Goal: Feedback & Contribution: Contribute content

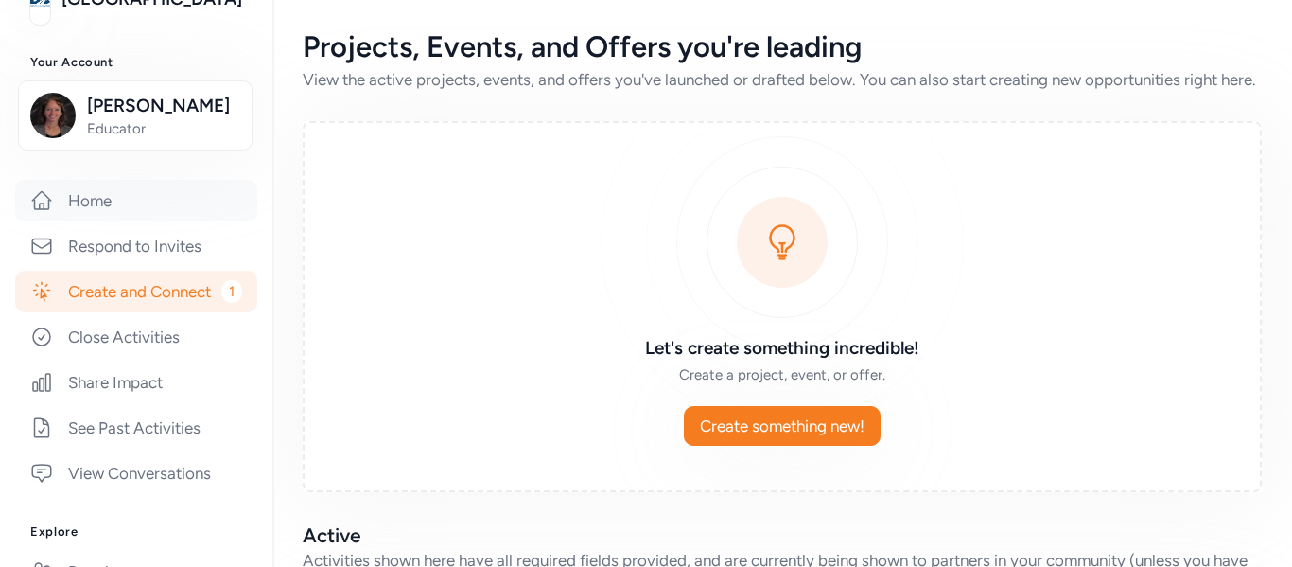
scroll to position [189, 0]
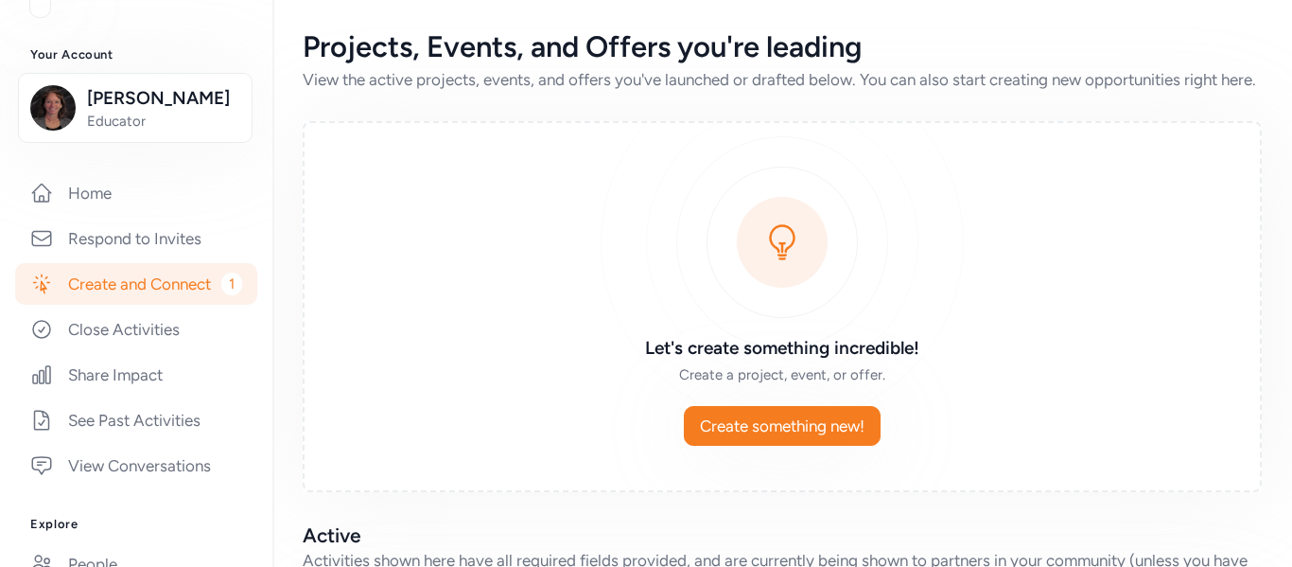
click at [193, 298] on link "Create and Connect 1" at bounding box center [136, 284] width 242 height 42
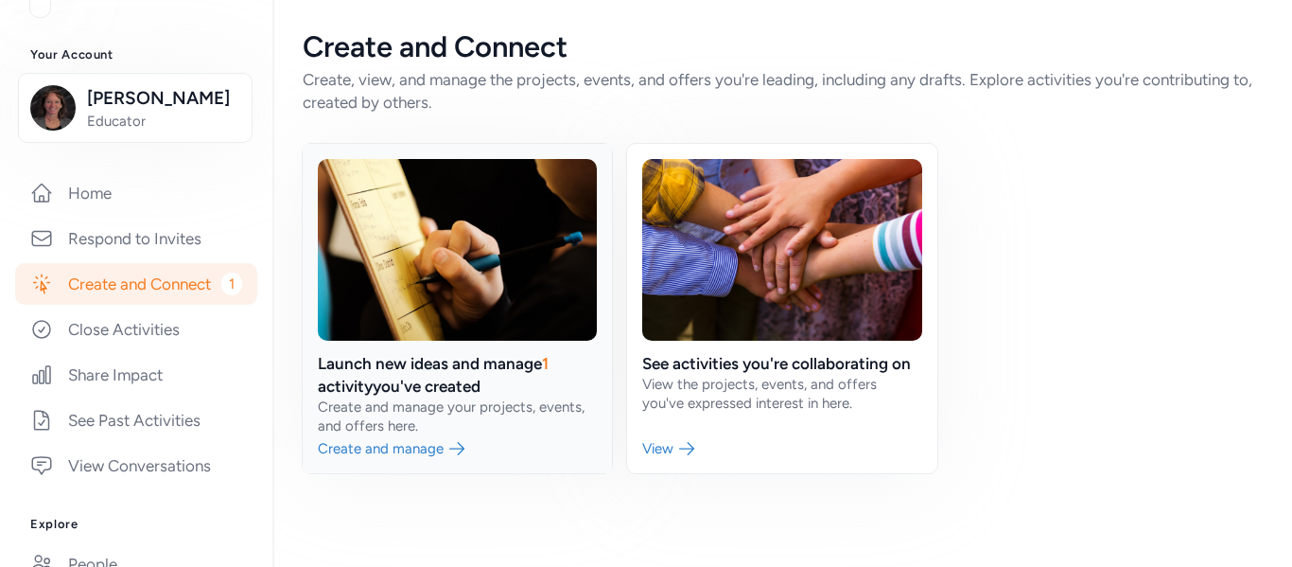
click at [386, 375] on link at bounding box center [457, 308] width 309 height 329
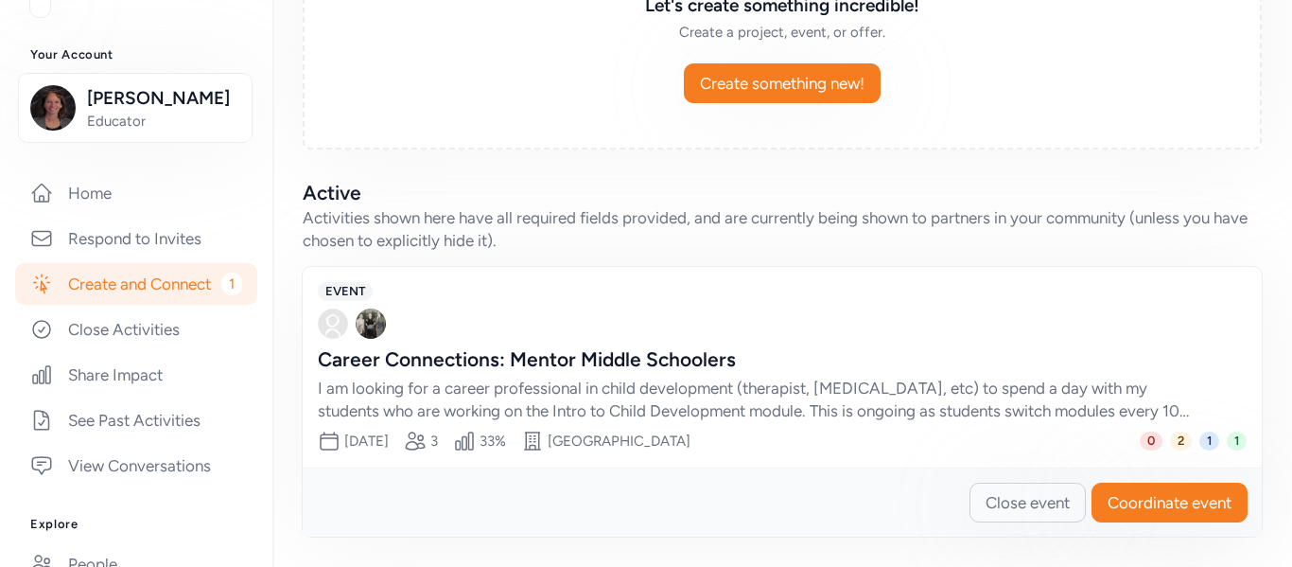
scroll to position [365, 0]
click at [1231, 439] on span "1" at bounding box center [1237, 440] width 20 height 19
click at [1240, 441] on span "1" at bounding box center [1237, 440] width 20 height 19
click at [427, 441] on icon at bounding box center [415, 440] width 23 height 23
click at [1180, 516] on button "Coordinate event" at bounding box center [1169, 502] width 156 height 40
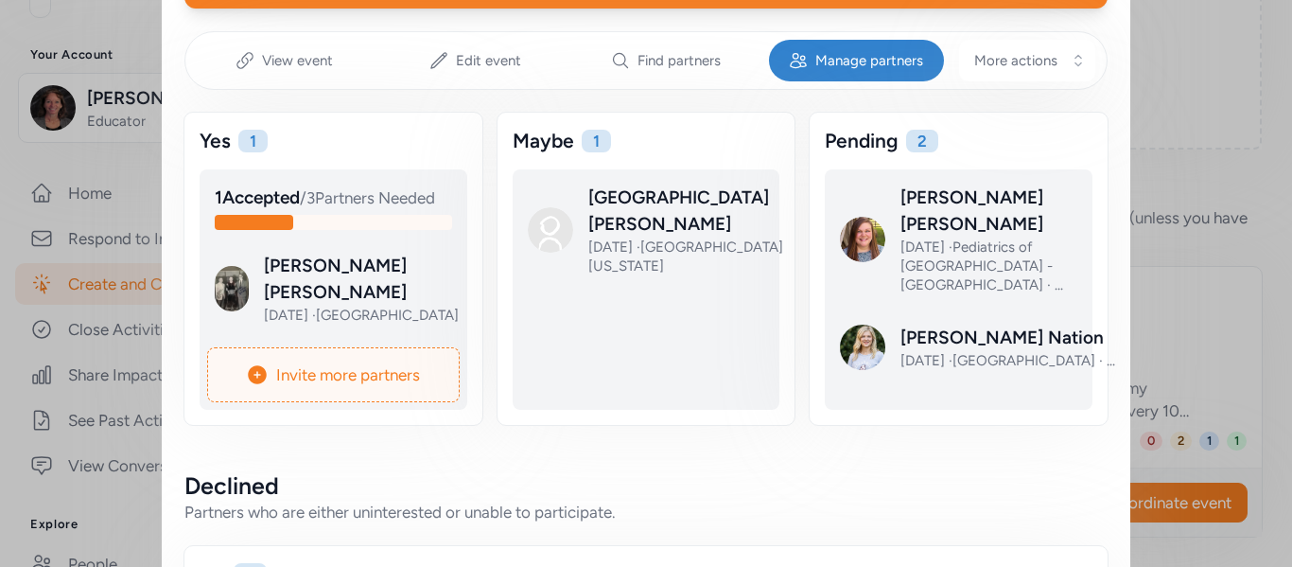
scroll to position [280, 0]
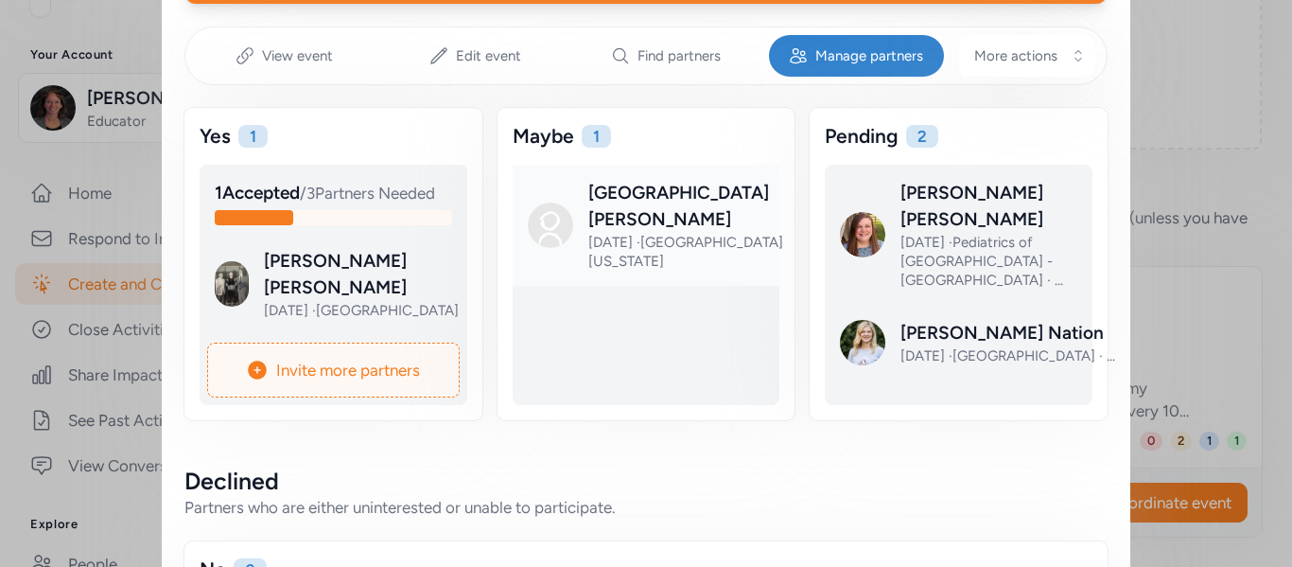
click at [686, 215] on link at bounding box center [662, 240] width 268 height 121
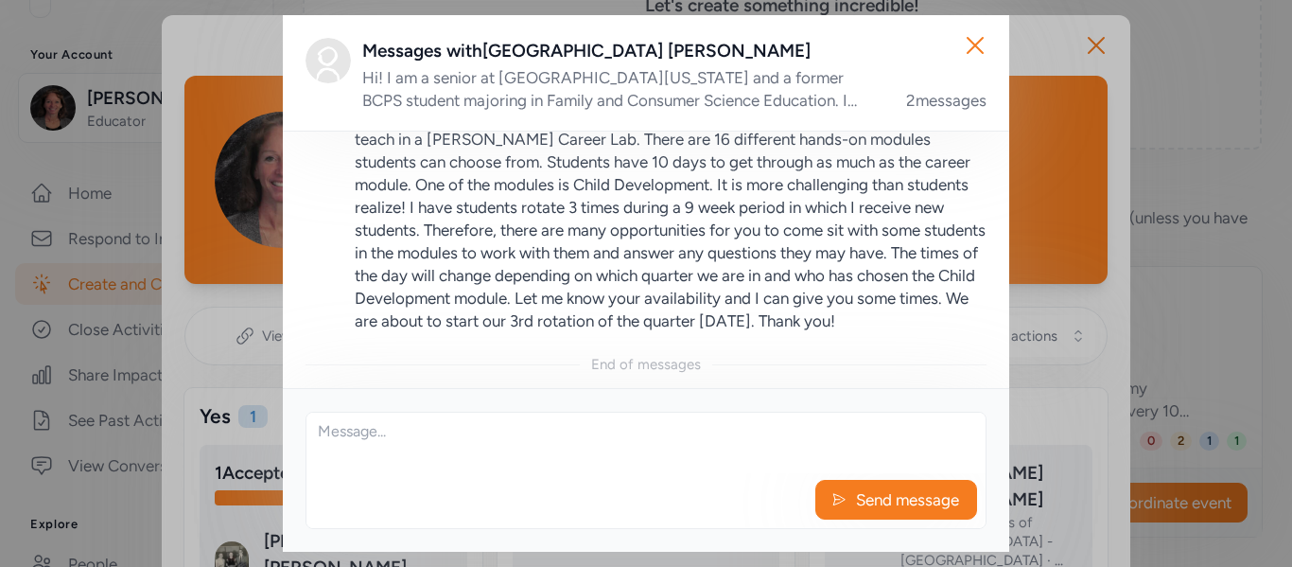
scroll to position [369, 0]
click at [601, 441] on textarea at bounding box center [645, 442] width 679 height 61
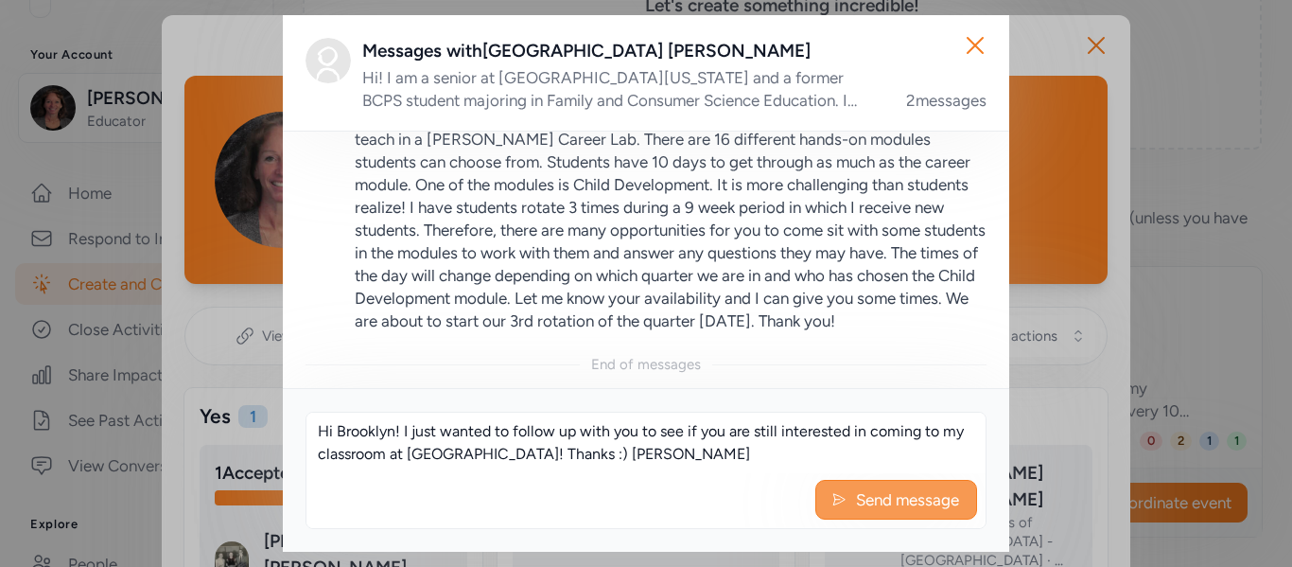
type textarea "Hi Brooklyn! I just wanted to follow up with you to see if you are still intere…"
click at [881, 492] on span "Send message" at bounding box center [907, 499] width 107 height 23
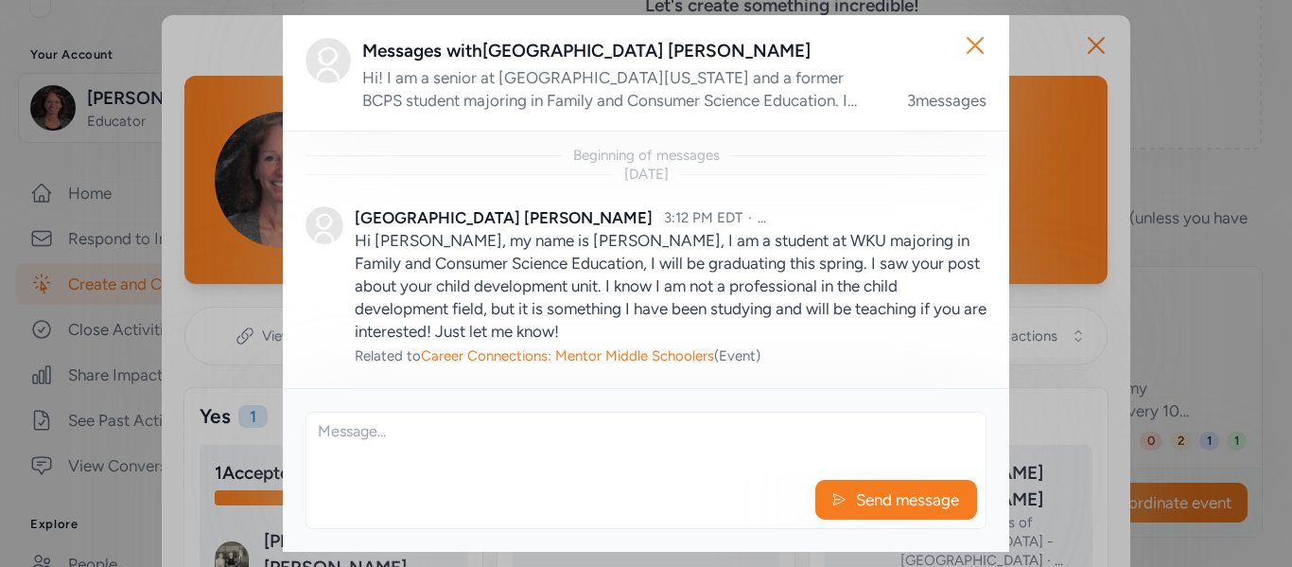
scroll to position [502, 0]
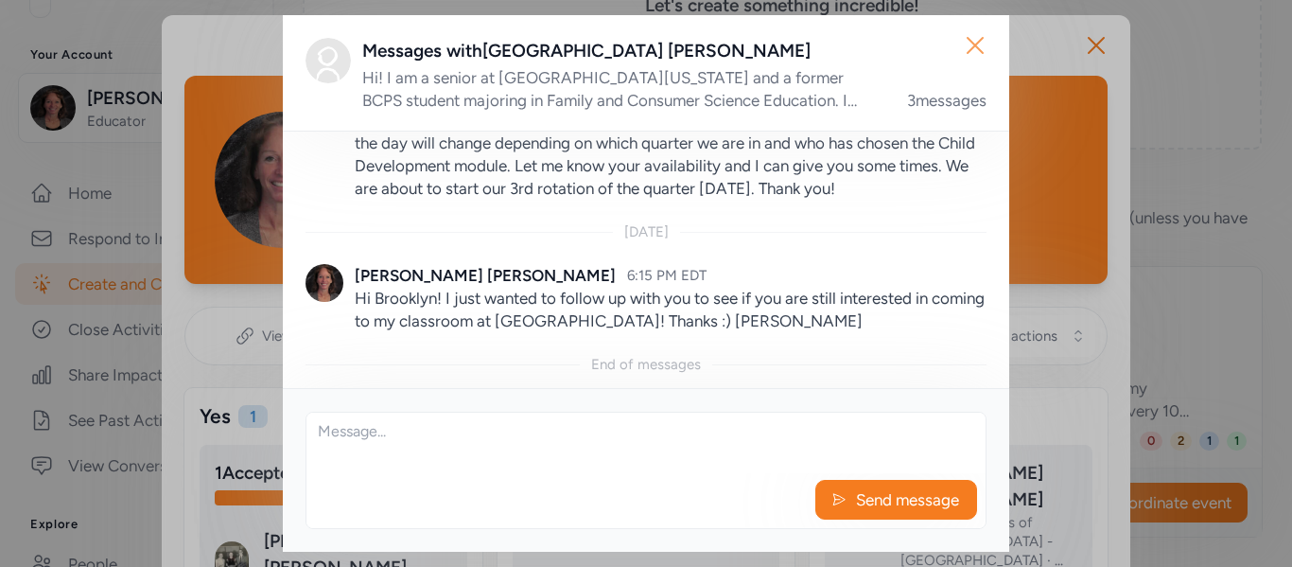
click at [982, 42] on icon "button" at bounding box center [975, 45] width 30 height 30
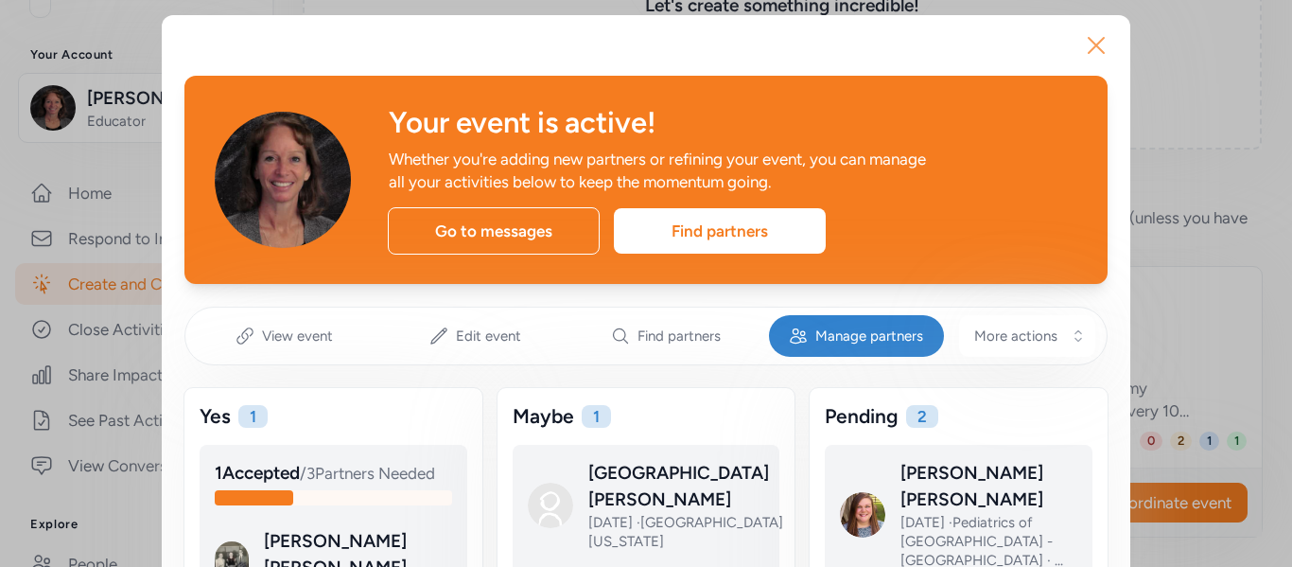
click at [1095, 54] on icon "button" at bounding box center [1096, 45] width 30 height 30
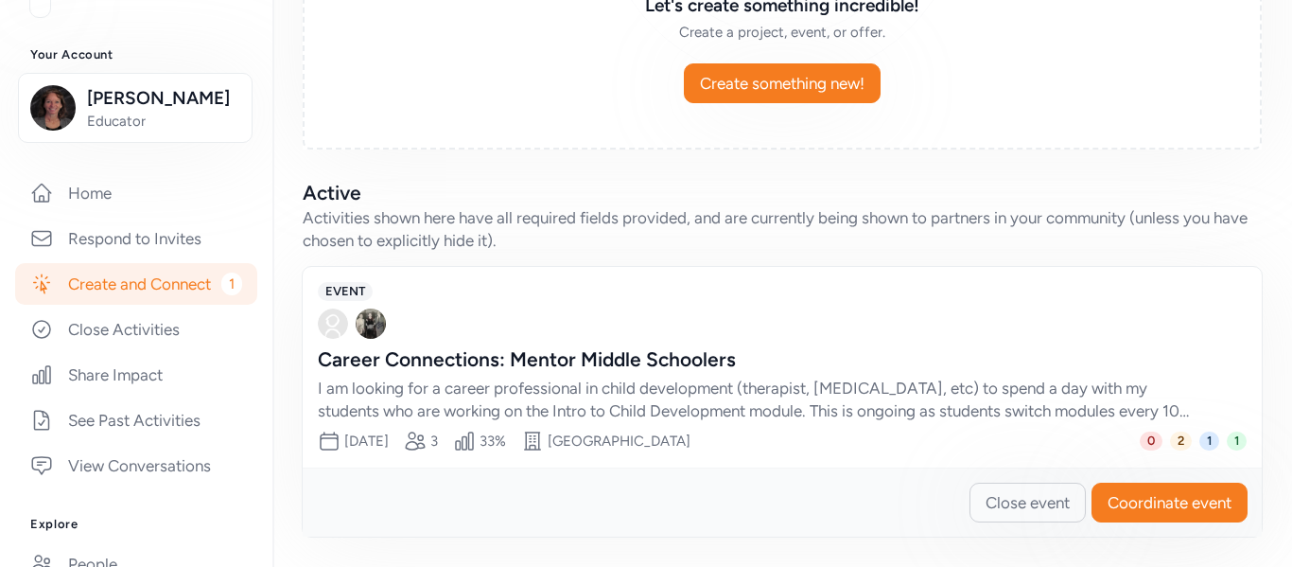
click at [157, 283] on link "Create and Connect 1" at bounding box center [136, 284] width 242 height 42
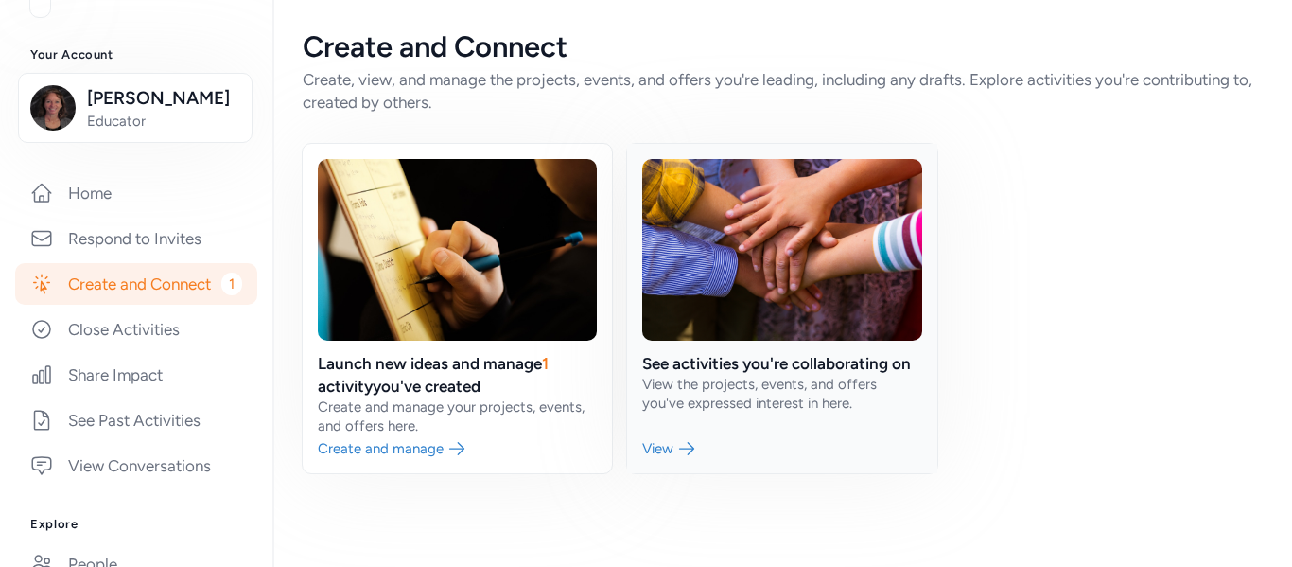
click at [745, 367] on link at bounding box center [781, 308] width 309 height 329
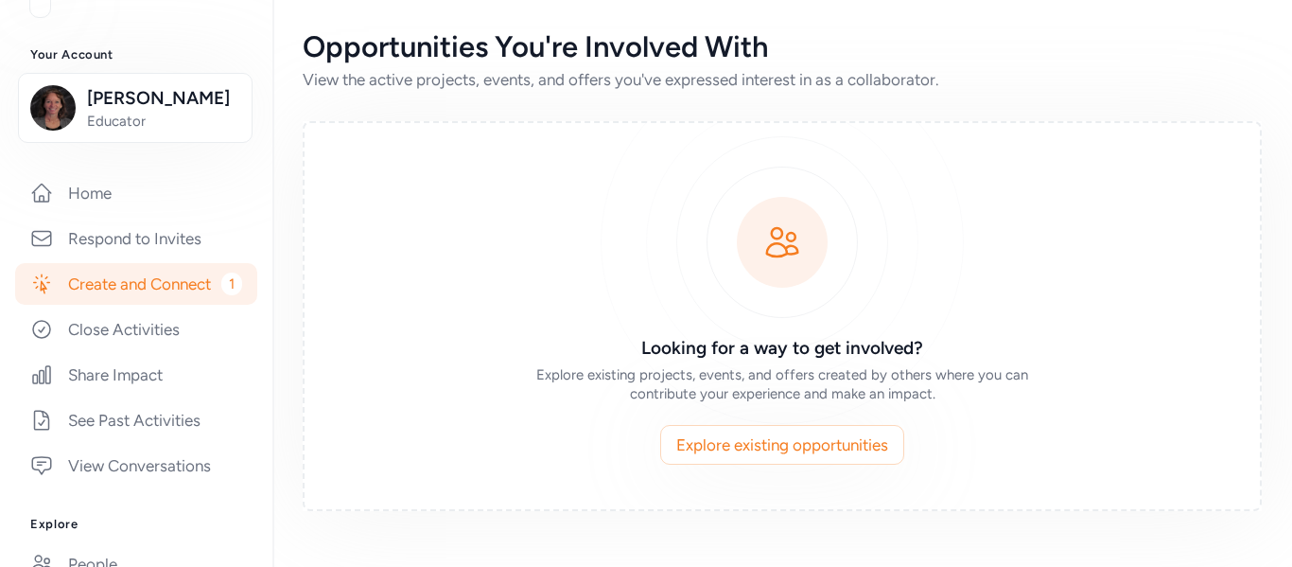
click at [137, 288] on link "Create and Connect 1" at bounding box center [136, 284] width 242 height 42
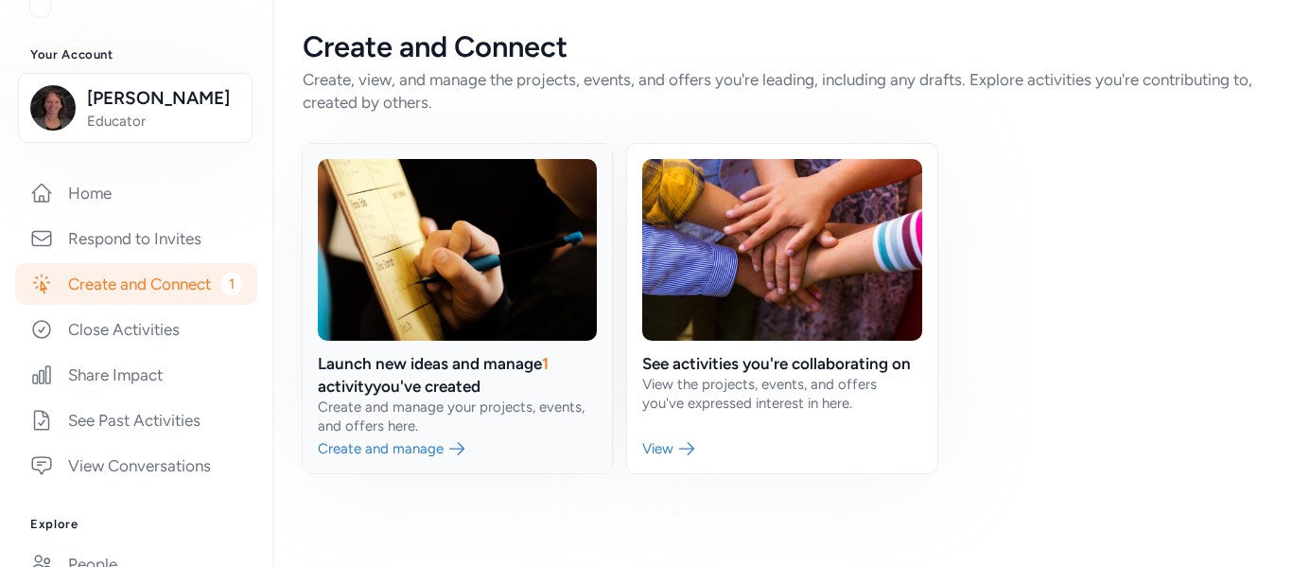
click at [406, 378] on link at bounding box center [457, 308] width 309 height 329
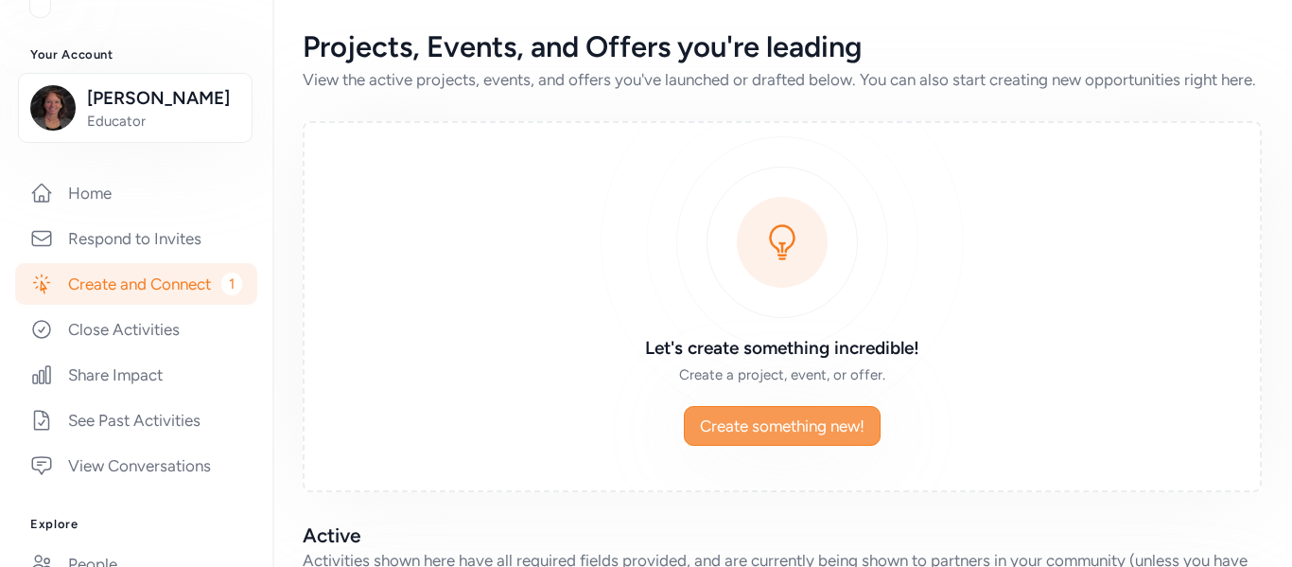
click at [797, 437] on span "Create something new!" at bounding box center [782, 425] width 165 height 23
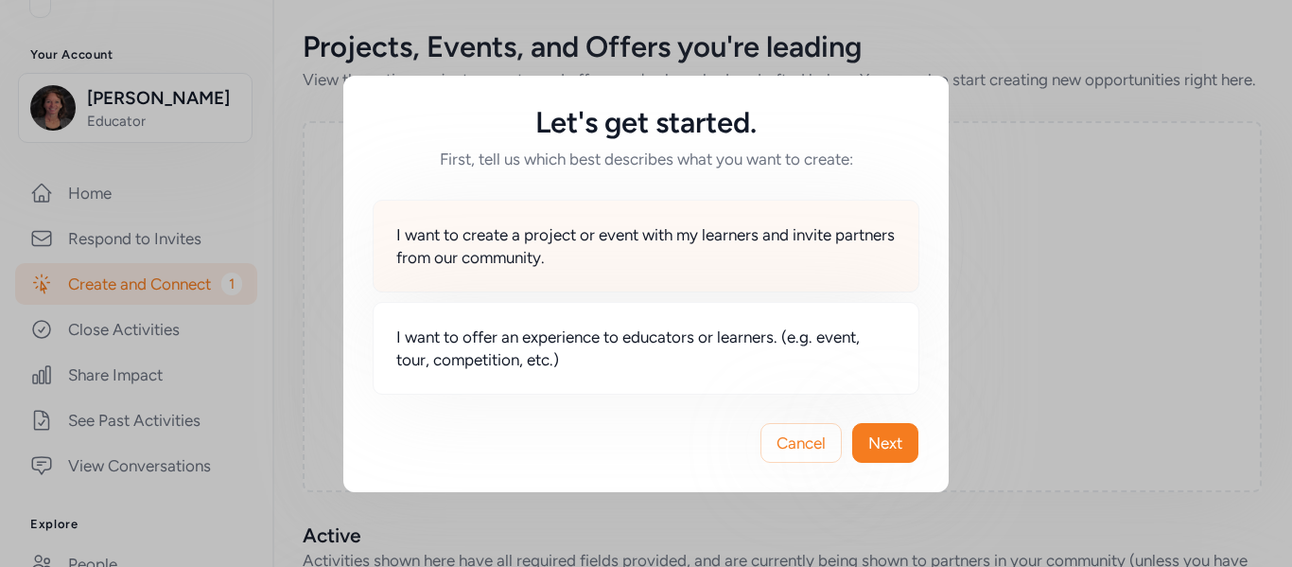
click at [736, 223] on span "I want to create a project or event with my learners and invite partners from o…" at bounding box center [645, 245] width 499 height 45
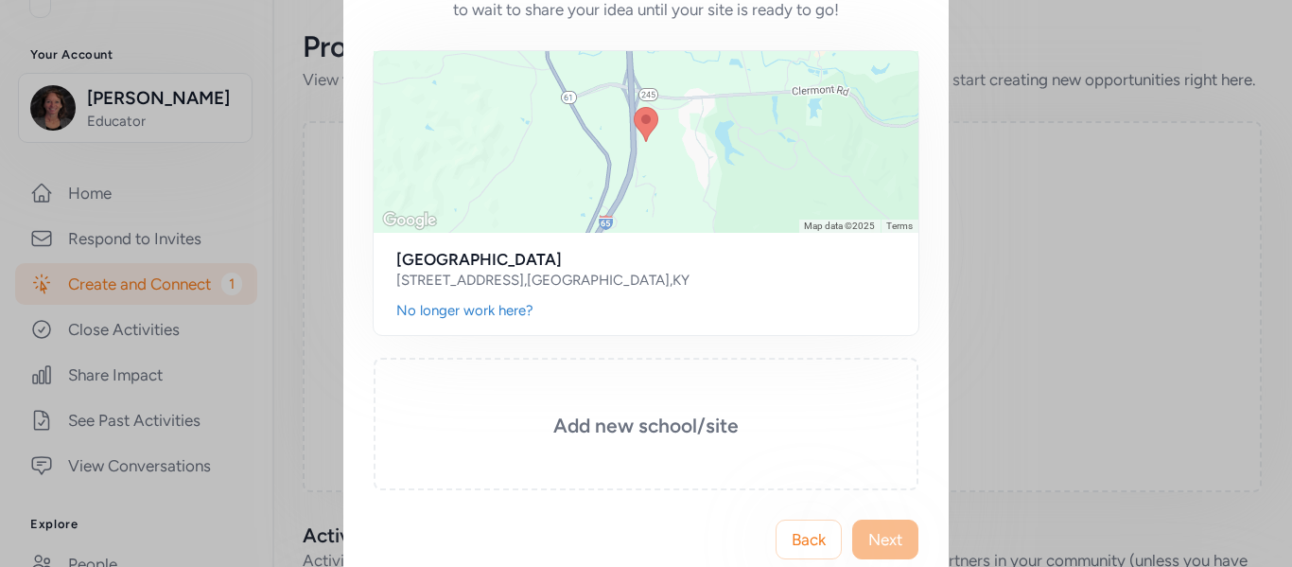
scroll to position [169, 0]
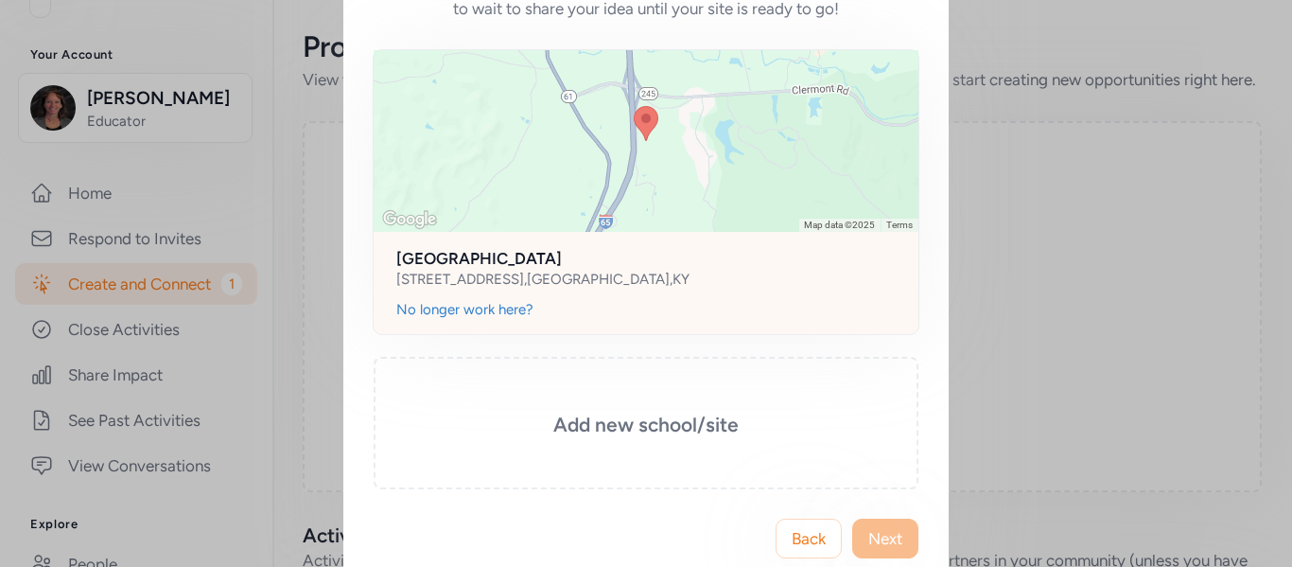
click at [631, 271] on div "[STREET_ADDRESS]" at bounding box center [645, 279] width 499 height 19
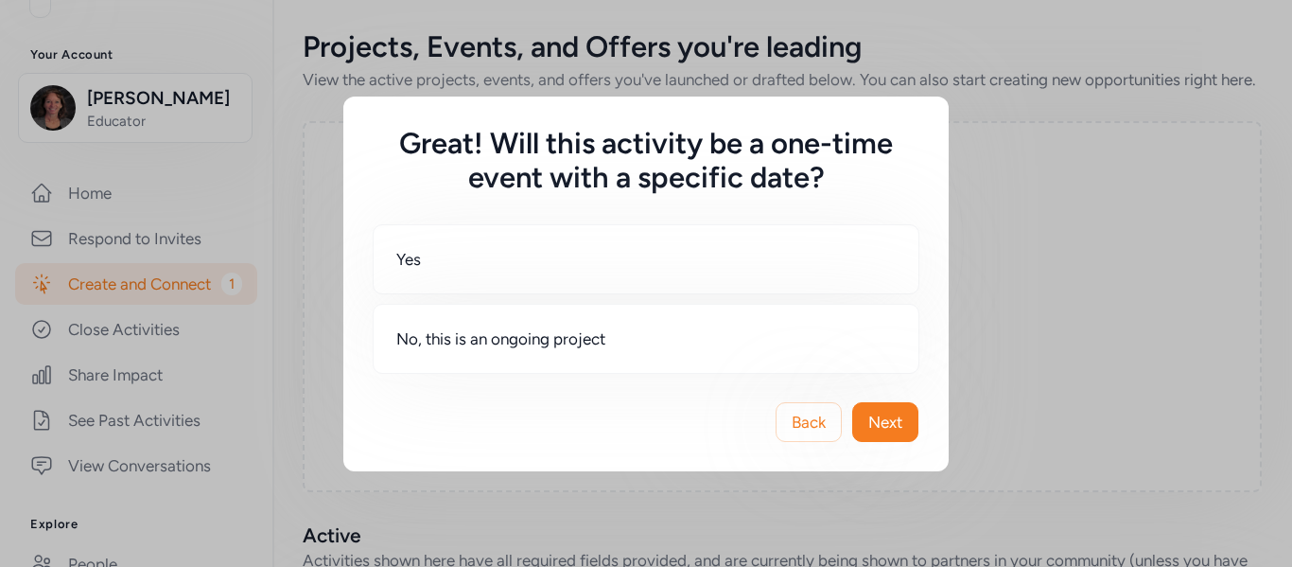
scroll to position [0, 0]
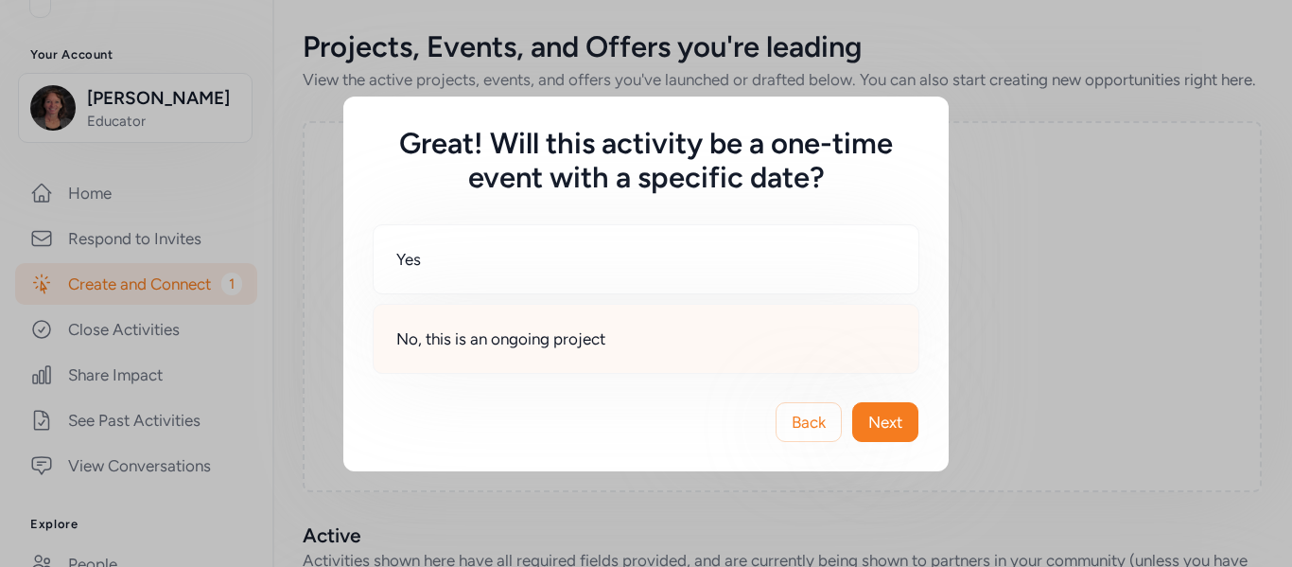
click at [631, 332] on div "No, this is an ongoing project" at bounding box center [646, 339] width 547 height 70
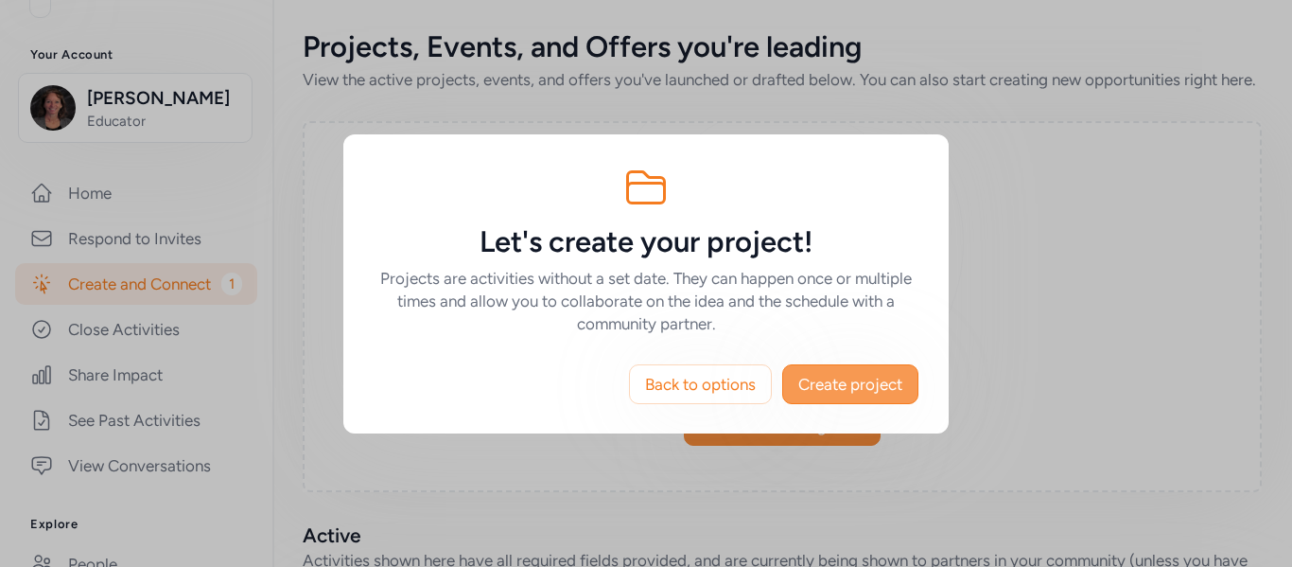
click at [812, 383] on span "Create project" at bounding box center [850, 384] width 104 height 23
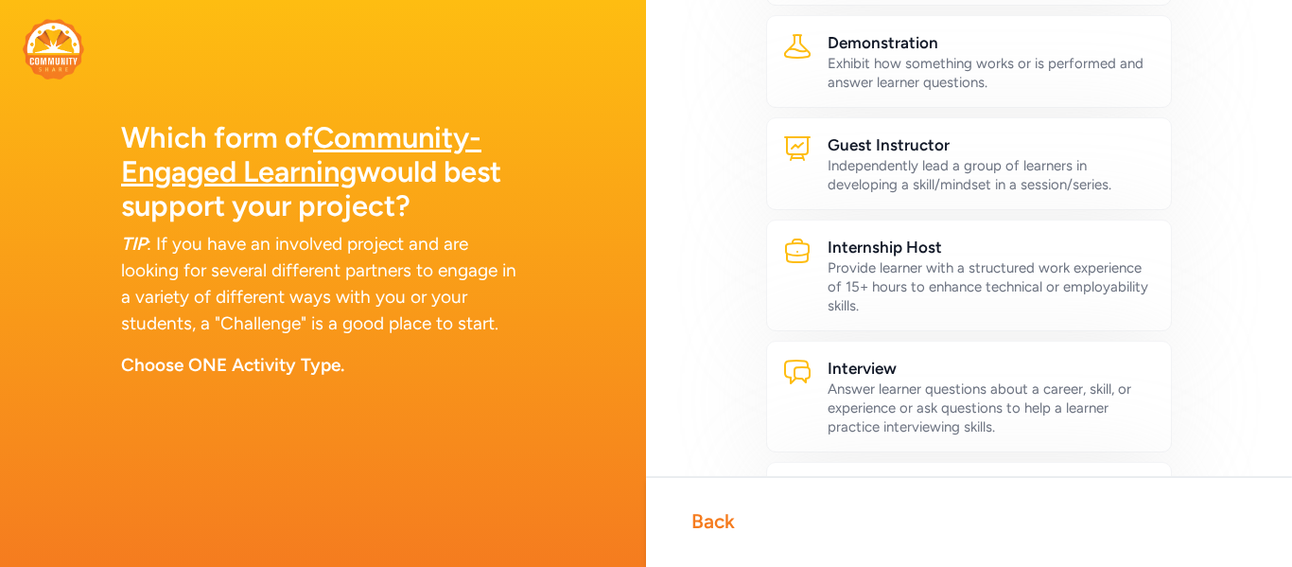
scroll to position [450, 0]
click at [700, 511] on div "Back" at bounding box center [713, 521] width 44 height 26
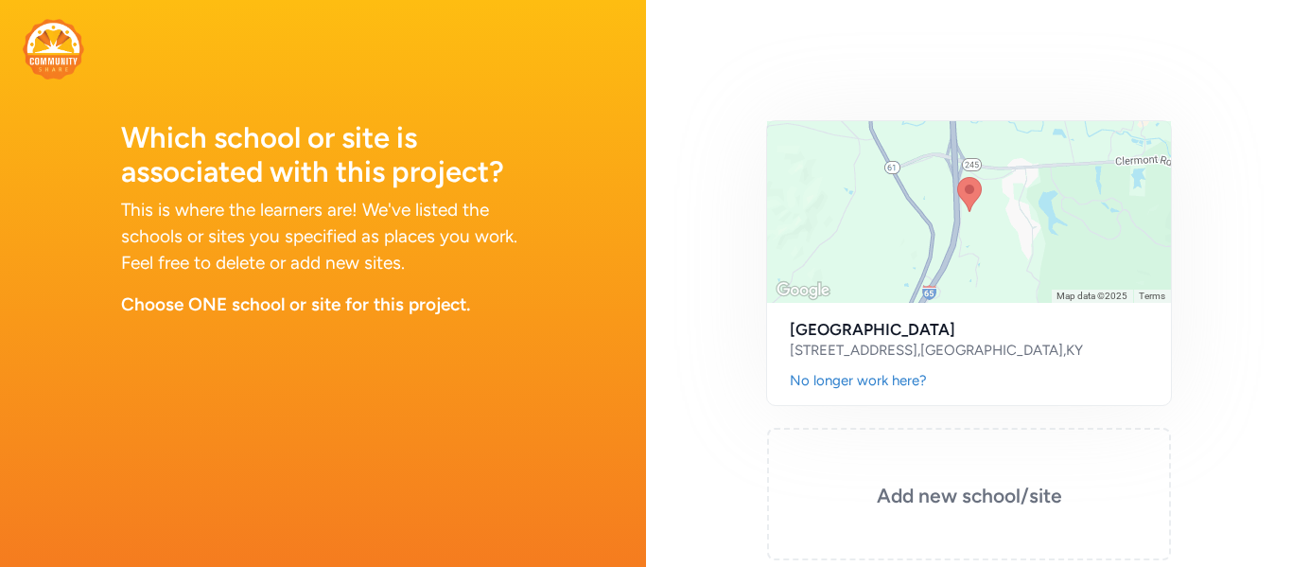
click at [61, 52] on img at bounding box center [53, 49] width 61 height 61
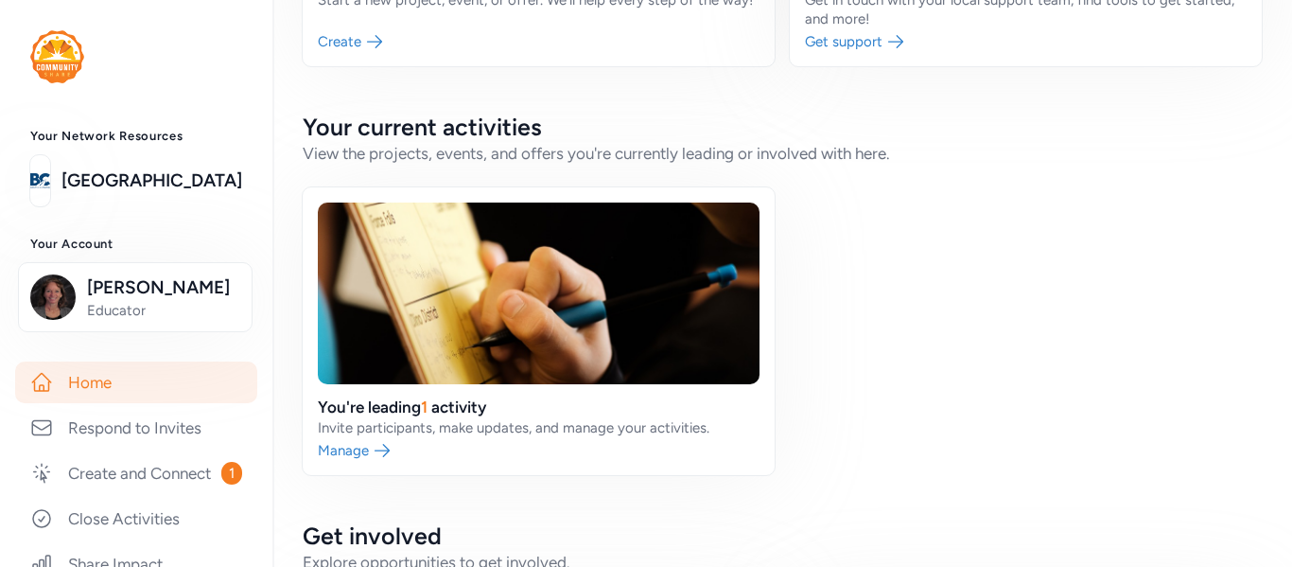
scroll to position [328, 0]
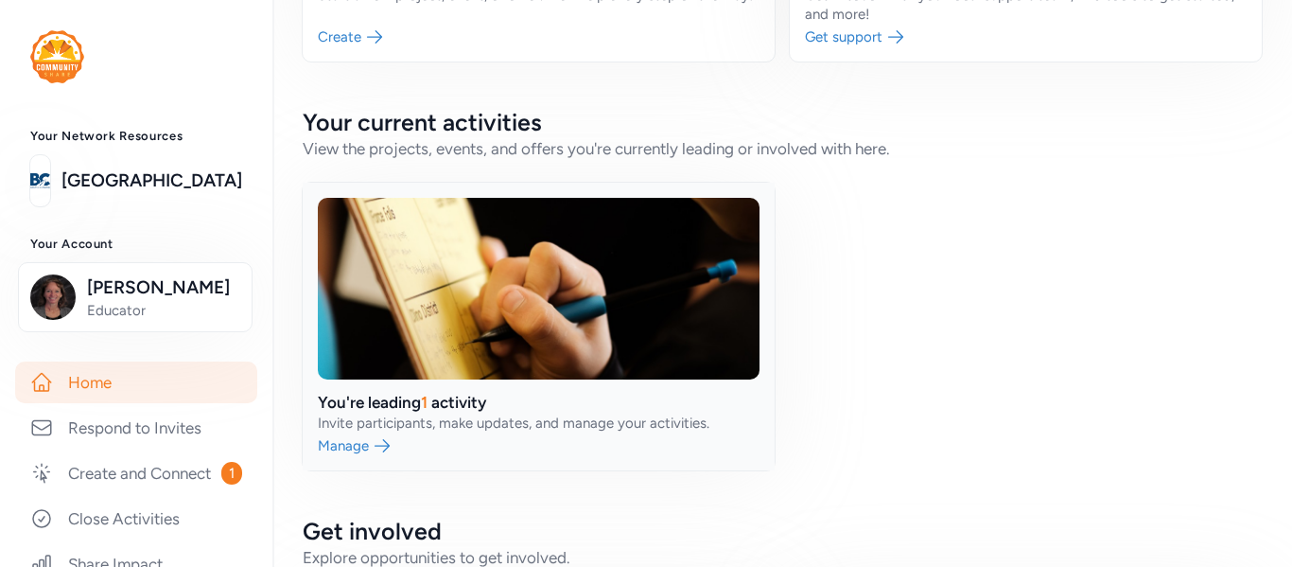
click at [489, 428] on link at bounding box center [539, 327] width 472 height 288
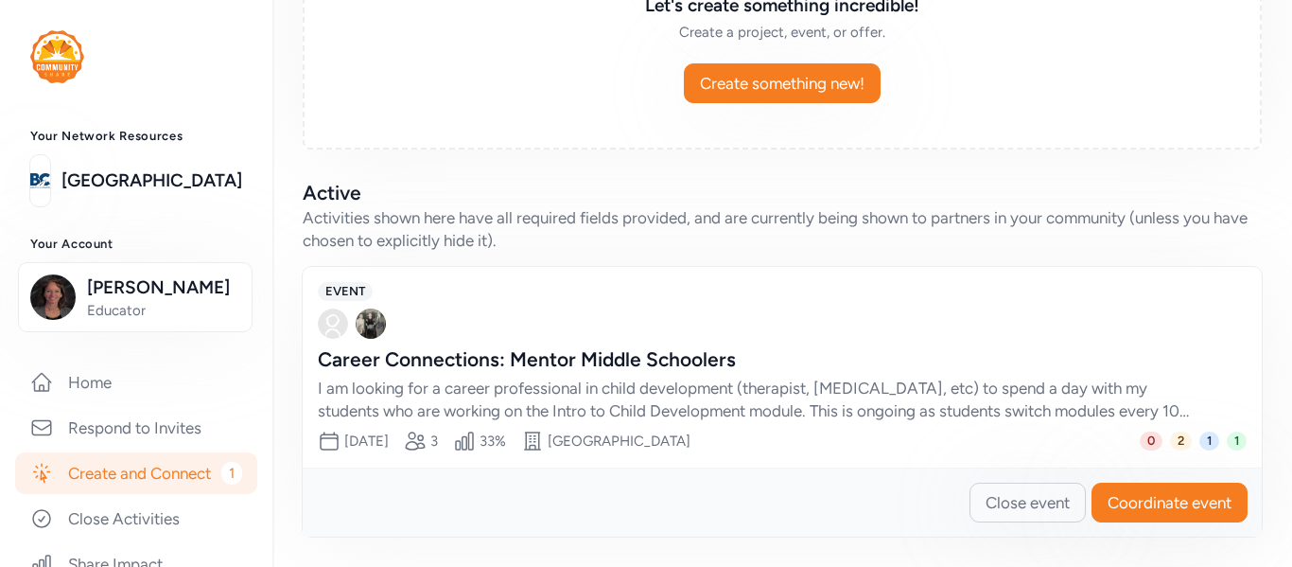
scroll to position [365, 0]
click at [1216, 506] on span "Coordinate event" at bounding box center [1170, 502] width 124 height 23
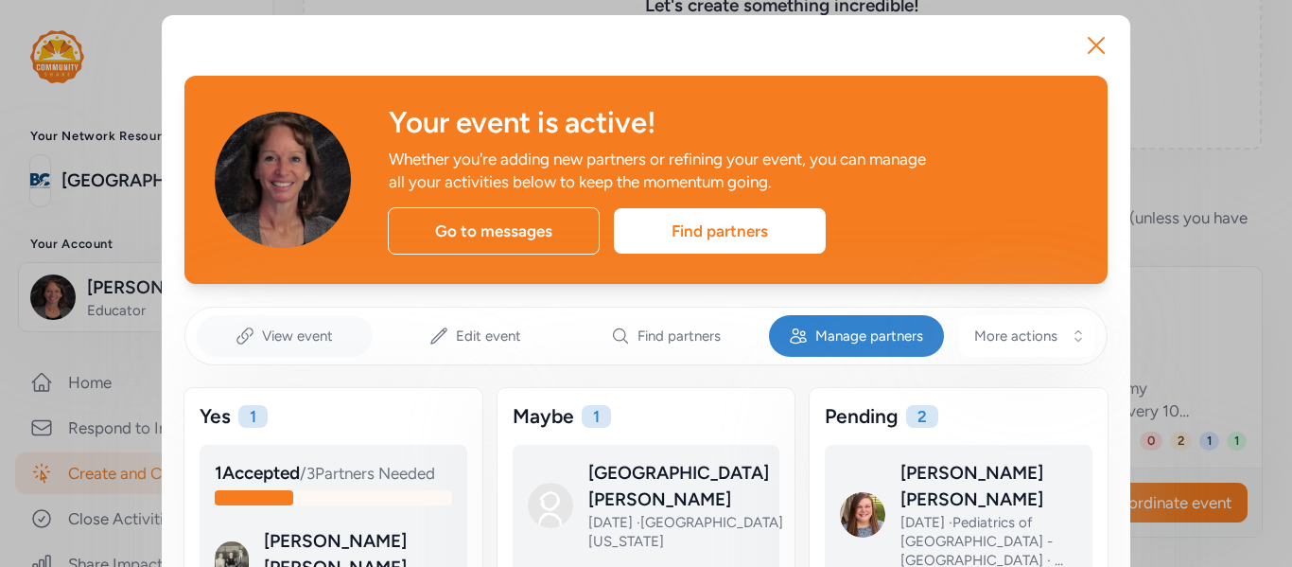
click at [329, 336] on span "View event" at bounding box center [297, 335] width 71 height 19
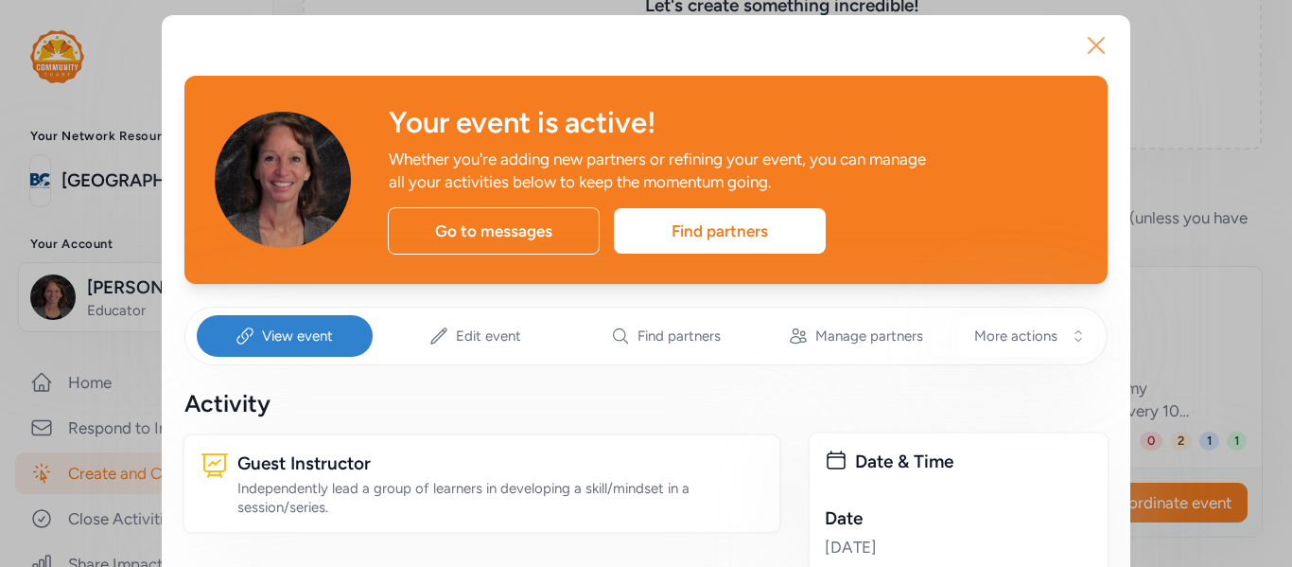
click at [1104, 47] on icon "button" at bounding box center [1096, 45] width 30 height 30
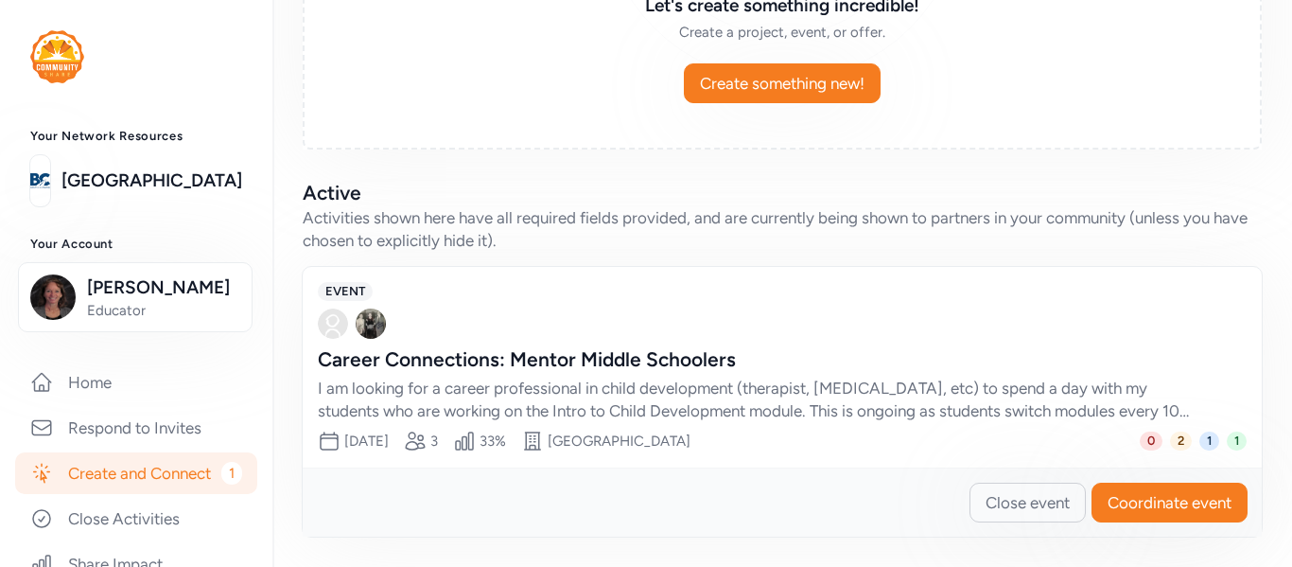
click at [183, 468] on link "Create and Connect 1" at bounding box center [136, 473] width 242 height 42
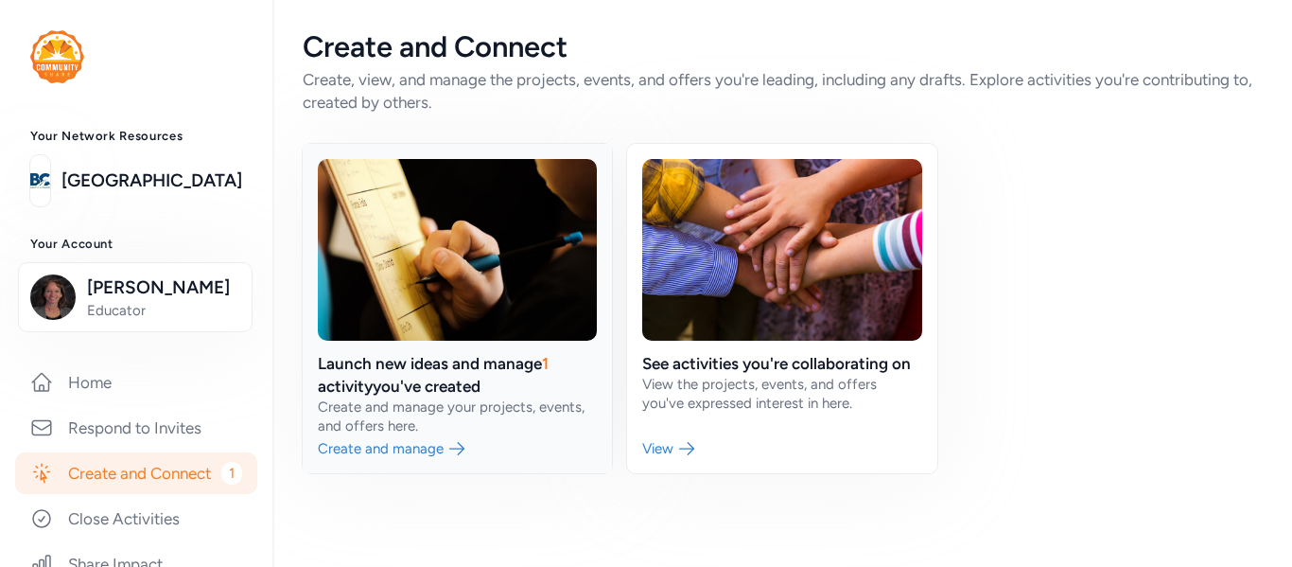
click at [399, 384] on link at bounding box center [457, 308] width 309 height 329
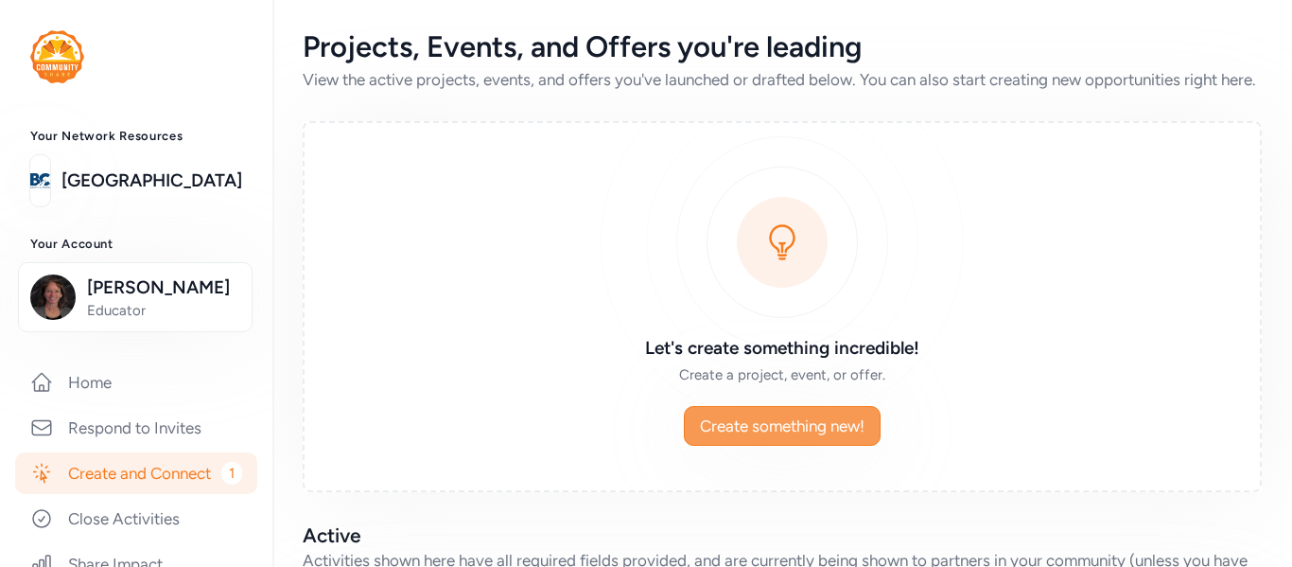
click at [798, 437] on span "Create something new!" at bounding box center [782, 425] width 165 height 23
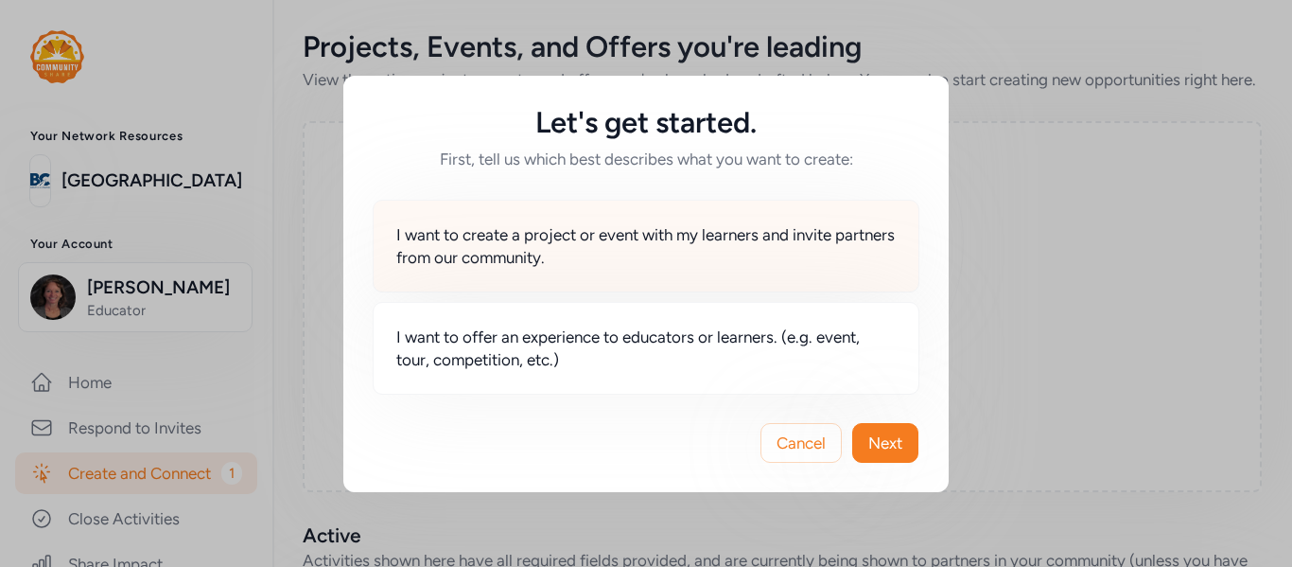
click at [787, 233] on span "I want to create a project or event with my learners and invite partners from o…" at bounding box center [645, 245] width 499 height 45
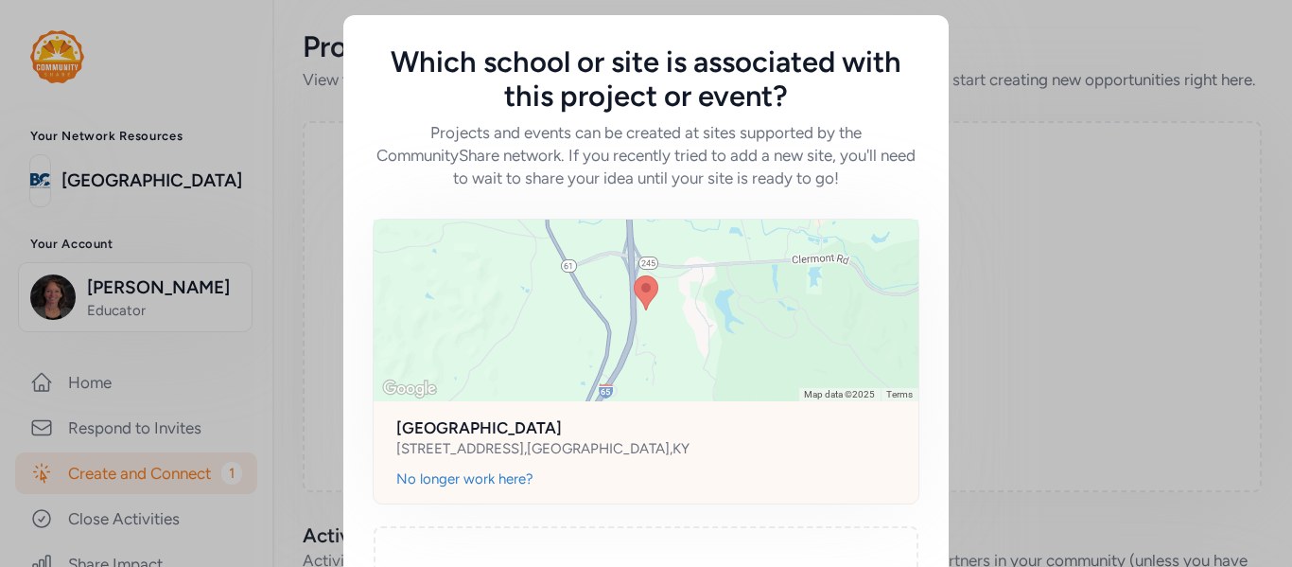
click at [801, 384] on div at bounding box center [646, 310] width 545 height 182
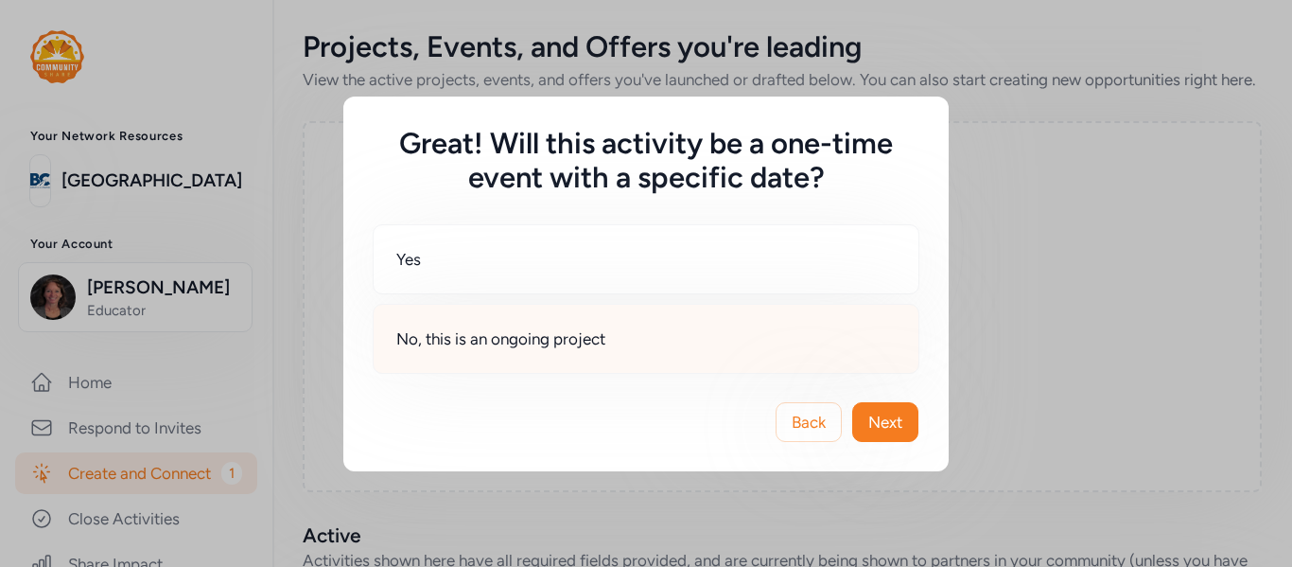
click at [824, 353] on div "No, this is an ongoing project" at bounding box center [646, 339] width 547 height 70
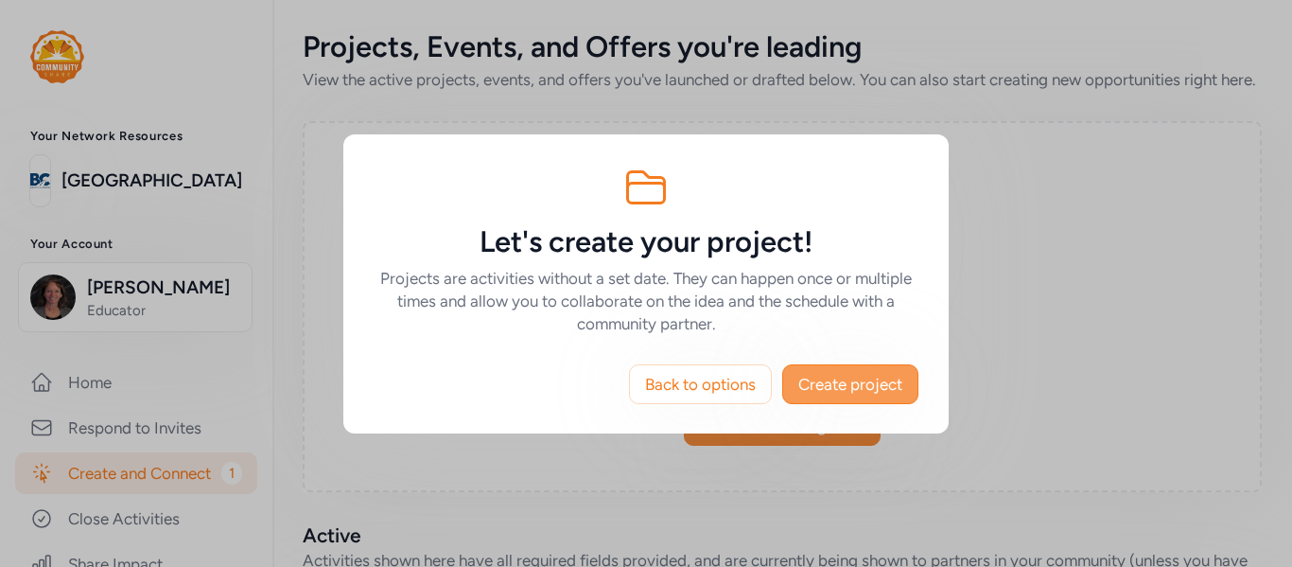
click at [855, 382] on span "Create project" at bounding box center [850, 384] width 104 height 23
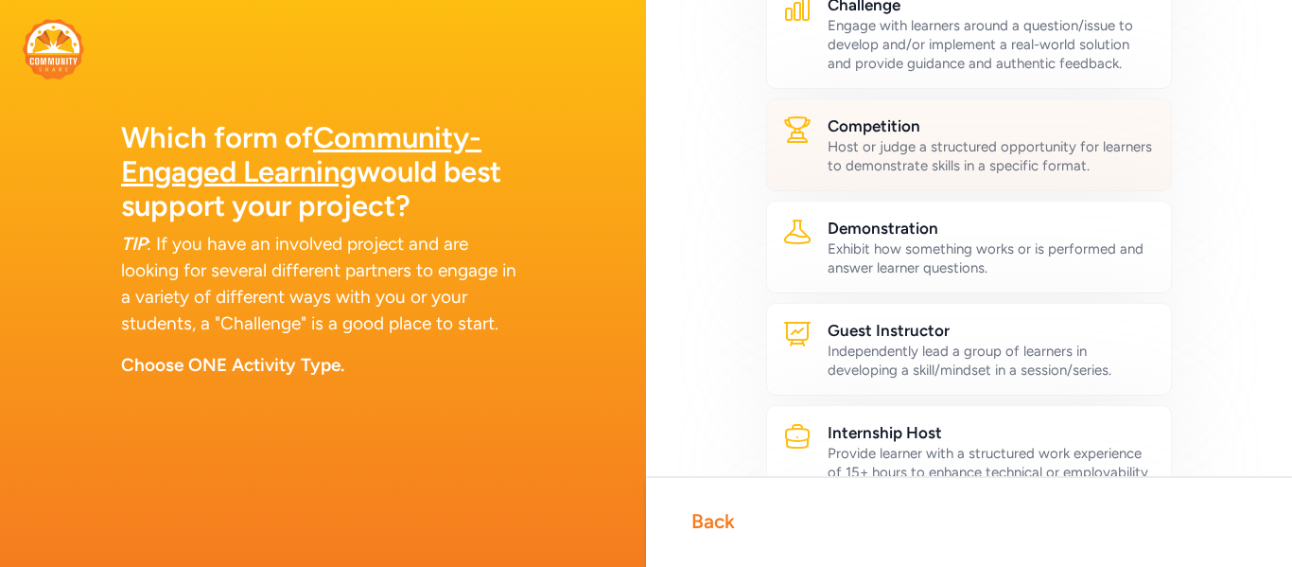
scroll to position [265, 0]
click at [940, 361] on div "Independently lead a group of learners in developing a skill/mindset in a sessi…" at bounding box center [992, 359] width 328 height 38
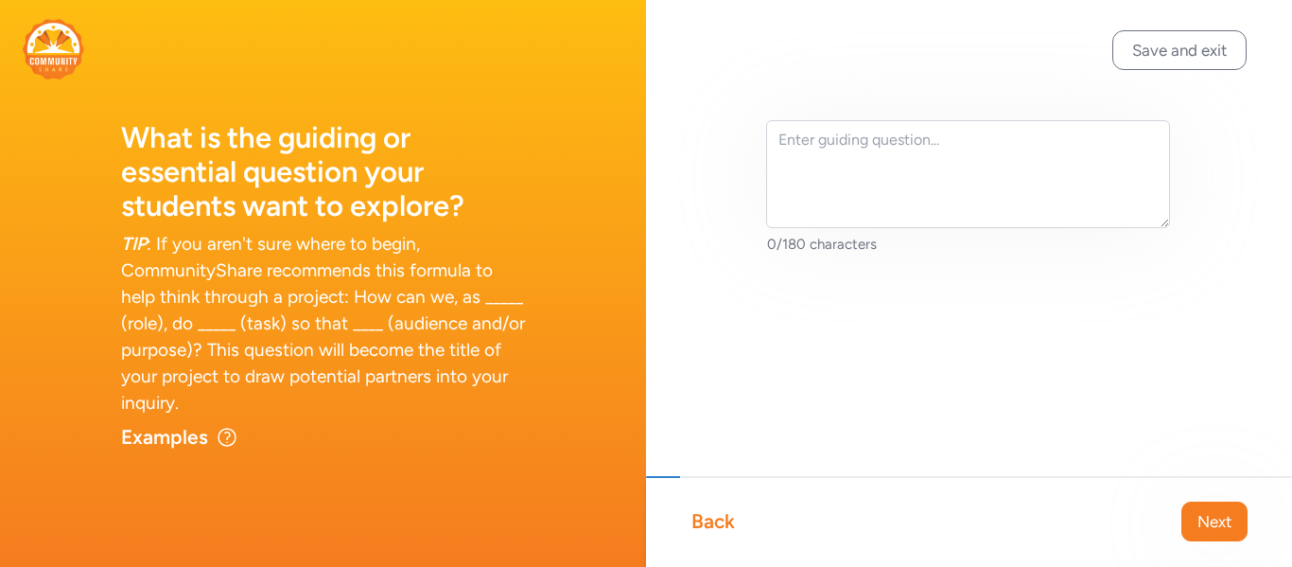
click at [410, 256] on div "TIP : If you aren't sure where to begin, CommunityShare recommends this formula…" at bounding box center [323, 323] width 404 height 185
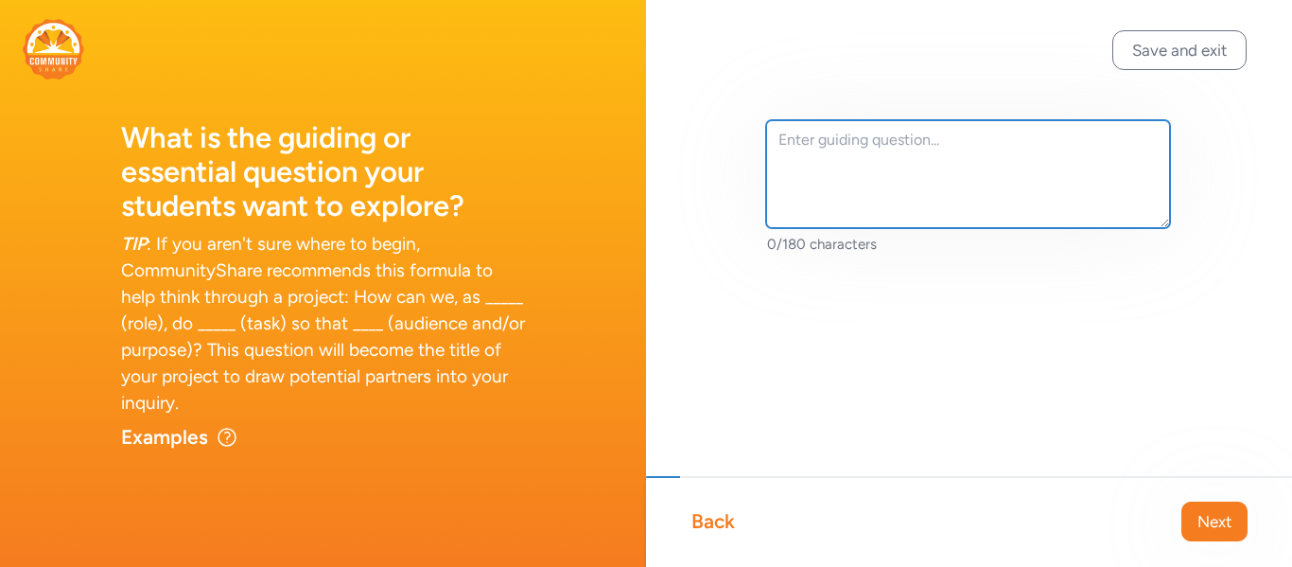
click at [802, 147] on textarea at bounding box center [968, 174] width 404 height 108
paste textarea "Career Connections: Mentor Middle Schoolers"
type textarea "Career Connections: Mentor Middle Schoolers"
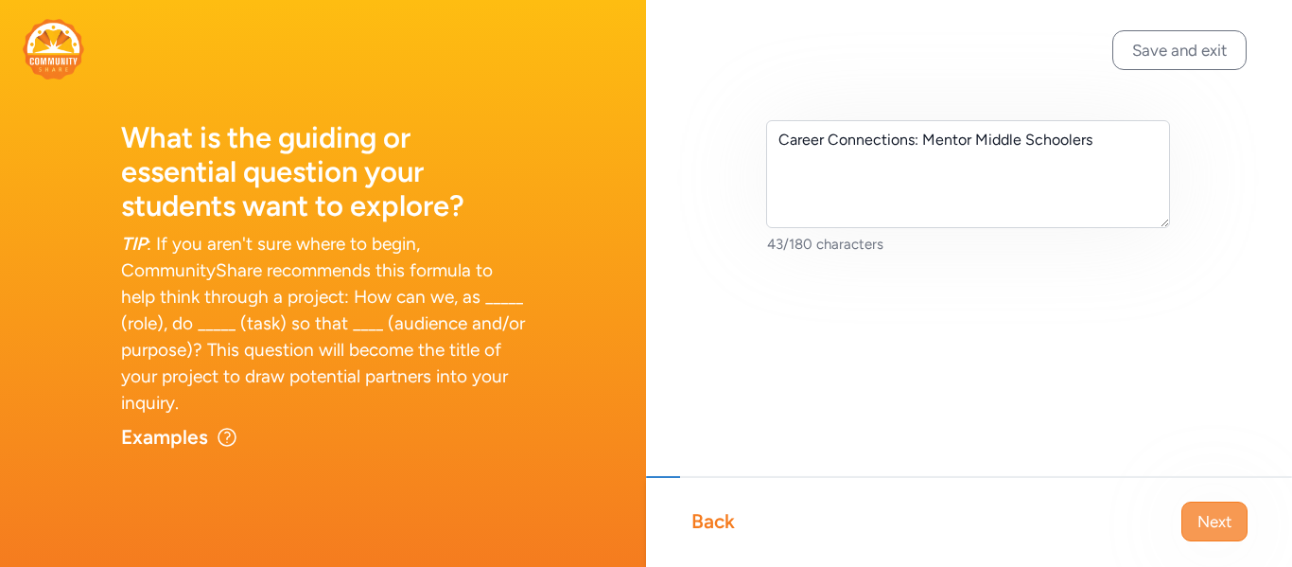
click at [1213, 512] on span "Next" at bounding box center [1214, 521] width 34 height 23
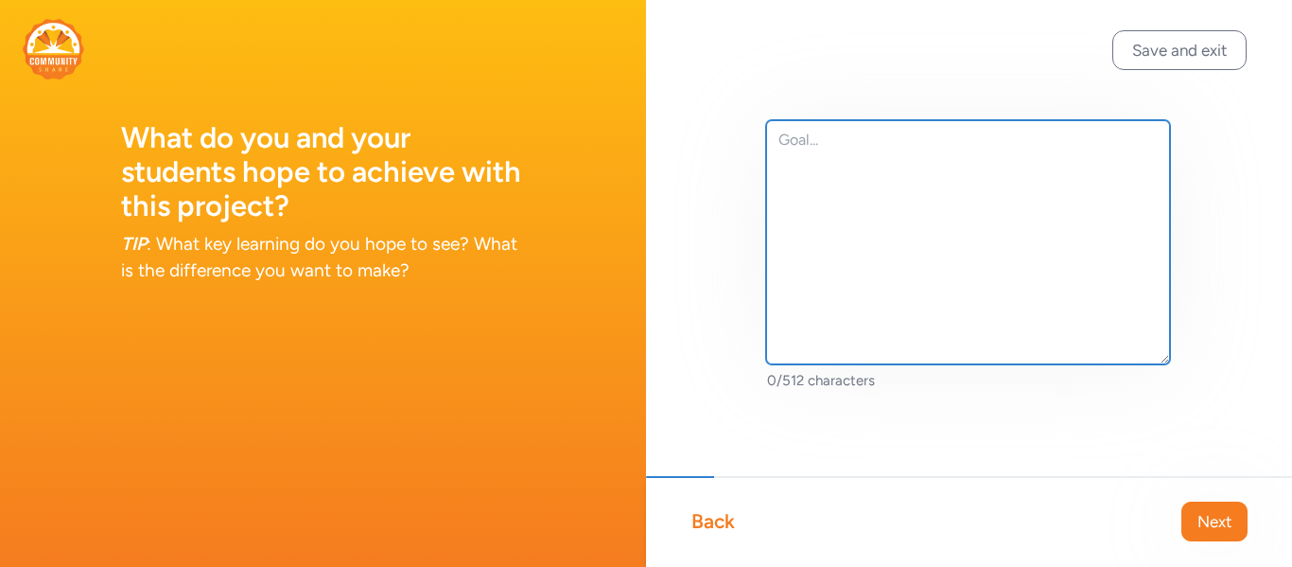
click at [864, 165] on textarea at bounding box center [968, 242] width 404 height 244
type textarea "?"
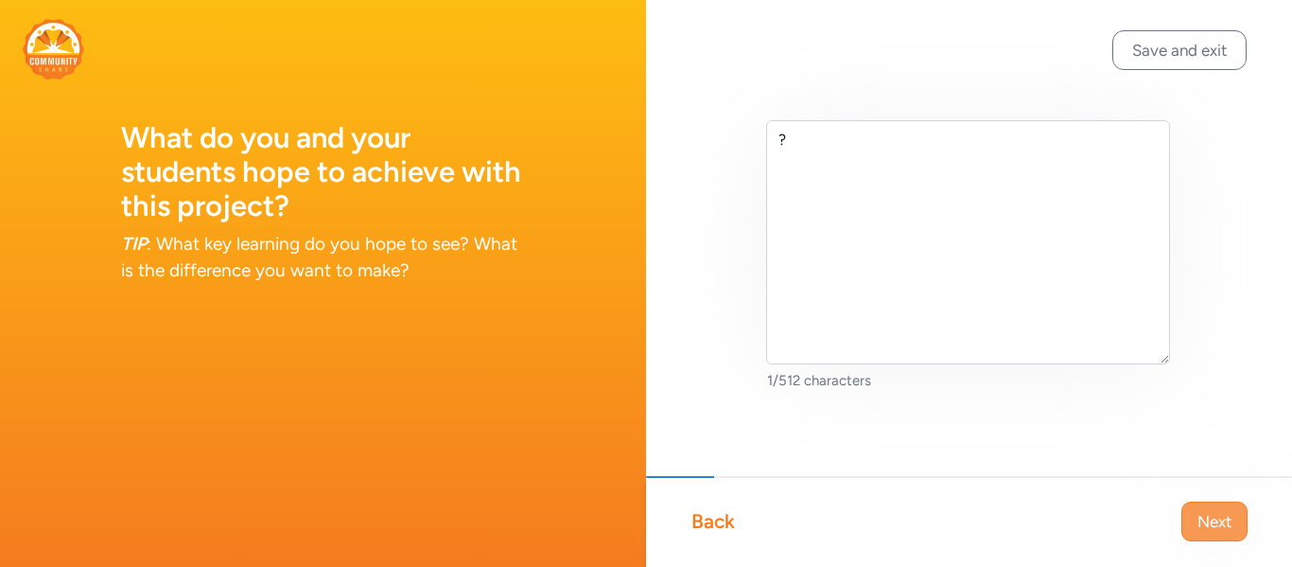
click at [1203, 512] on span "Next" at bounding box center [1214, 521] width 34 height 23
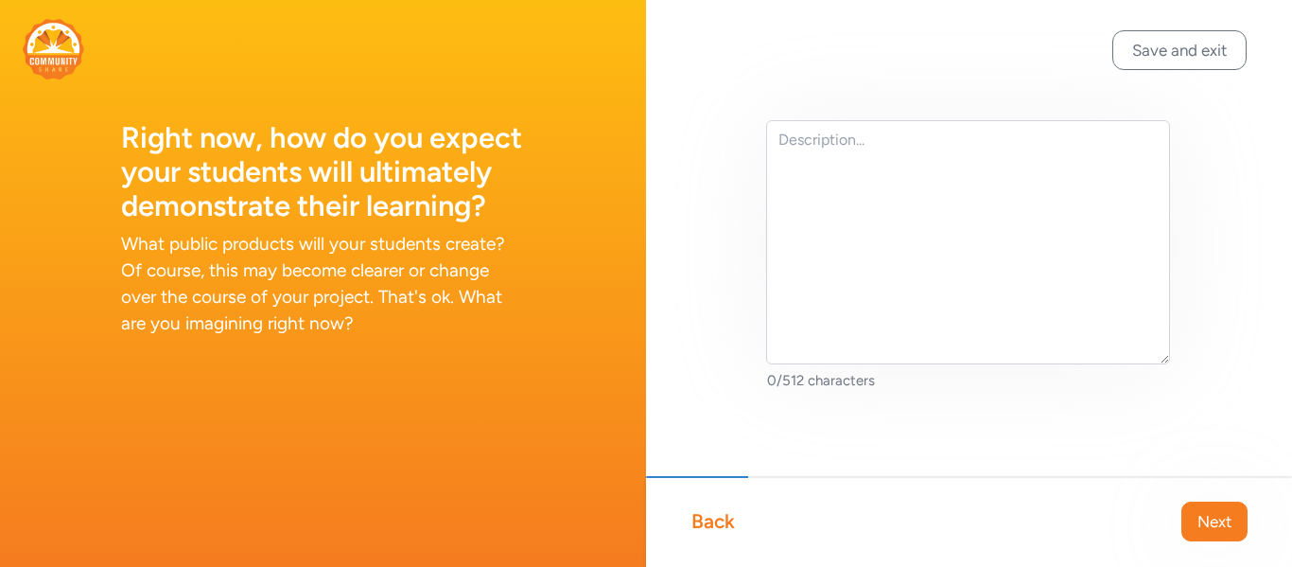
click at [727, 522] on div "Back" at bounding box center [713, 521] width 44 height 26
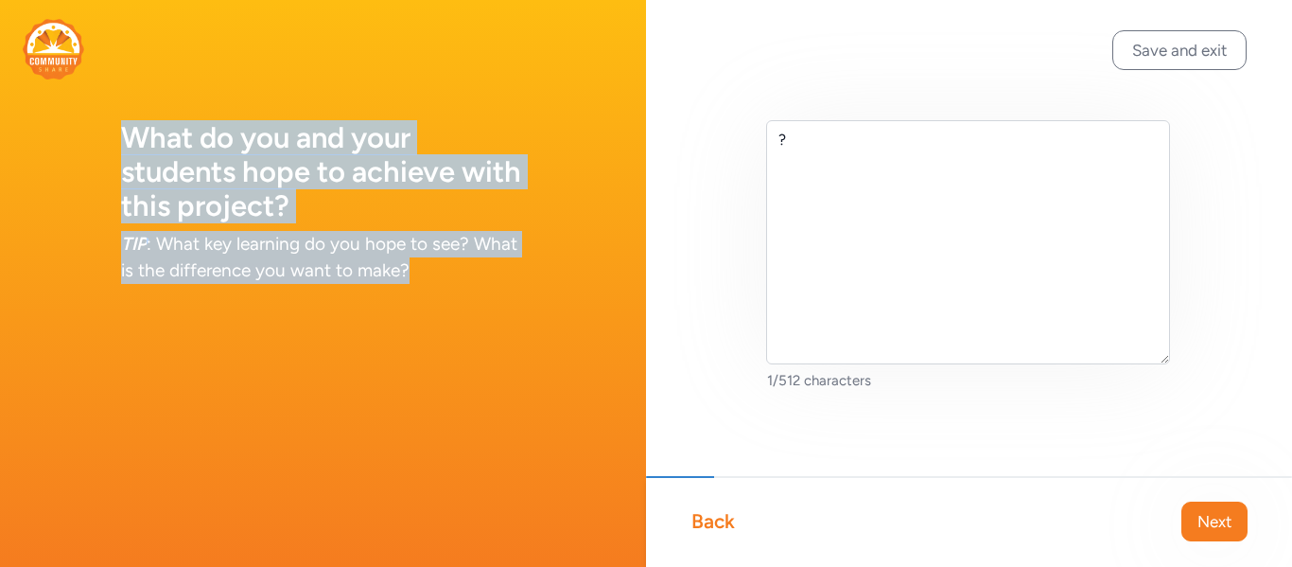
drag, startPoint x: 430, startPoint y: 263, endPoint x: 127, endPoint y: 133, distance: 330.1
click at [127, 133] on div "What do you and your students hope to achieve with this project? TIP : What key…" at bounding box center [323, 164] width 646 height 329
copy div "What do you and your students hope to achieve with this project? TIP : What key…"
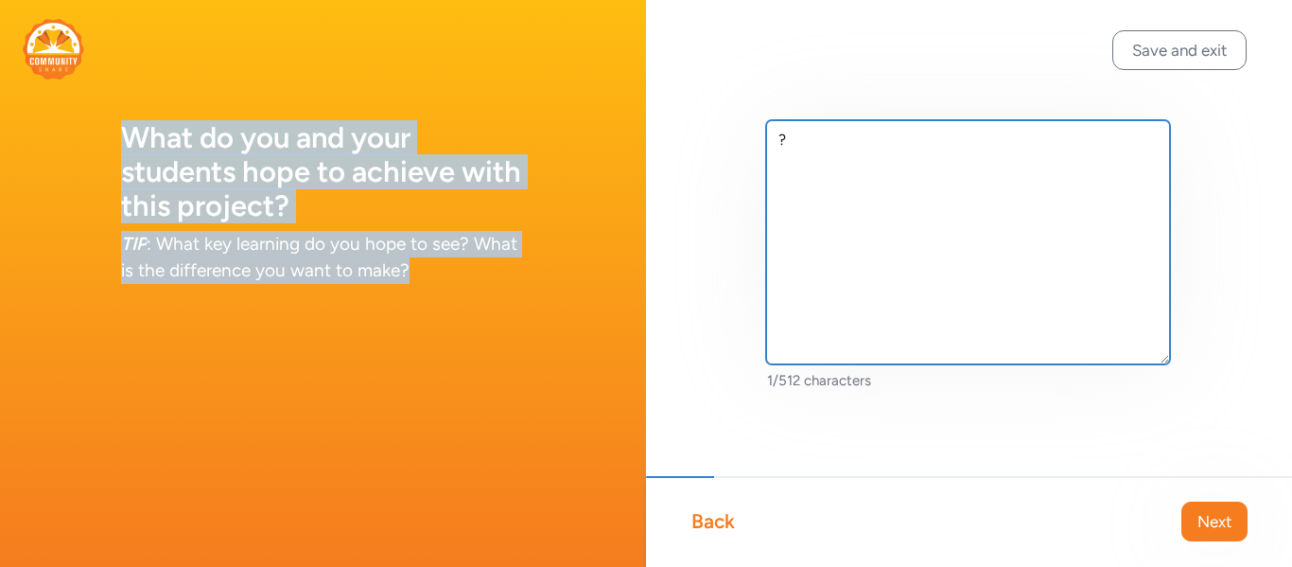
click at [802, 143] on textarea "?" at bounding box center [968, 242] width 404 height 244
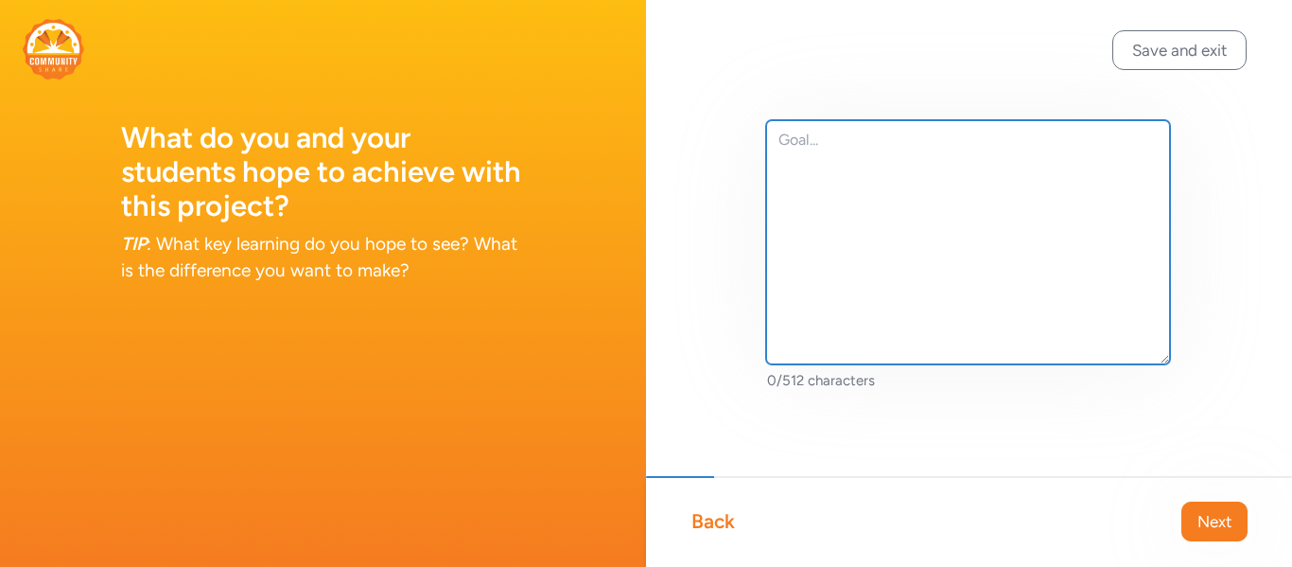
paste textarea "Through this collaboration, we aim to bridge classroom learning and real-world …"
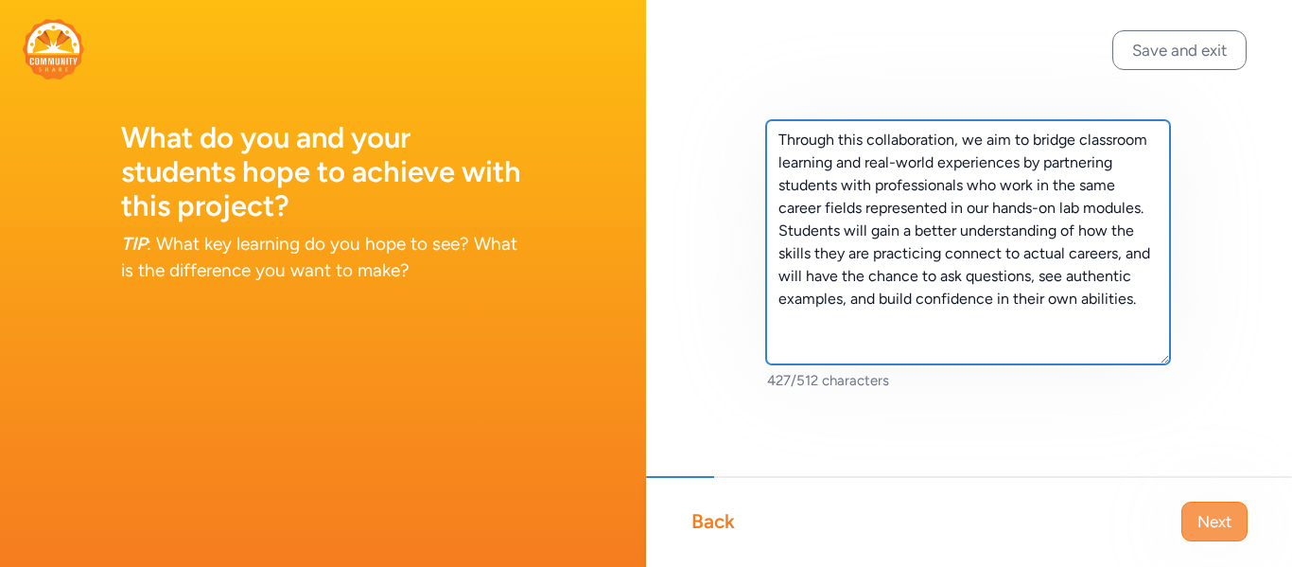
type textarea "Through this collaboration, we aim to bridge classroom learning and real-world …"
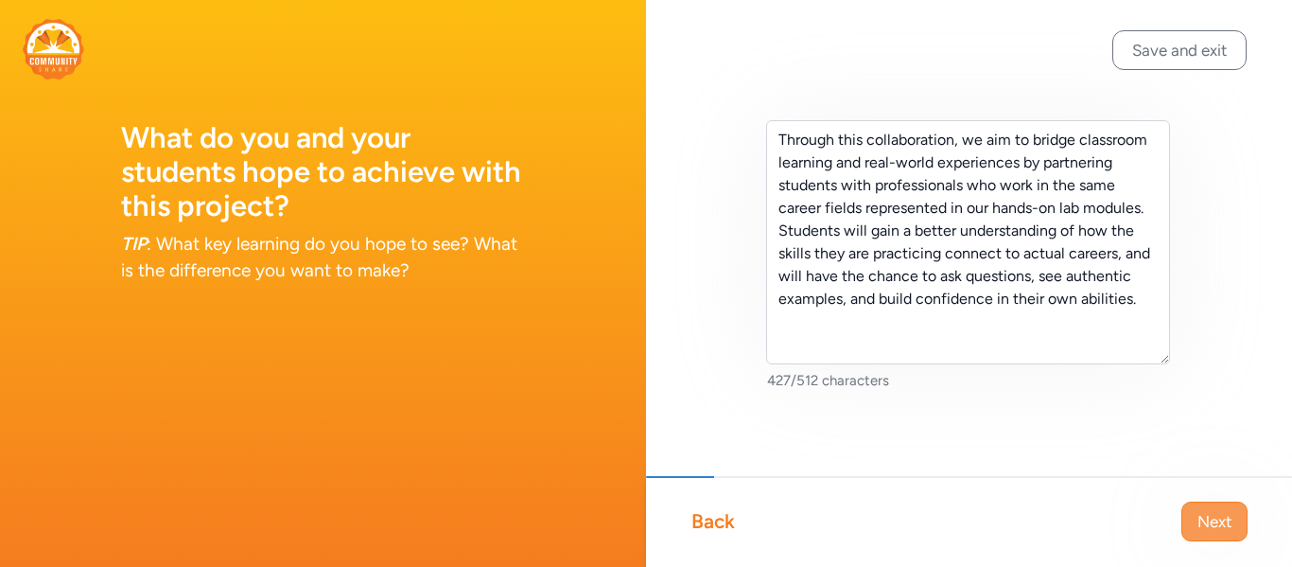
click at [1203, 517] on span "Next" at bounding box center [1214, 521] width 34 height 23
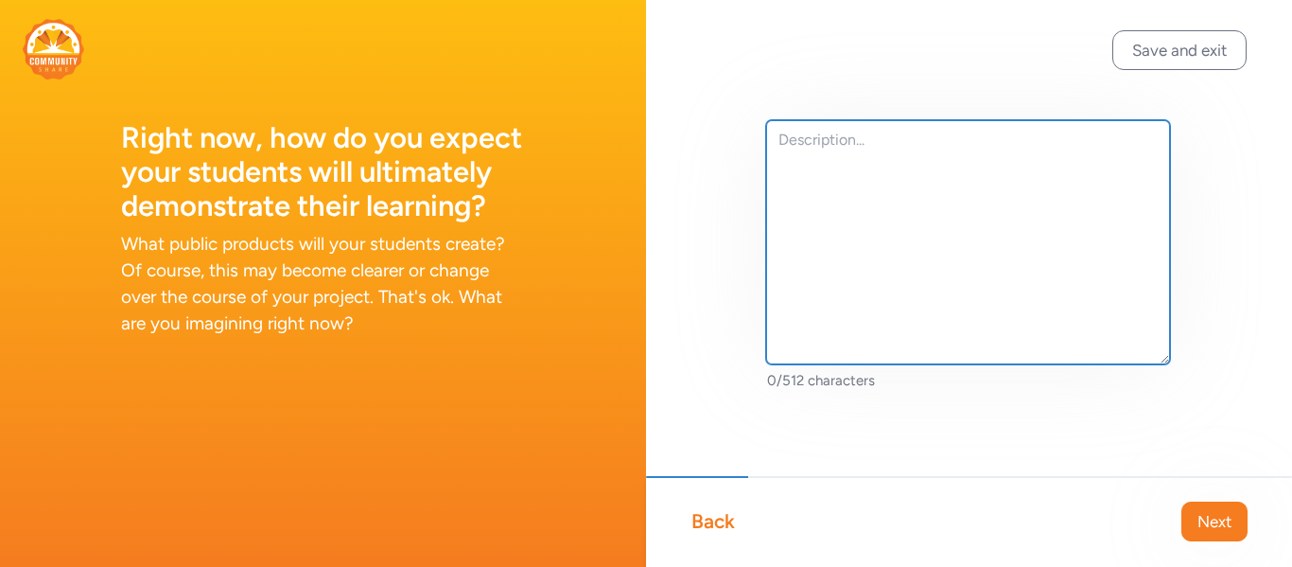
click at [829, 141] on textarea at bounding box center [968, 242] width 404 height 244
paste textarea "I am looking for a career professional in veterinary medicine to spend a day wi…"
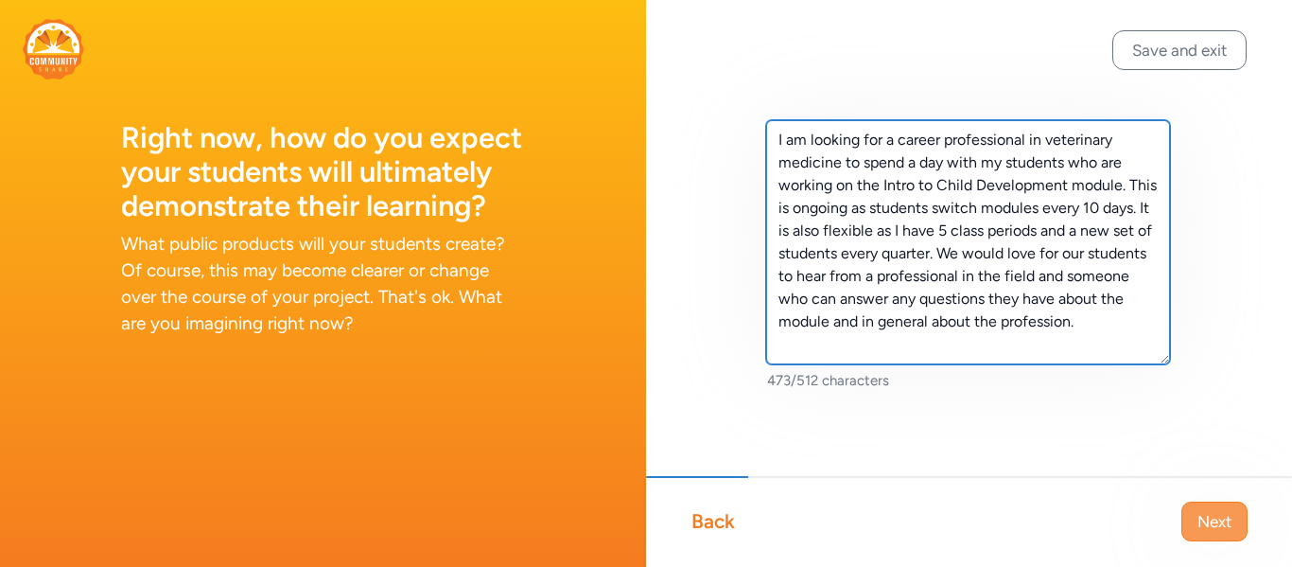
type textarea "I am looking for a career professional in veterinary medicine to spend a day wi…"
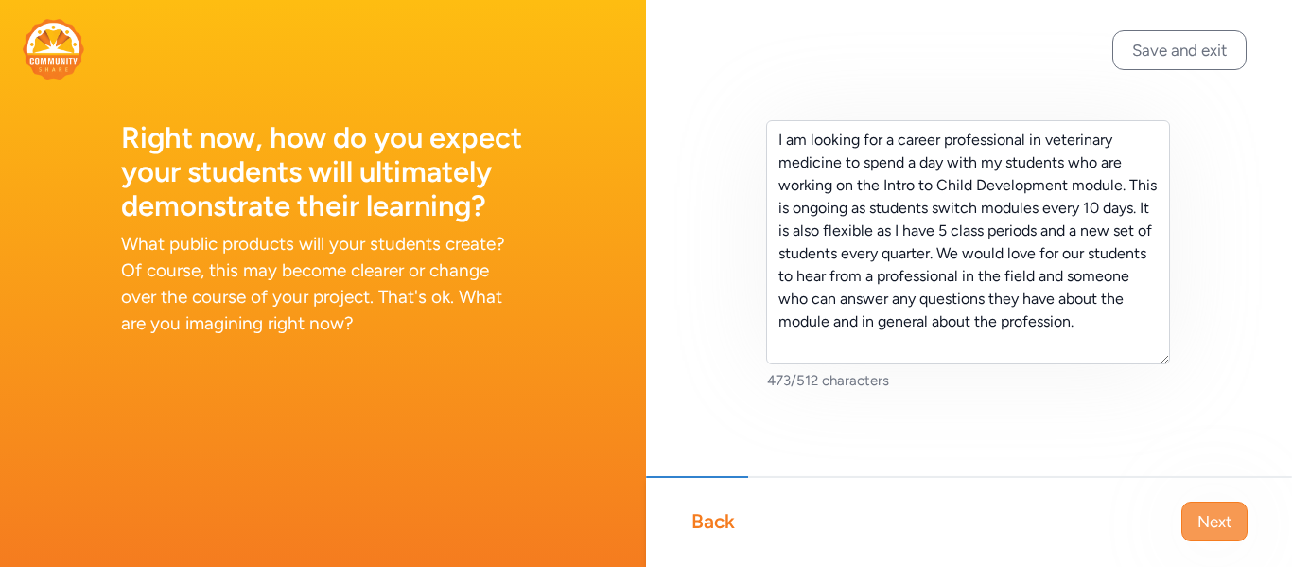
click at [1221, 519] on span "Next" at bounding box center [1214, 521] width 34 height 23
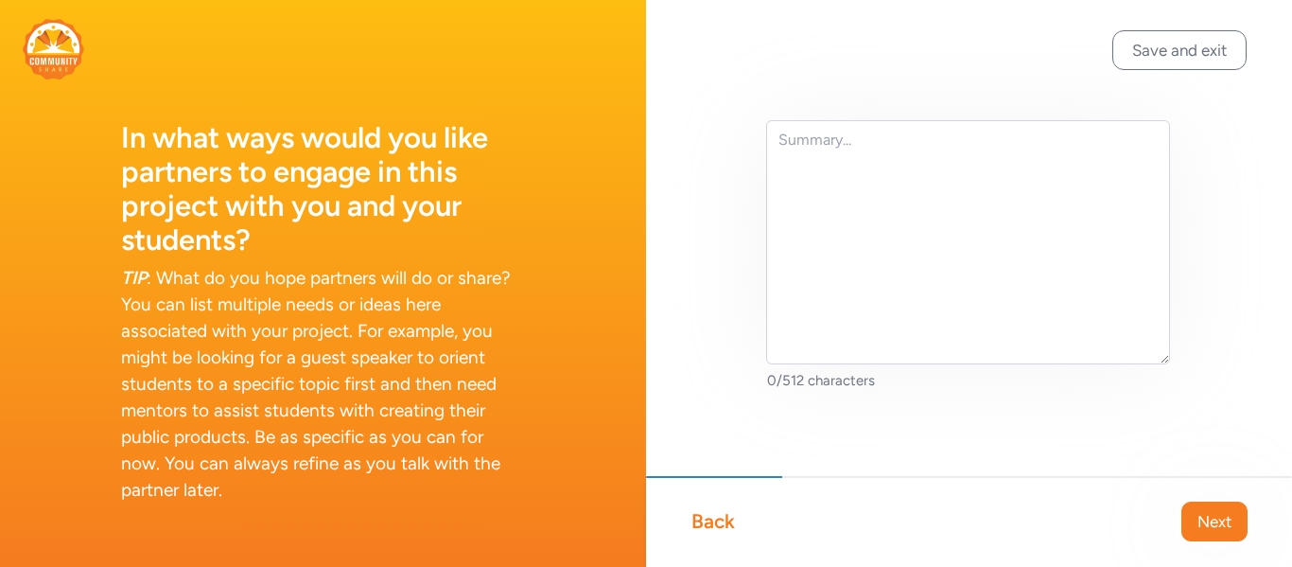
click at [702, 518] on div "Back" at bounding box center [713, 521] width 44 height 26
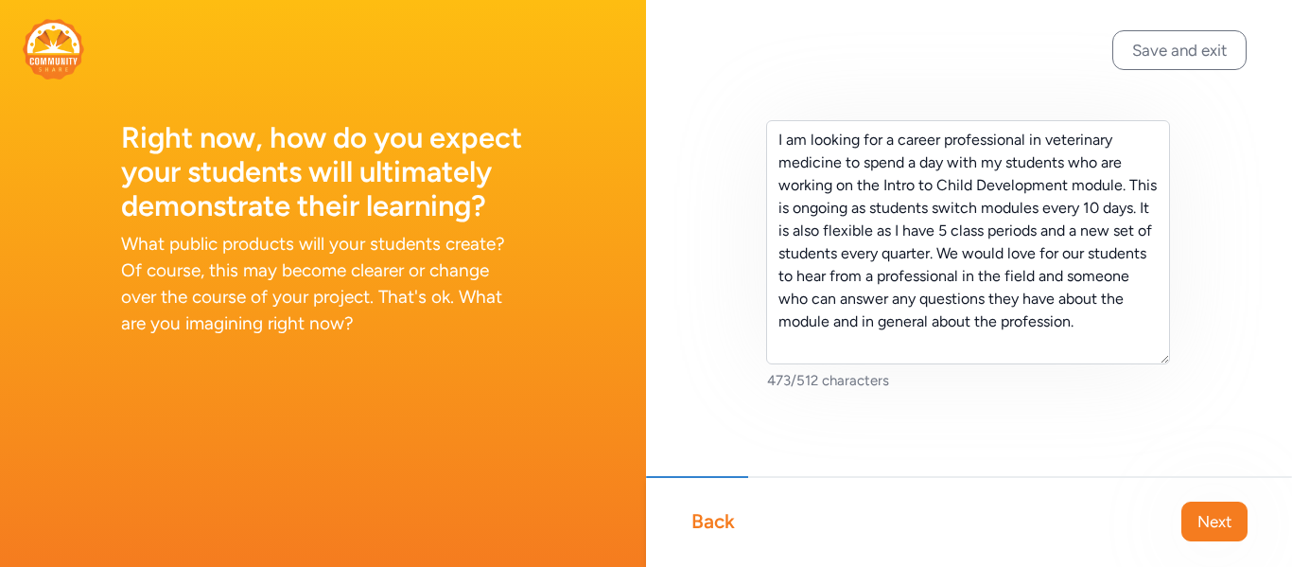
click at [702, 518] on div "Back" at bounding box center [713, 521] width 44 height 26
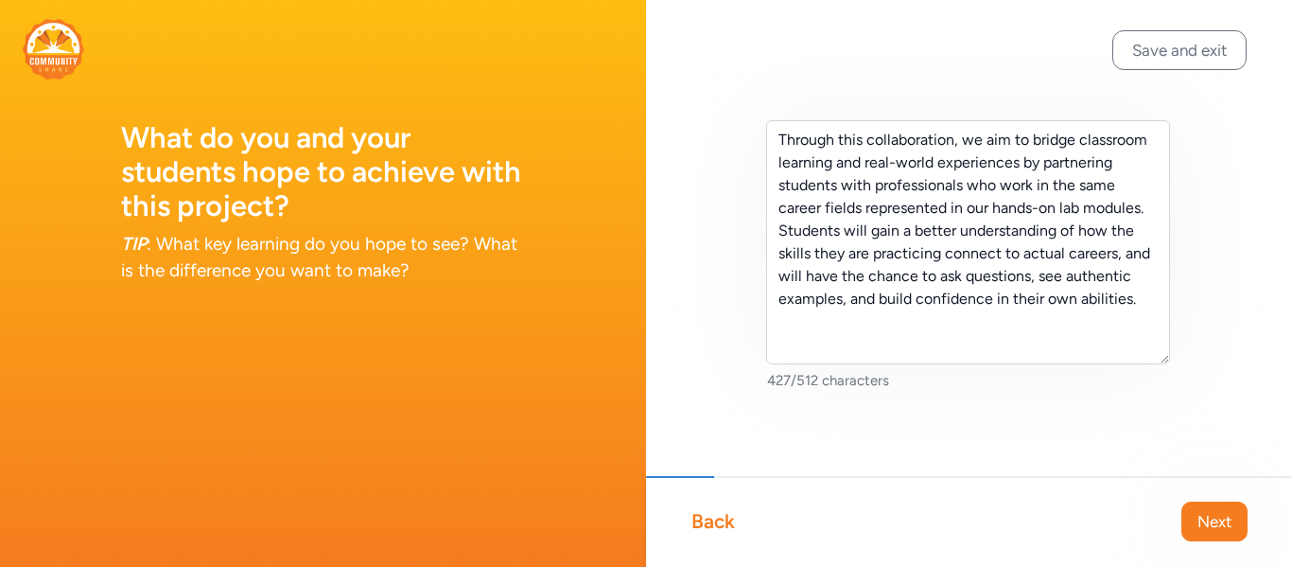
click at [702, 518] on div "Back" at bounding box center [713, 521] width 44 height 26
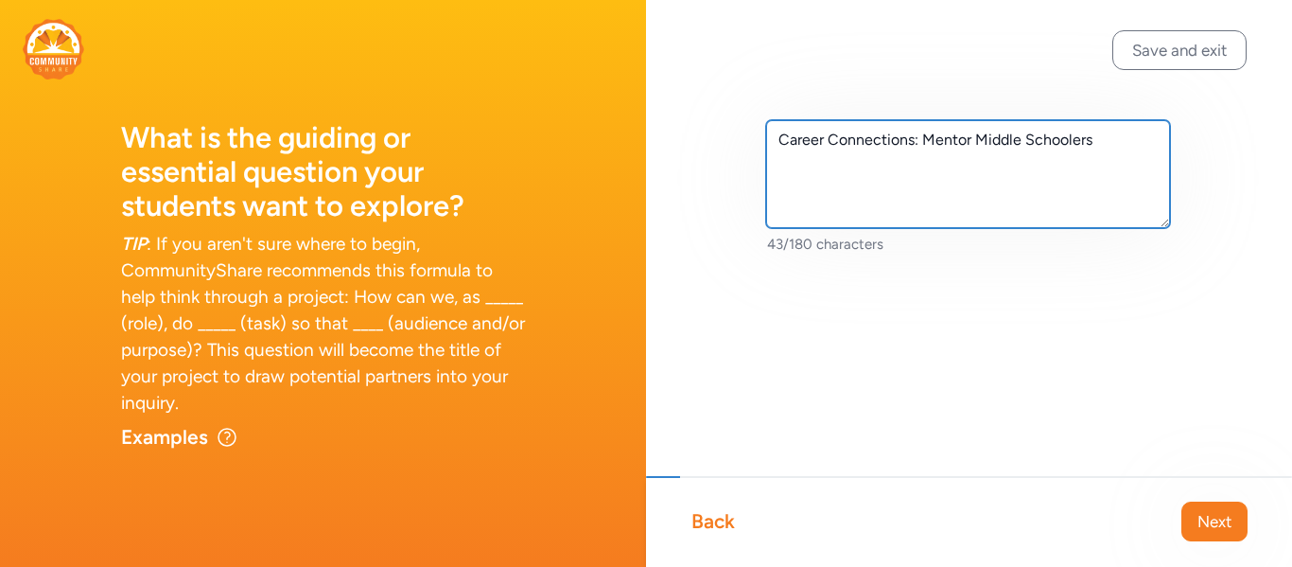
click at [1103, 137] on textarea "Career Connections: Mentor Middle Schoolers" at bounding box center [968, 174] width 404 height 108
click at [822, 166] on textarea "Career Connections: Mentor Middle Schoolers - Vetinary Medicine" at bounding box center [968, 174] width 404 height 108
type textarea "Career Connections: Mentor Middle Schoolers - Veterinary Medicine"
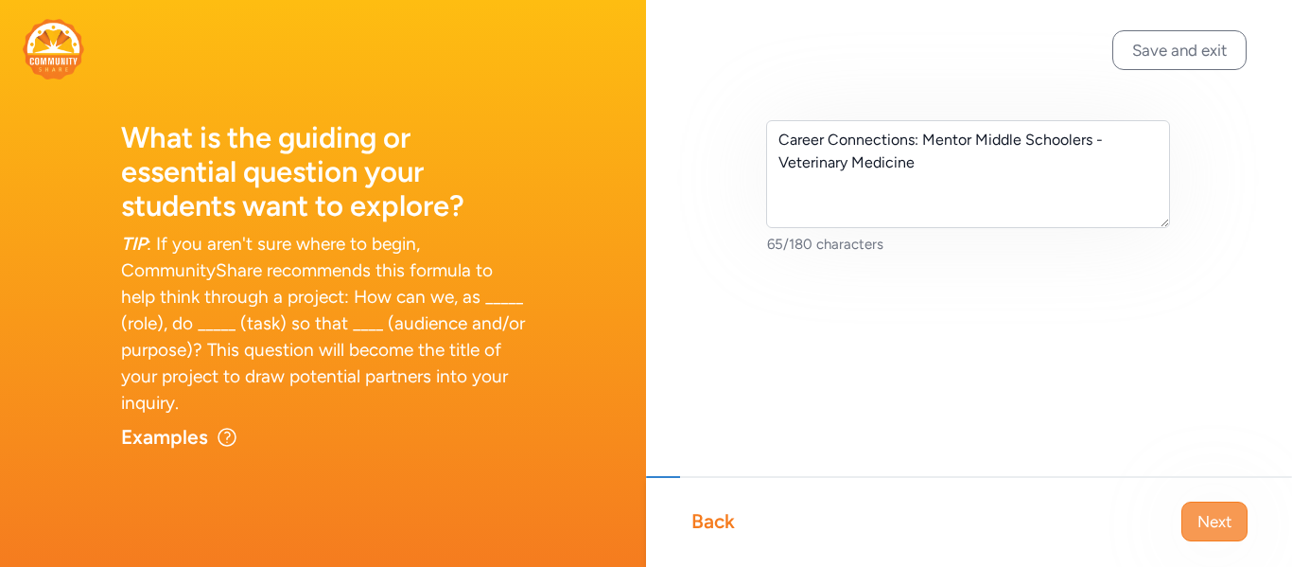
click at [1202, 530] on span "Next" at bounding box center [1214, 521] width 34 height 23
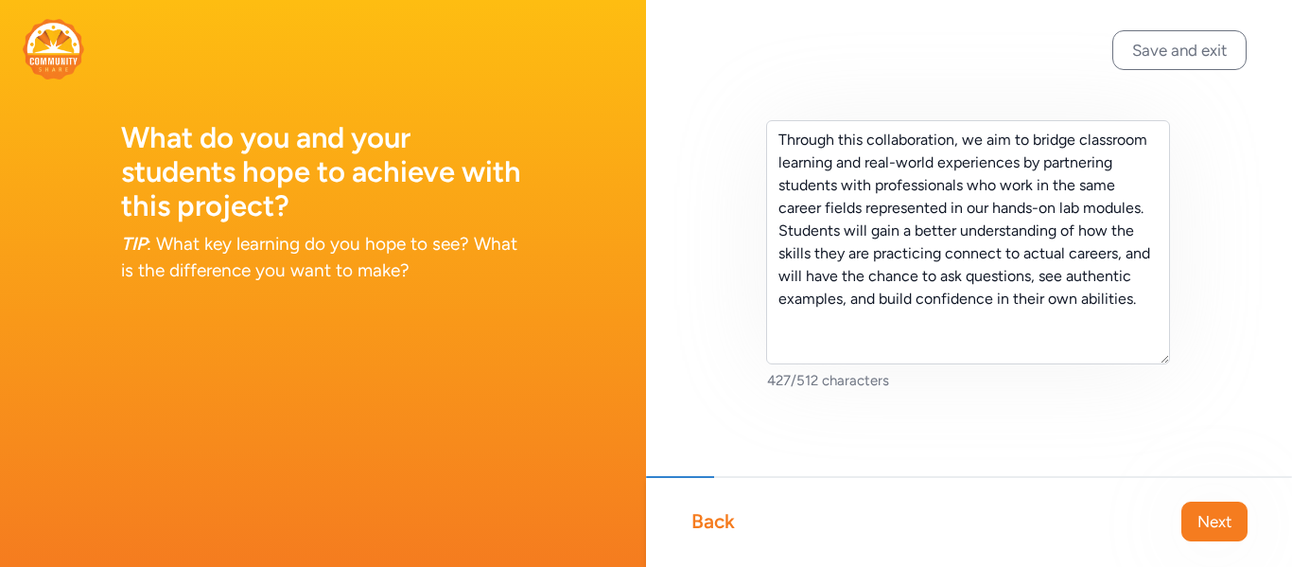
click at [1202, 530] on span "Next" at bounding box center [1214, 521] width 34 height 23
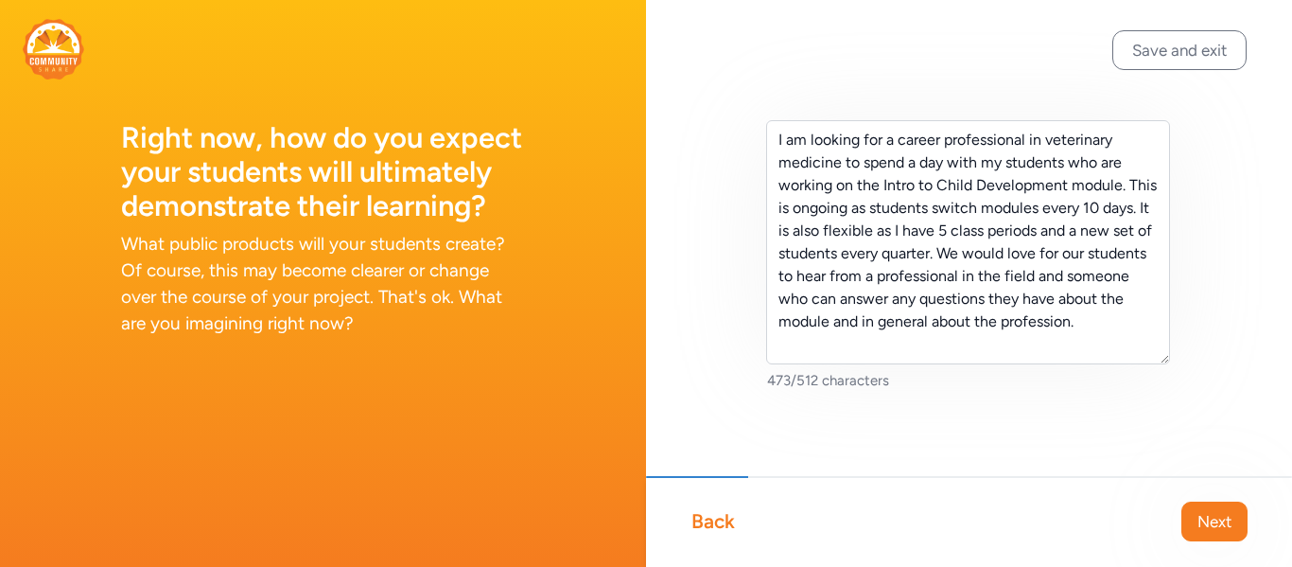
click at [1202, 530] on span "Next" at bounding box center [1214, 521] width 34 height 23
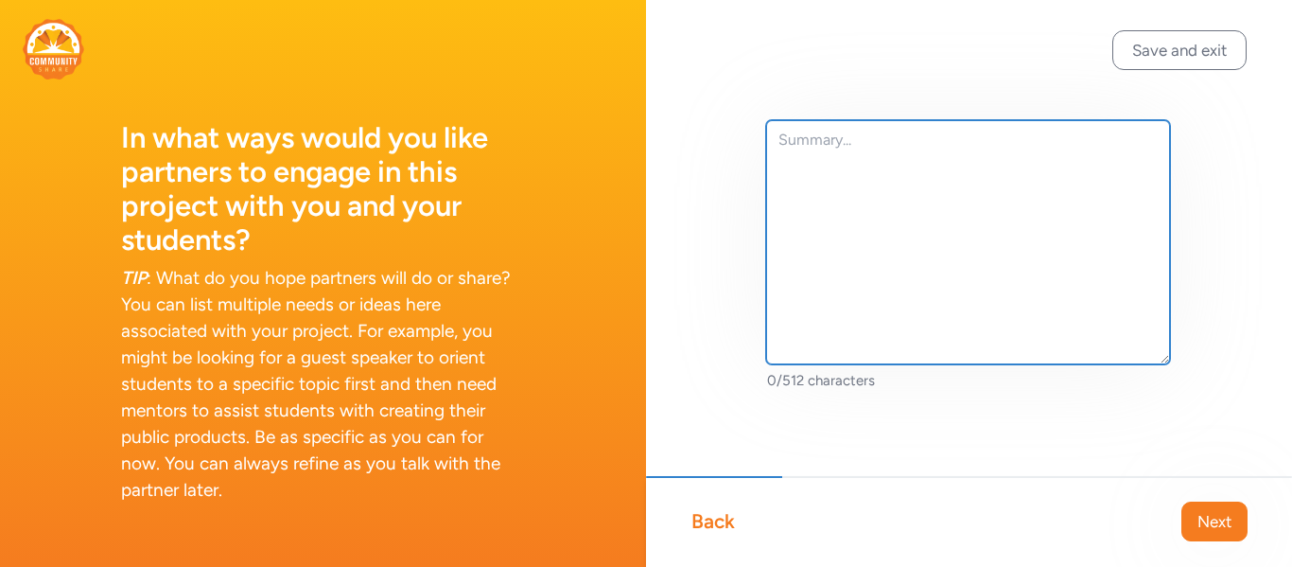
click at [837, 190] on textarea at bounding box center [968, 242] width 404 height 244
paste textarea "Middle school career exploration through our hands-on Career Lab helps our stud…"
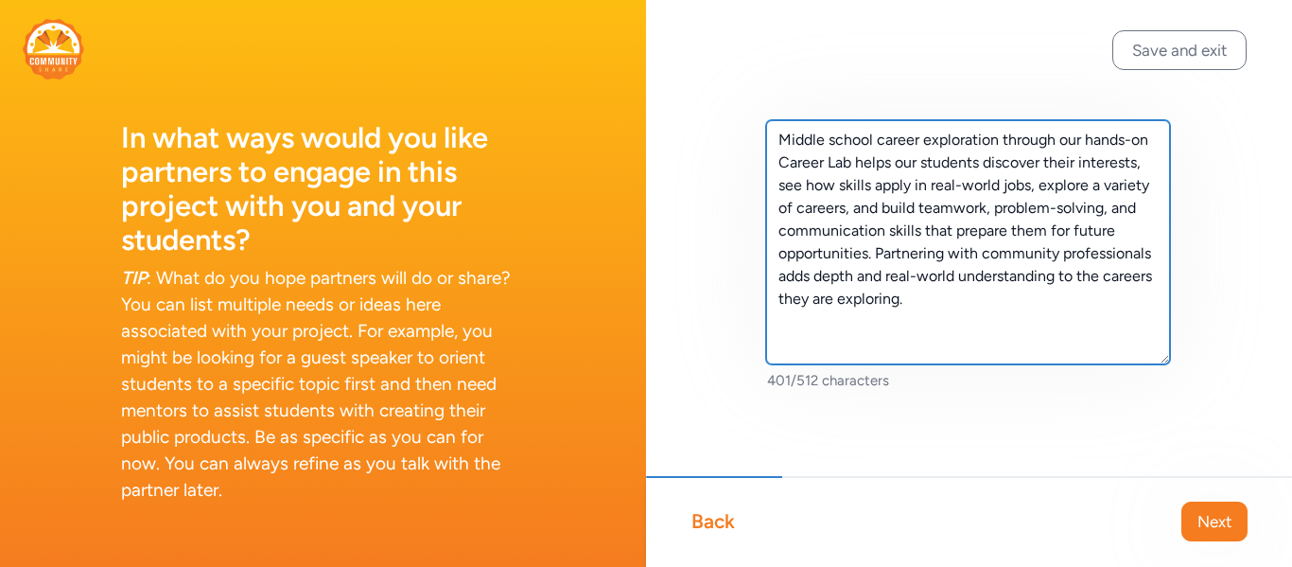
scroll to position [5, 0]
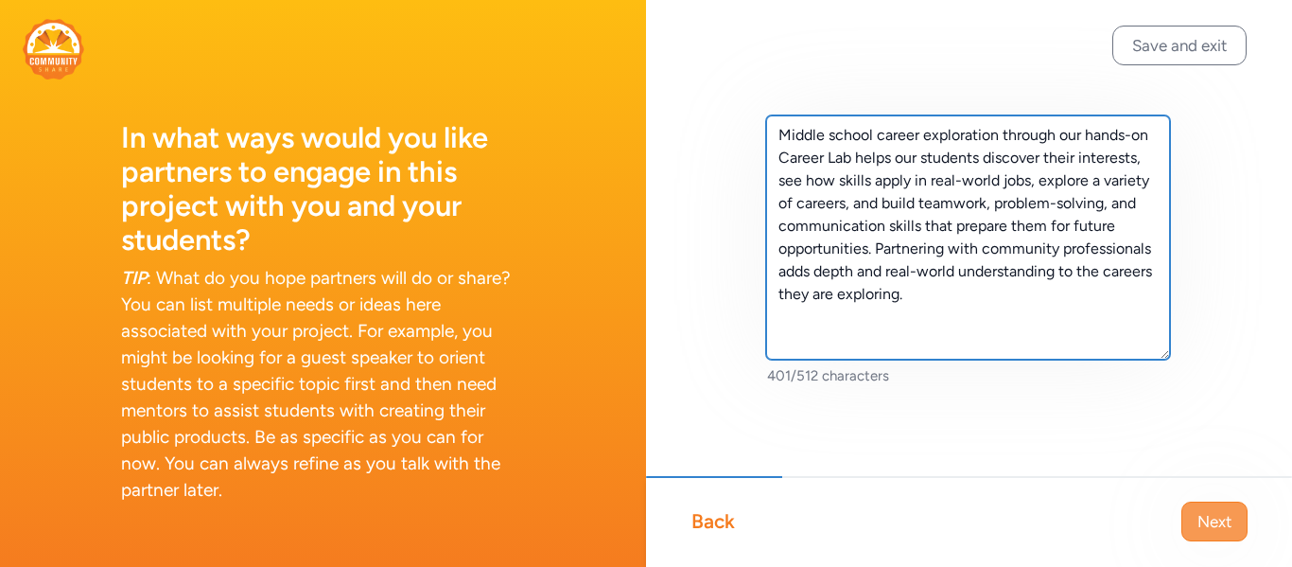
type textarea "Middle school career exploration through our hands-on Career Lab helps our stud…"
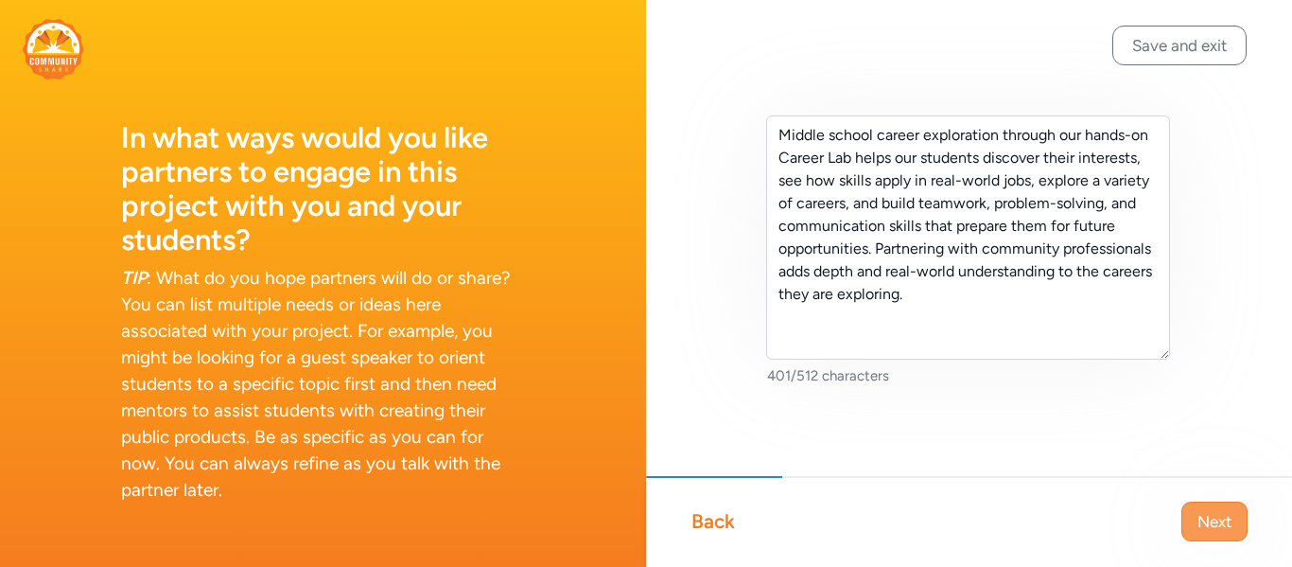
click at [1201, 520] on span "Next" at bounding box center [1214, 521] width 34 height 23
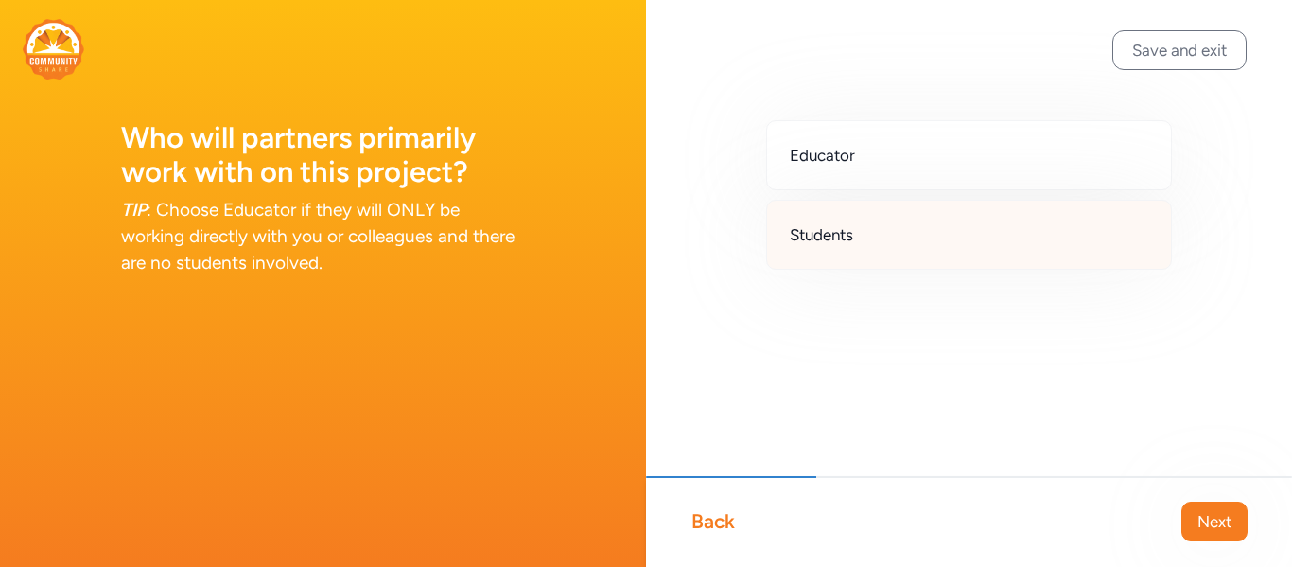
click at [904, 250] on div "Students" at bounding box center [969, 235] width 406 height 70
click at [1211, 519] on span "Next" at bounding box center [1214, 521] width 34 height 23
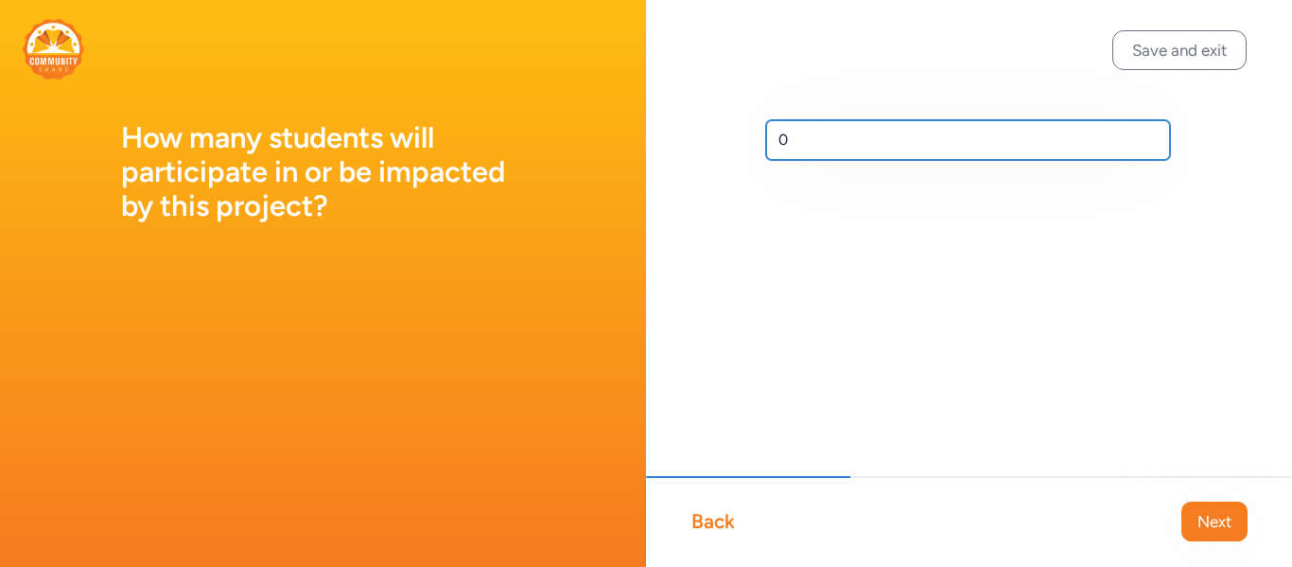
click at [793, 140] on input "0" at bounding box center [968, 140] width 404 height 40
type input "2"
type input "25"
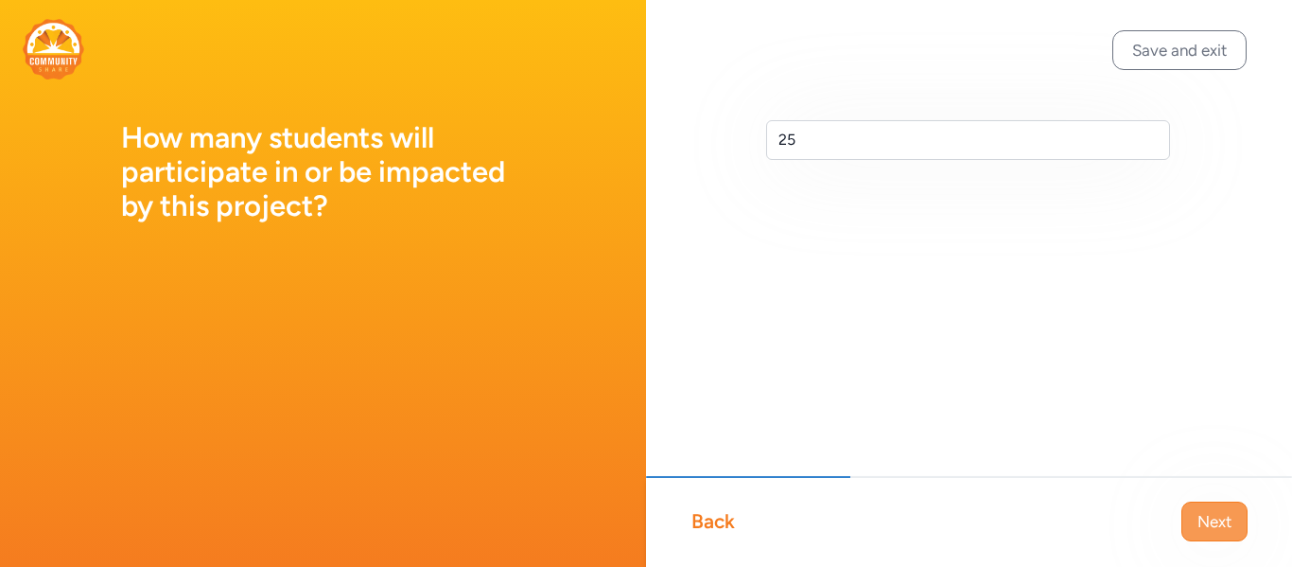
click at [1199, 512] on span "Next" at bounding box center [1214, 521] width 34 height 23
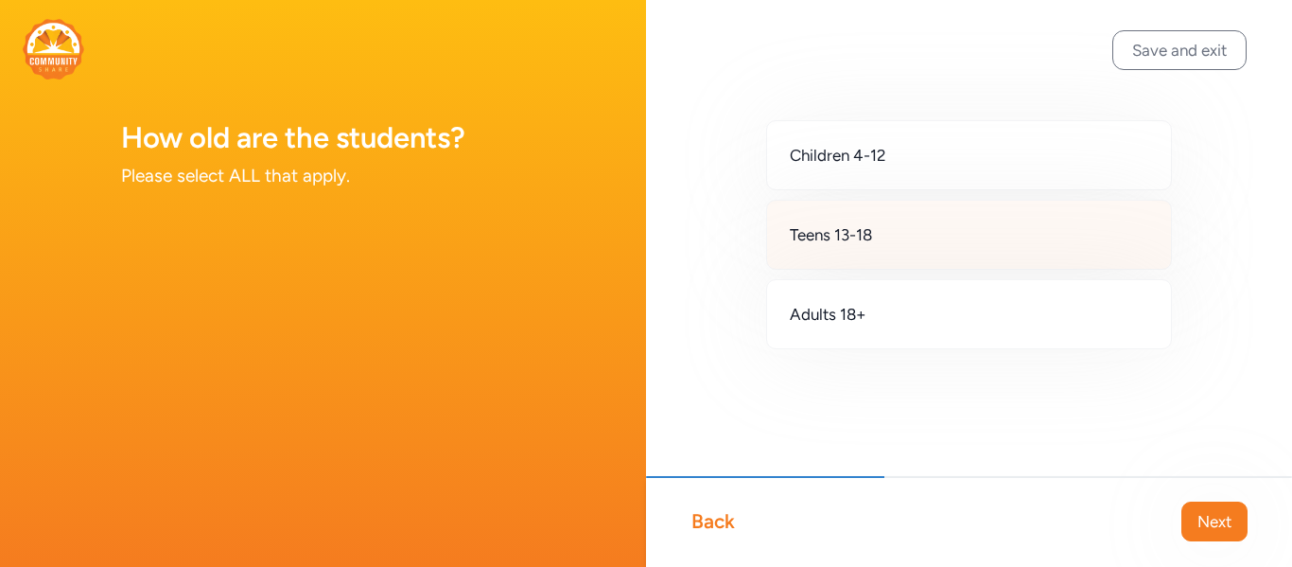
click at [958, 246] on div "Teens 13-18" at bounding box center [969, 235] width 406 height 70
click at [1222, 517] on span "Next" at bounding box center [1214, 521] width 34 height 23
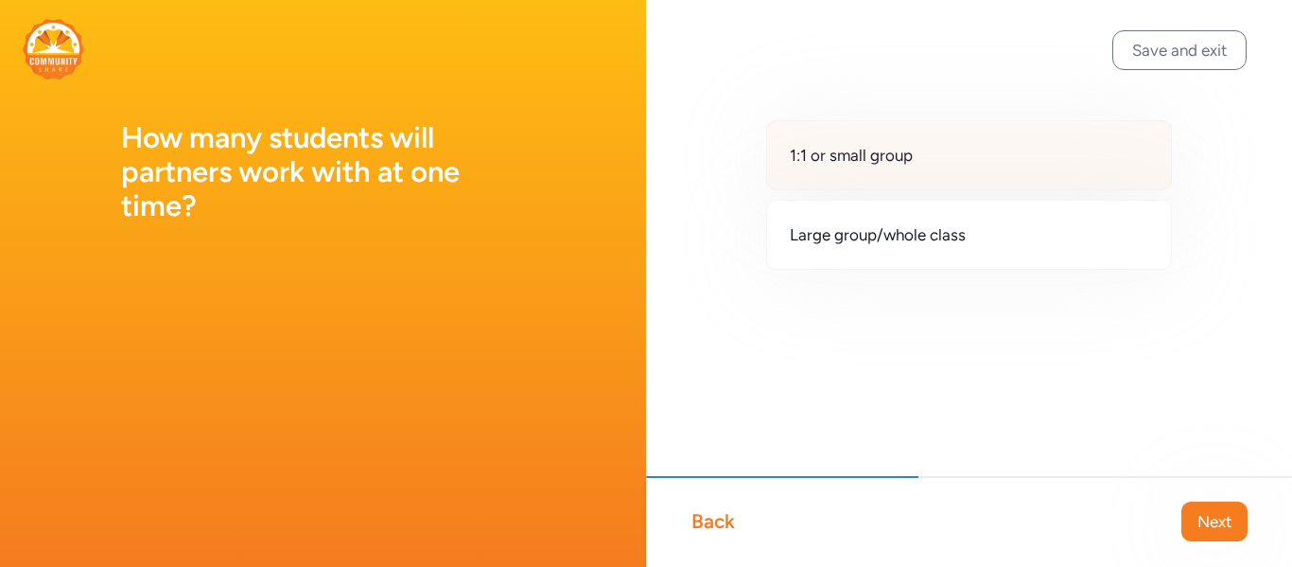
click at [932, 172] on div "1:1 or small group" at bounding box center [969, 155] width 406 height 70
click at [1221, 532] on button "Next" at bounding box center [1214, 521] width 66 height 40
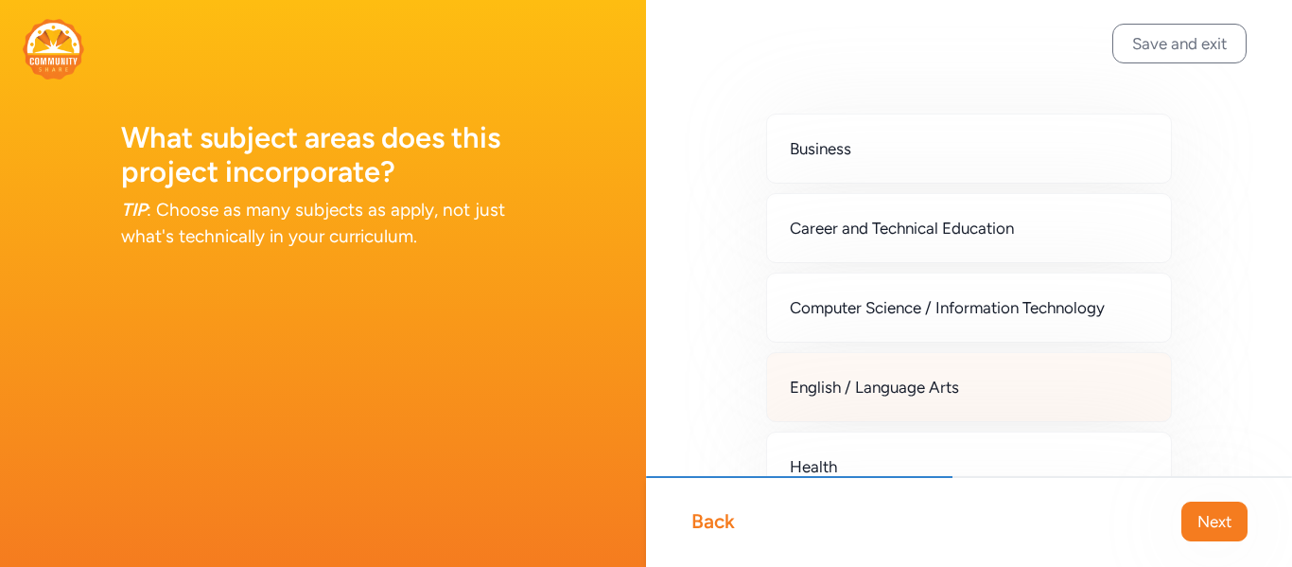
scroll to position [8, 0]
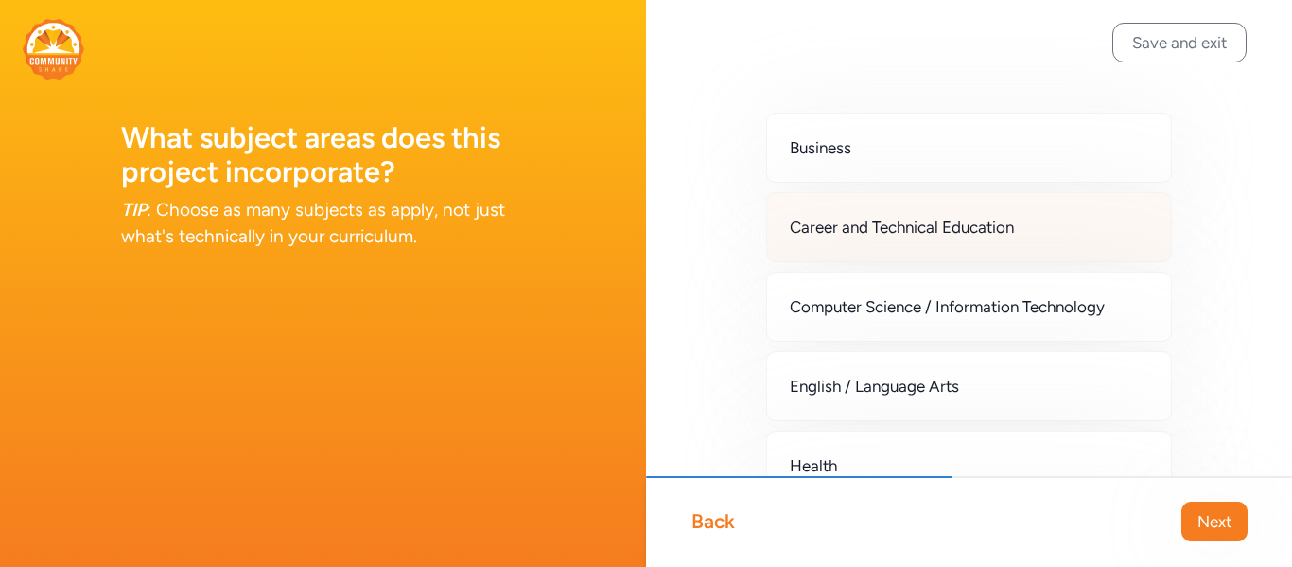
click at [1062, 246] on div "Career and Technical Education" at bounding box center [969, 227] width 406 height 70
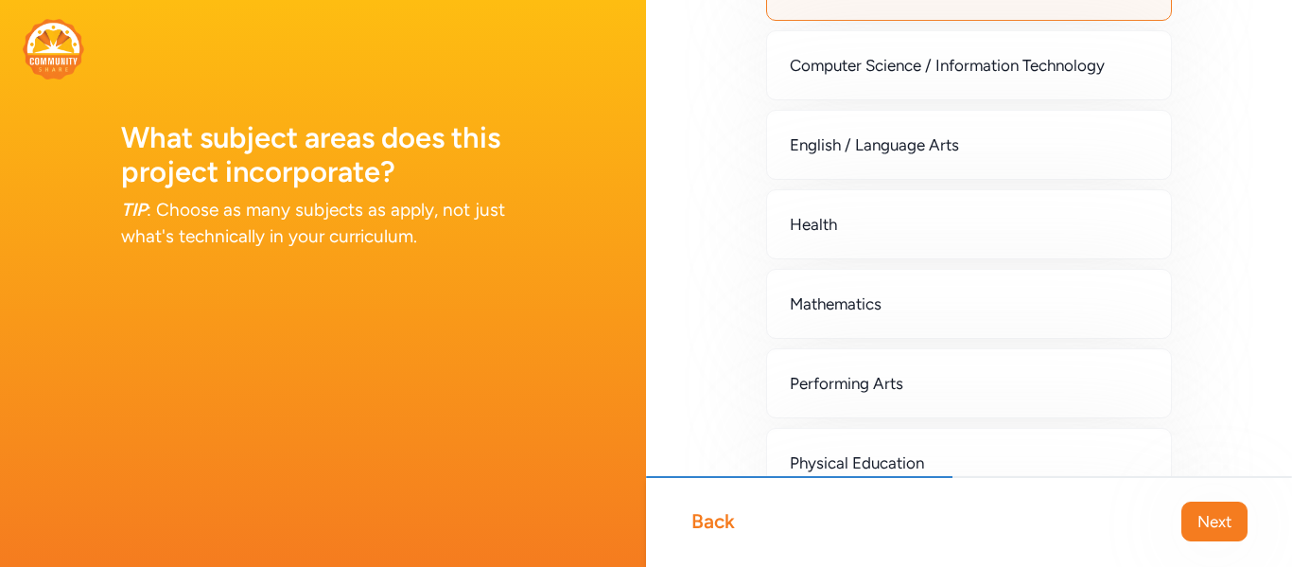
click at [1062, 246] on div "Health" at bounding box center [969, 224] width 406 height 70
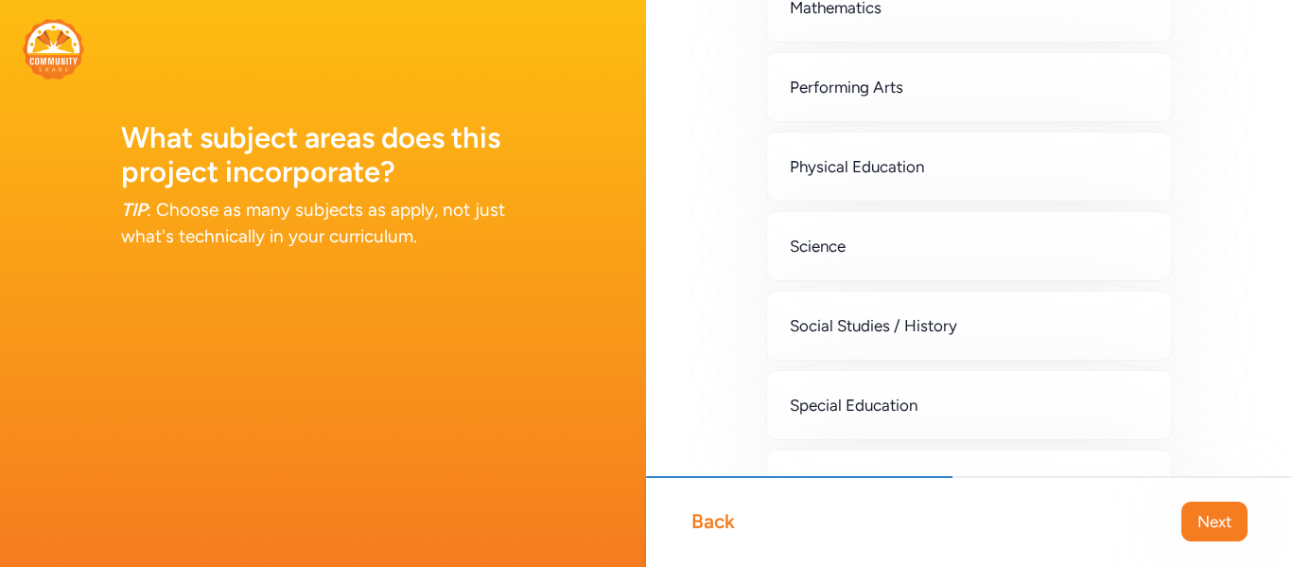
scroll to position [547, 0]
click at [1062, 246] on div "Science" at bounding box center [969, 244] width 406 height 70
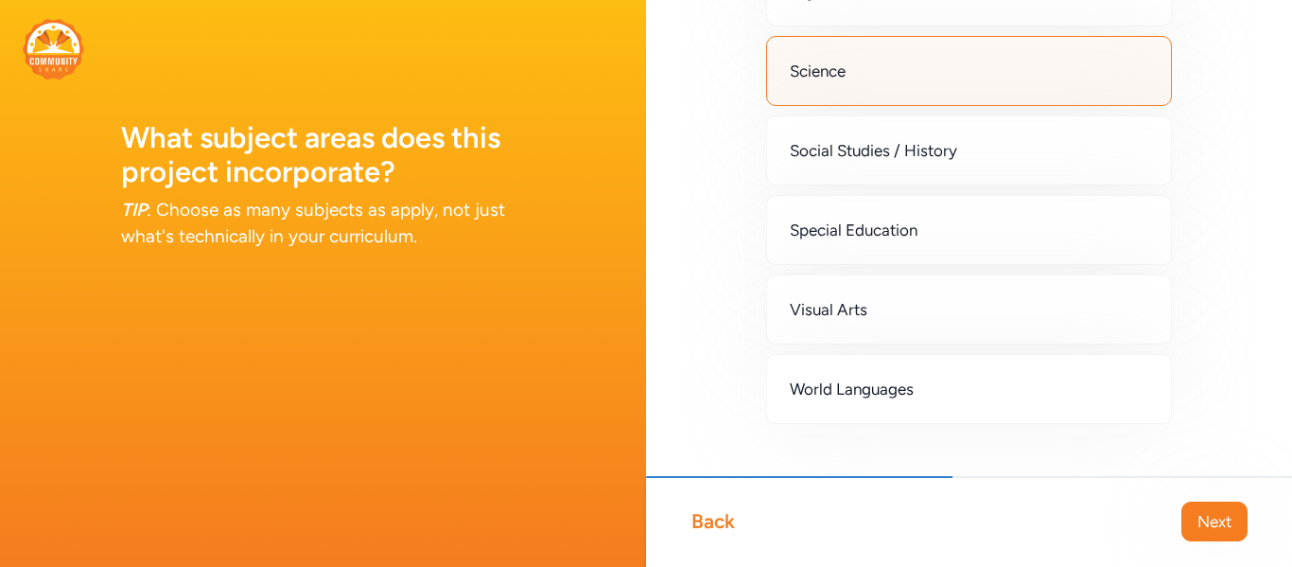
scroll to position [758, 0]
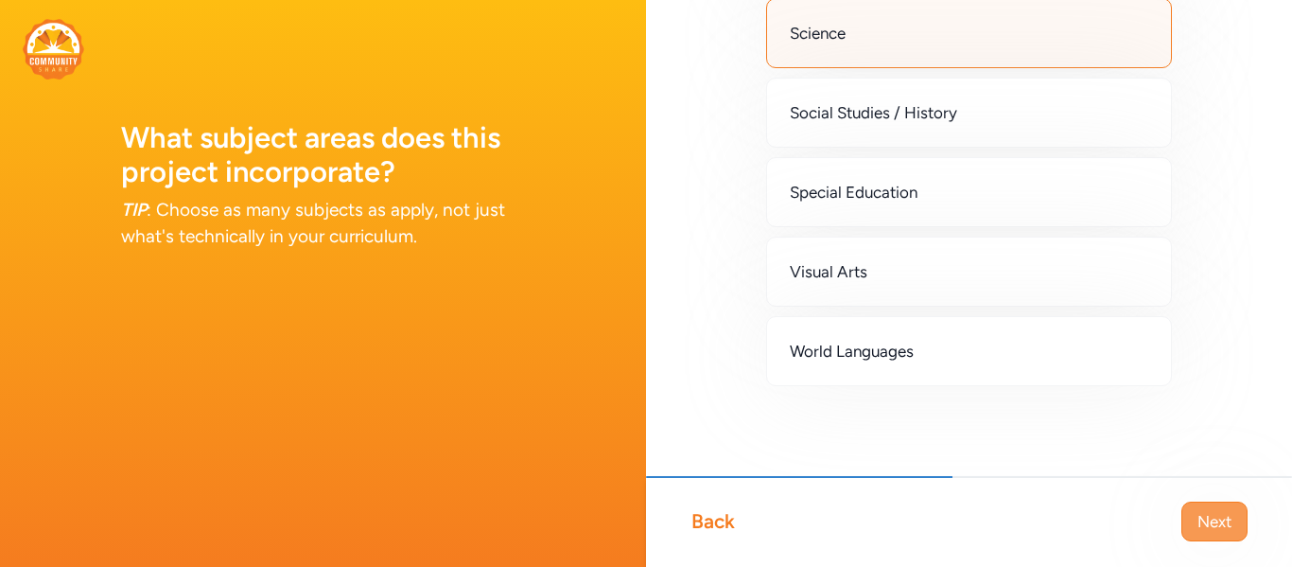
click at [1203, 520] on span "Next" at bounding box center [1214, 521] width 34 height 23
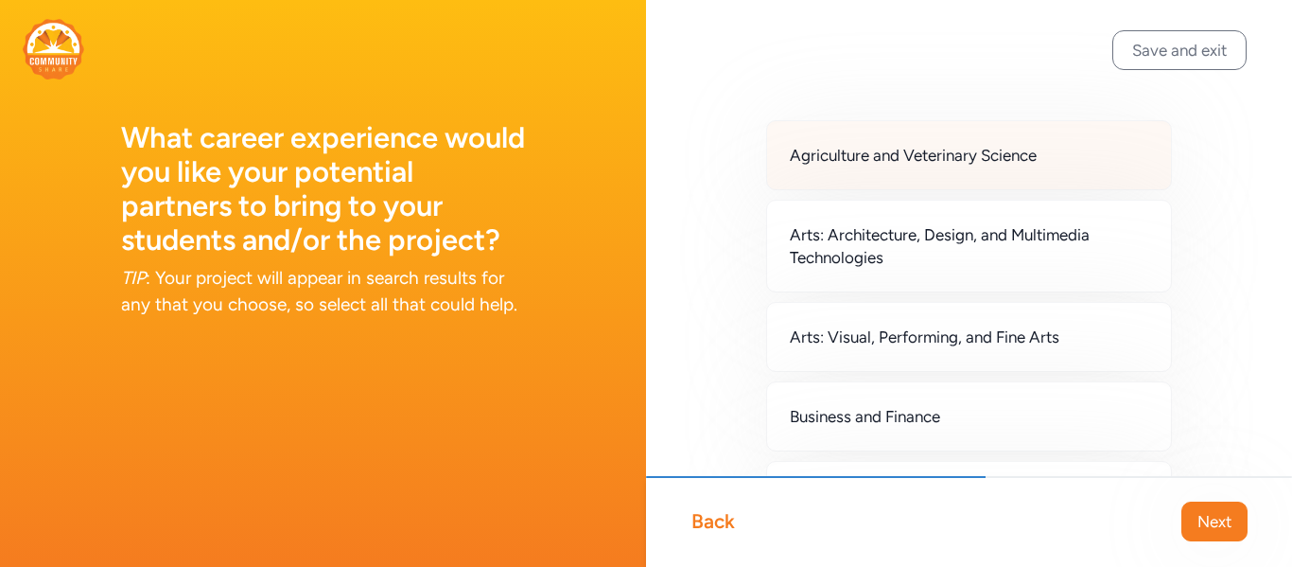
click at [1029, 176] on div "Agriculture and Veterinary Science" at bounding box center [969, 155] width 406 height 70
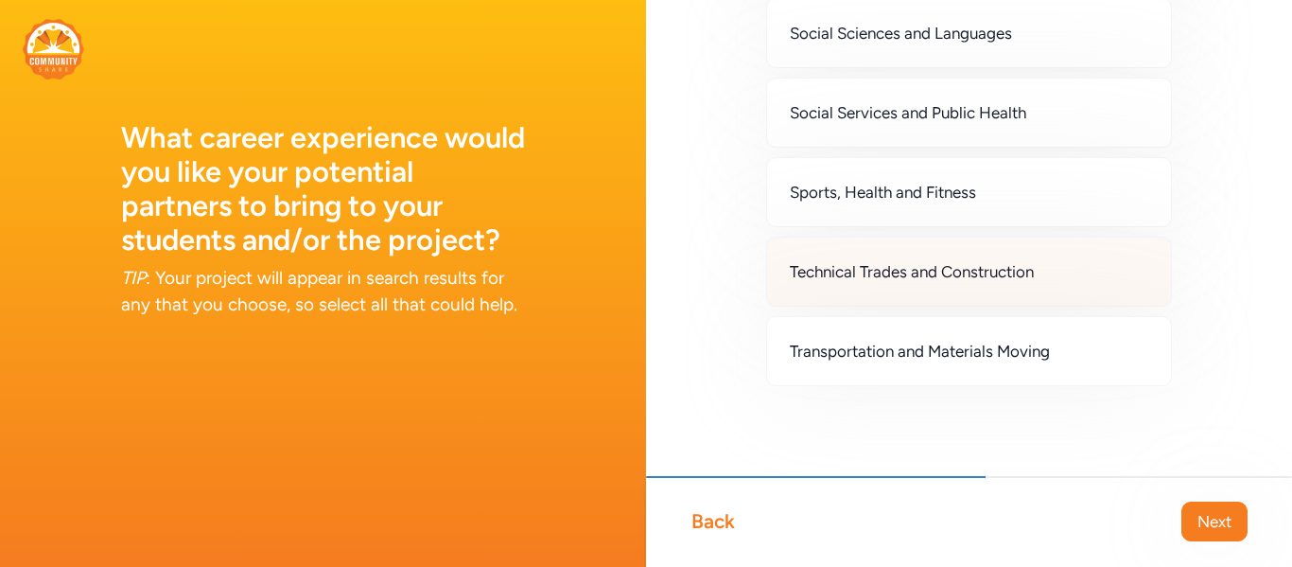
scroll to position [1802, 0]
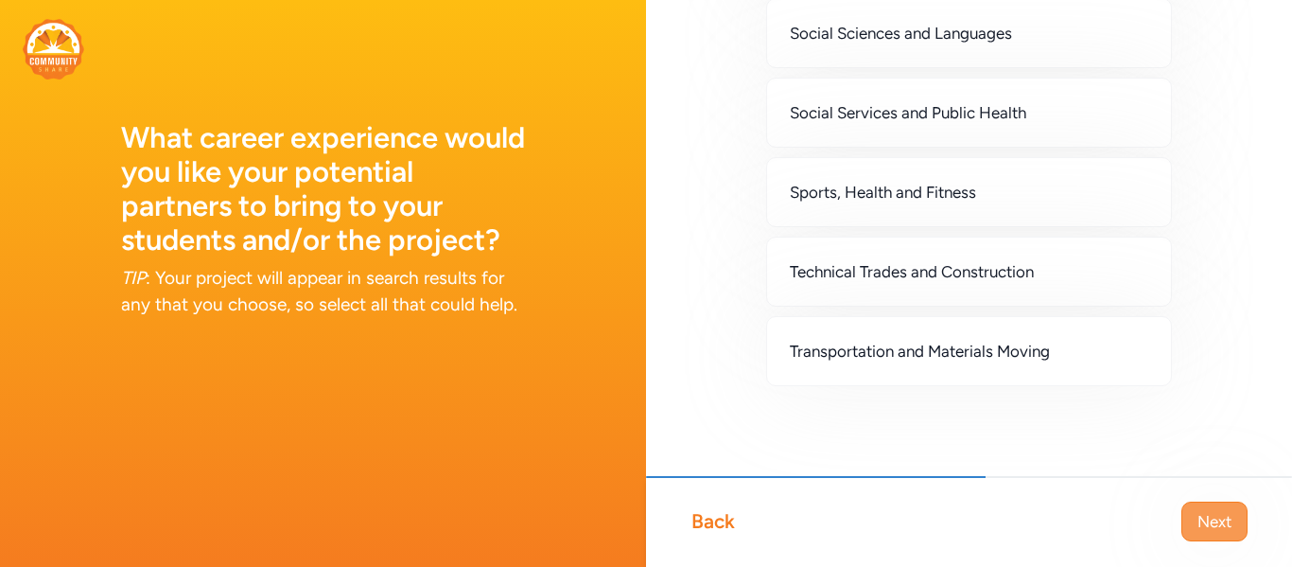
click at [1212, 523] on span "Next" at bounding box center [1214, 521] width 34 height 23
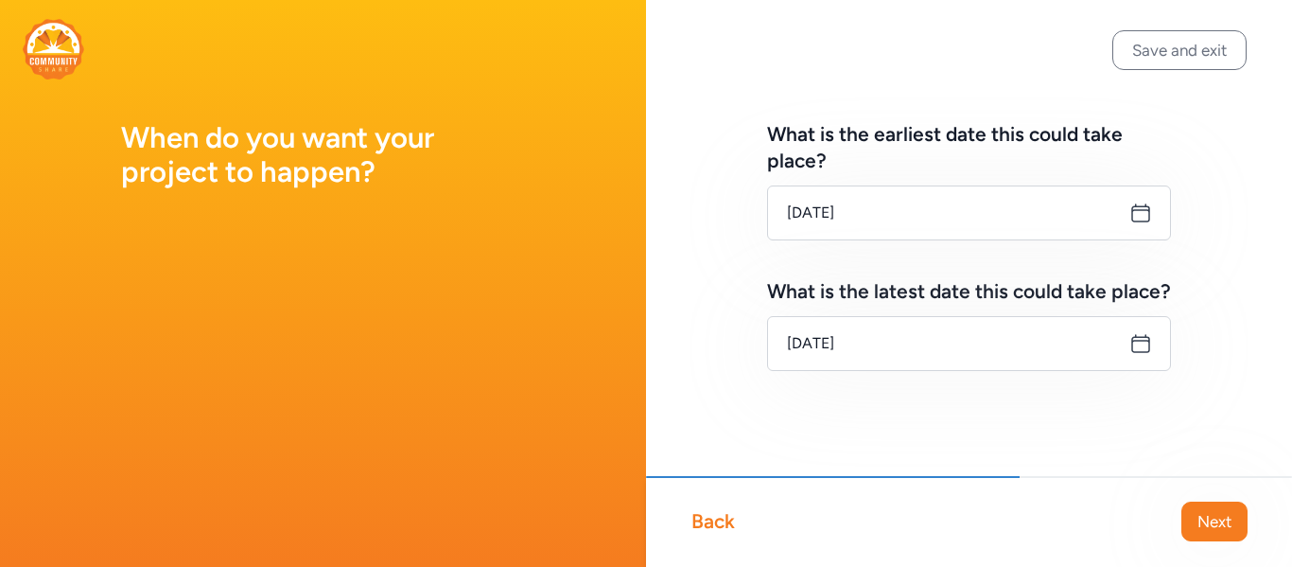
click at [1141, 350] on icon at bounding box center [1140, 343] width 23 height 23
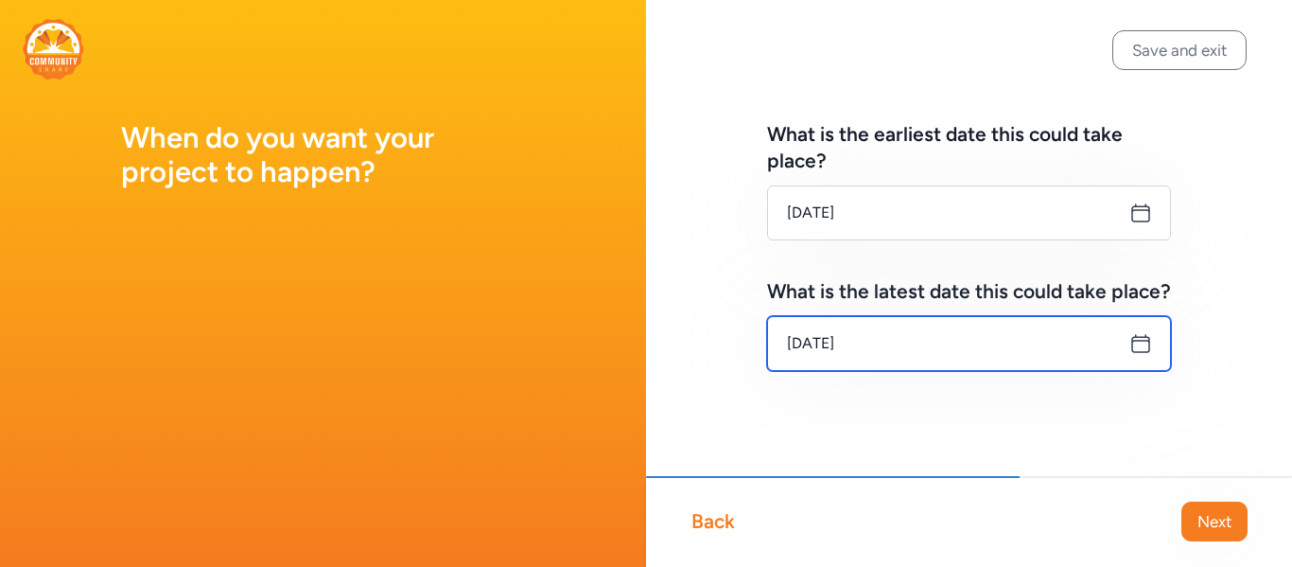
click at [1040, 341] on input "[DATE]" at bounding box center [969, 343] width 404 height 55
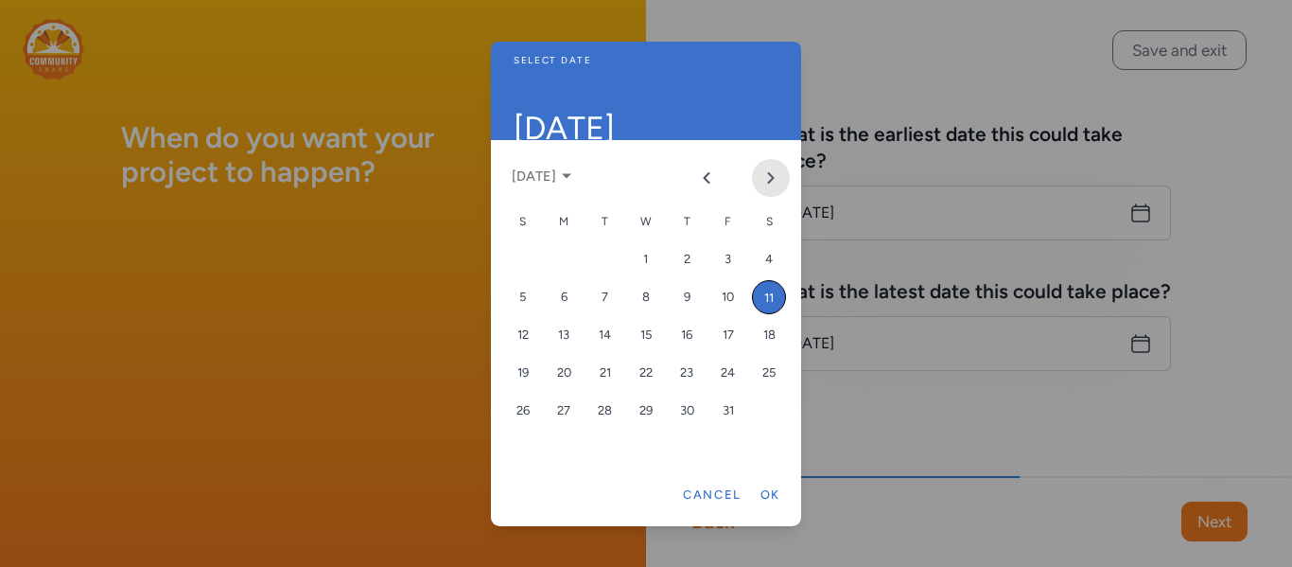
click at [772, 183] on icon "Next month" at bounding box center [770, 177] width 15 height 15
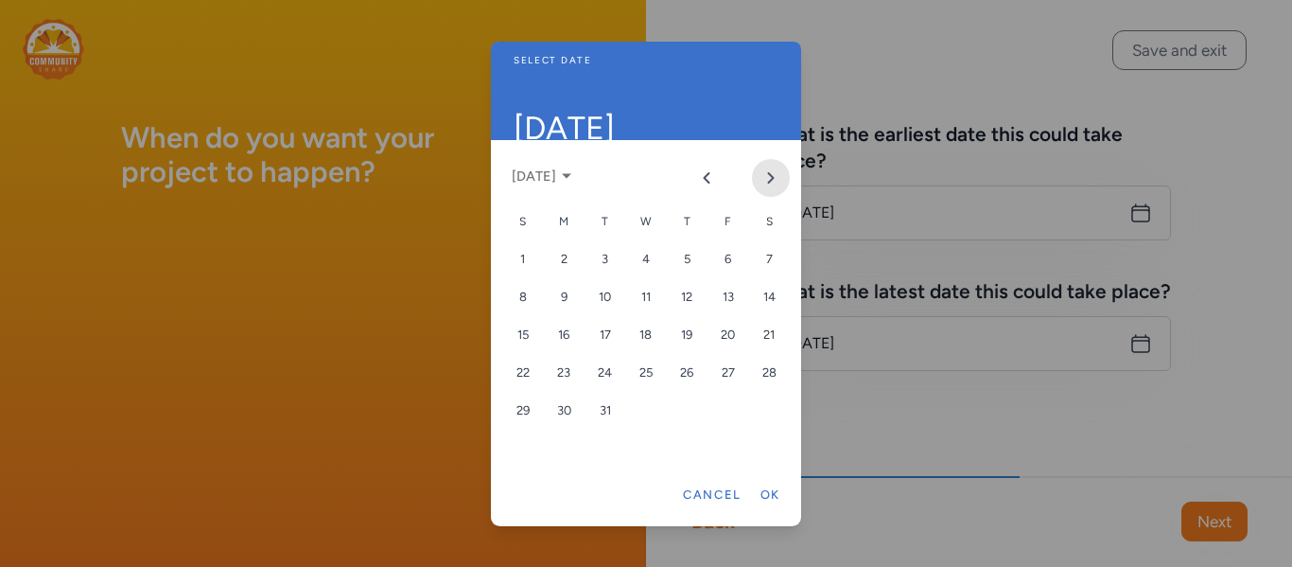
click at [772, 183] on icon "Next month" at bounding box center [770, 177] width 15 height 15
click at [731, 335] on div "15" at bounding box center [728, 335] width 34 height 34
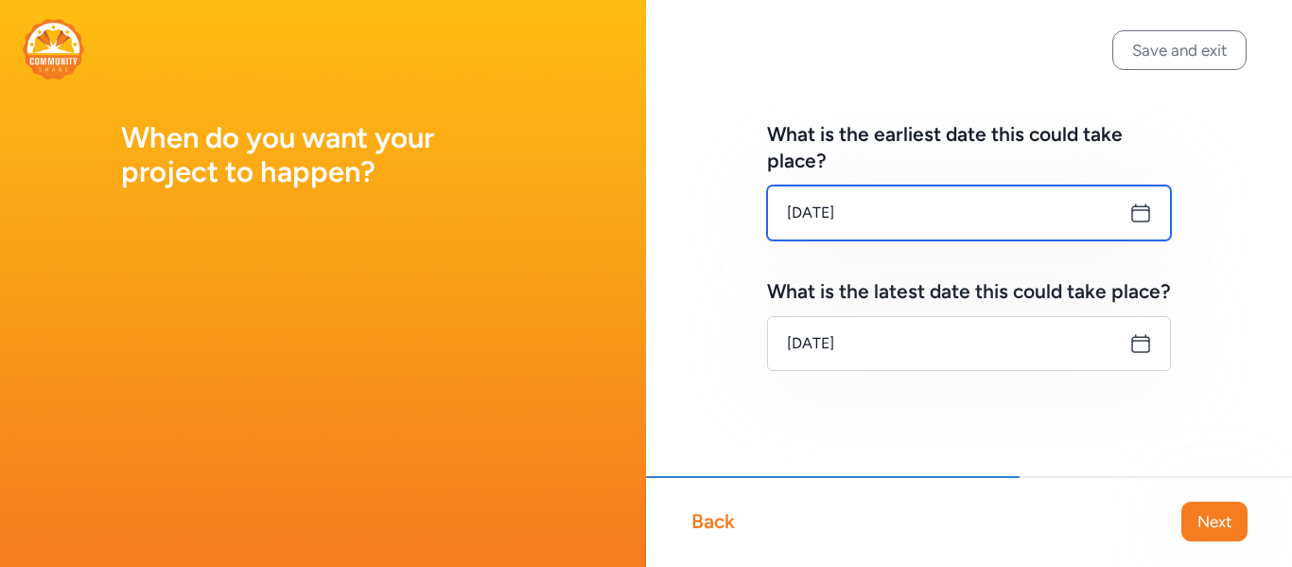
click at [1053, 210] on input "[DATE]" at bounding box center [969, 212] width 404 height 55
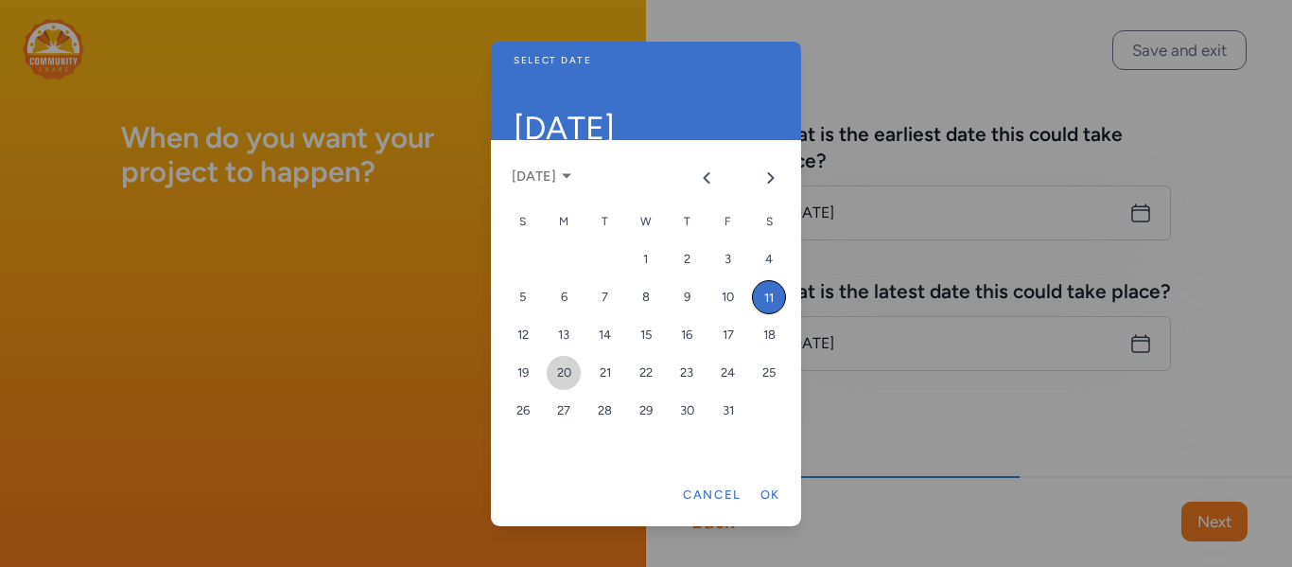
click at [550, 374] on div "20" at bounding box center [564, 373] width 34 height 34
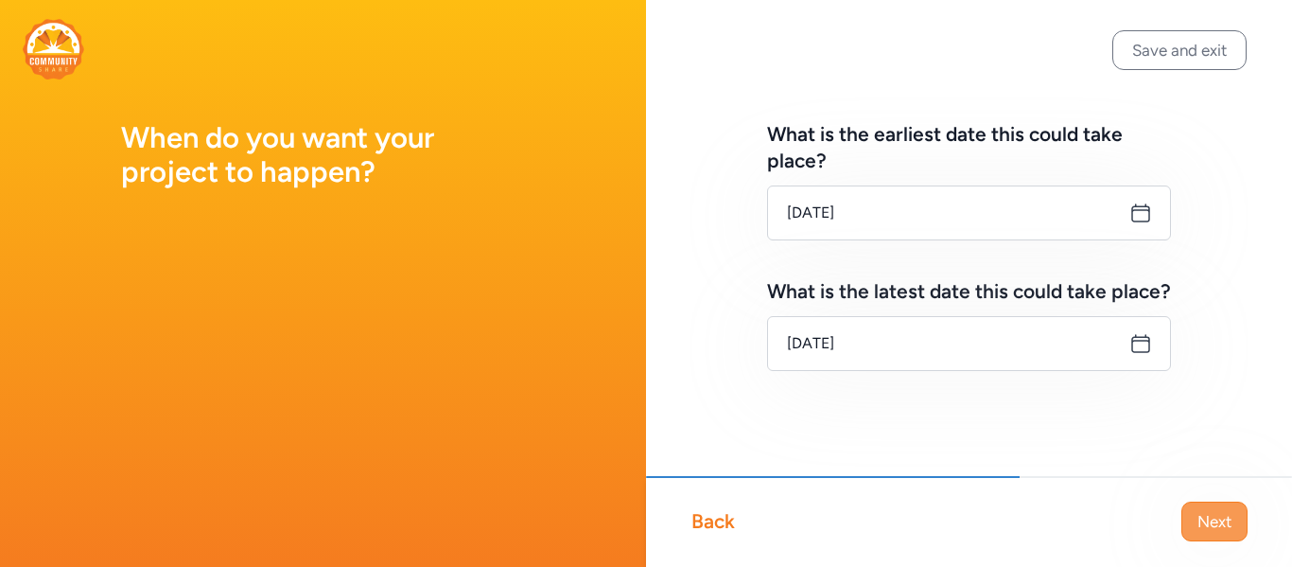
click at [1230, 515] on span "Next" at bounding box center [1214, 521] width 34 height 23
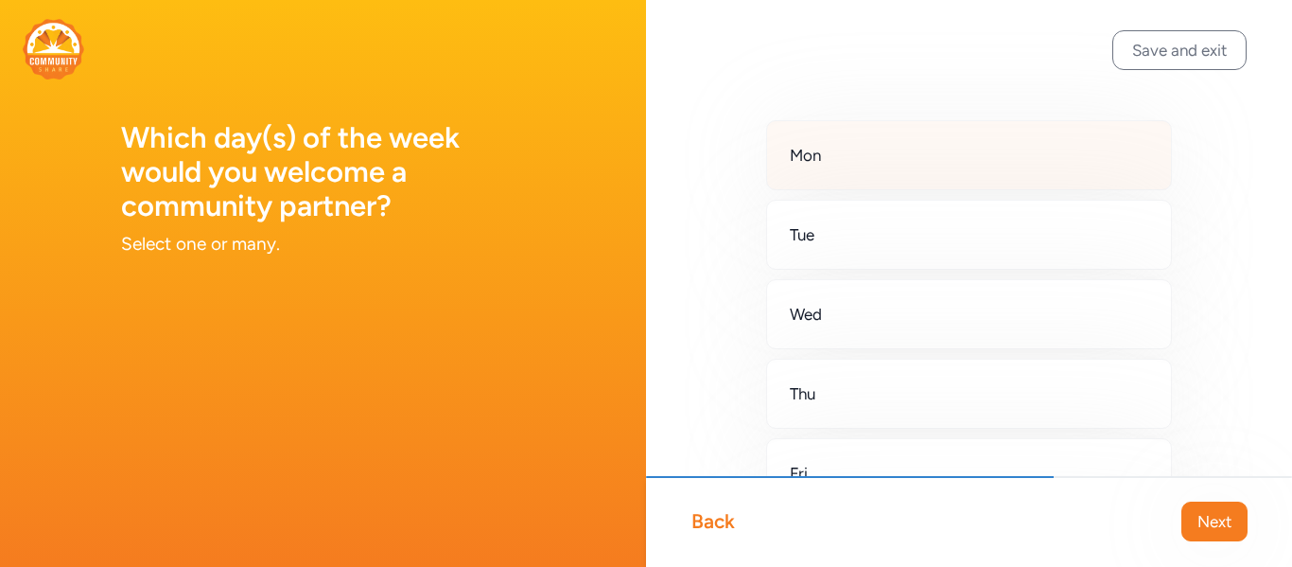
click at [954, 180] on div "Mon" at bounding box center [969, 155] width 406 height 70
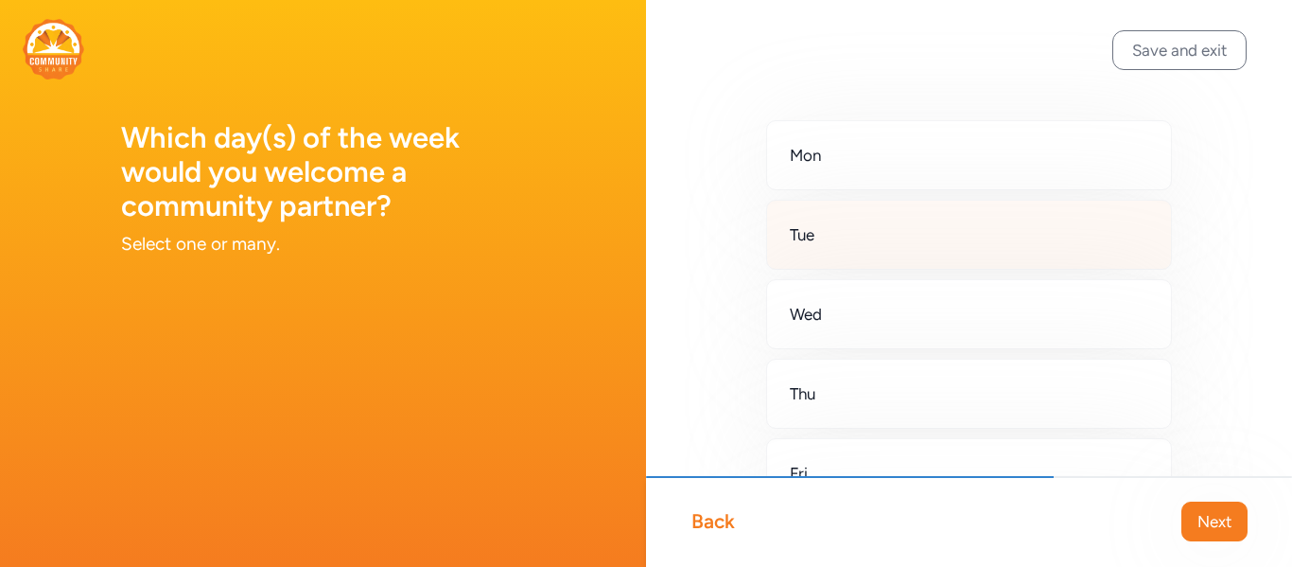
click at [940, 245] on div "Tue" at bounding box center [969, 235] width 406 height 70
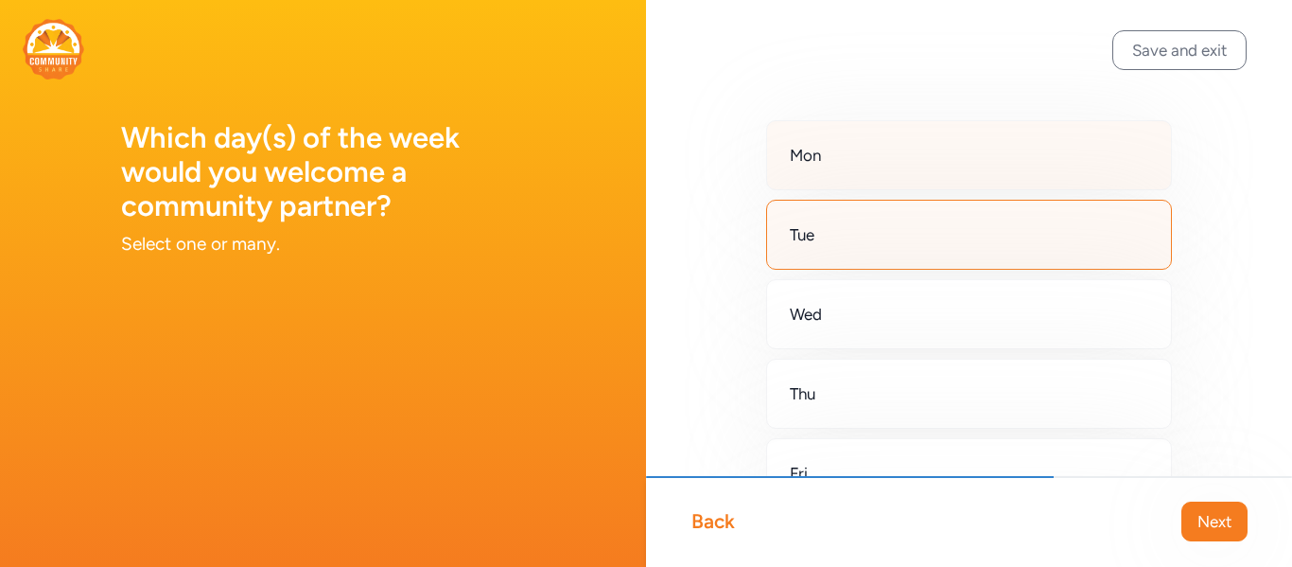
click at [931, 167] on div "Mon" at bounding box center [969, 155] width 406 height 70
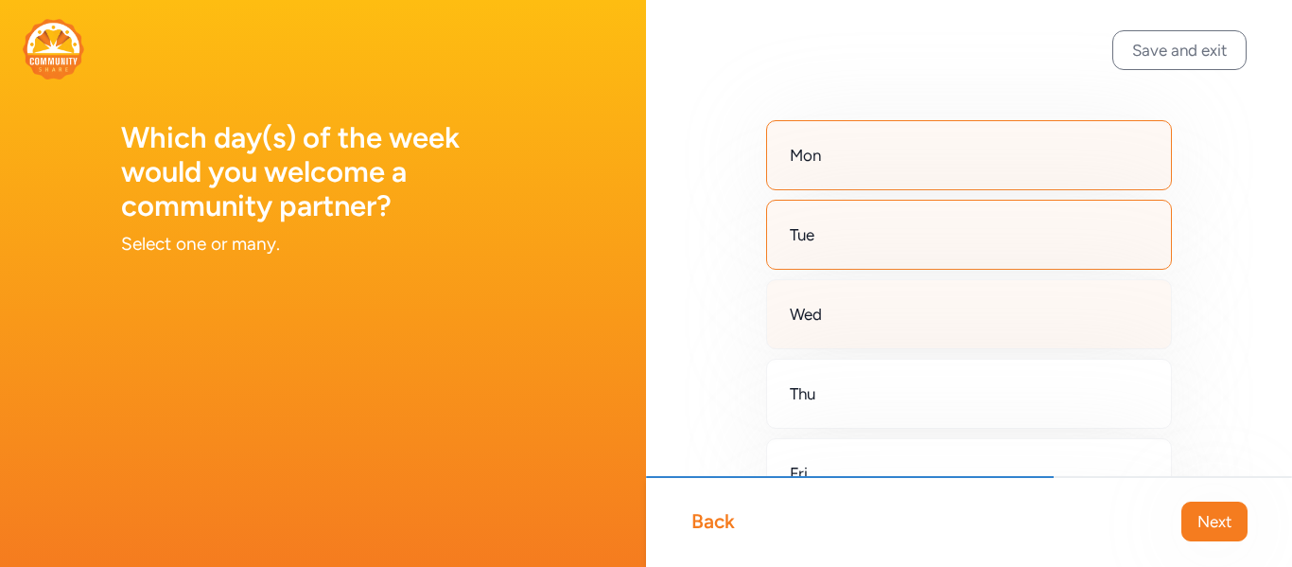
click at [933, 318] on div "Wed" at bounding box center [969, 314] width 406 height 70
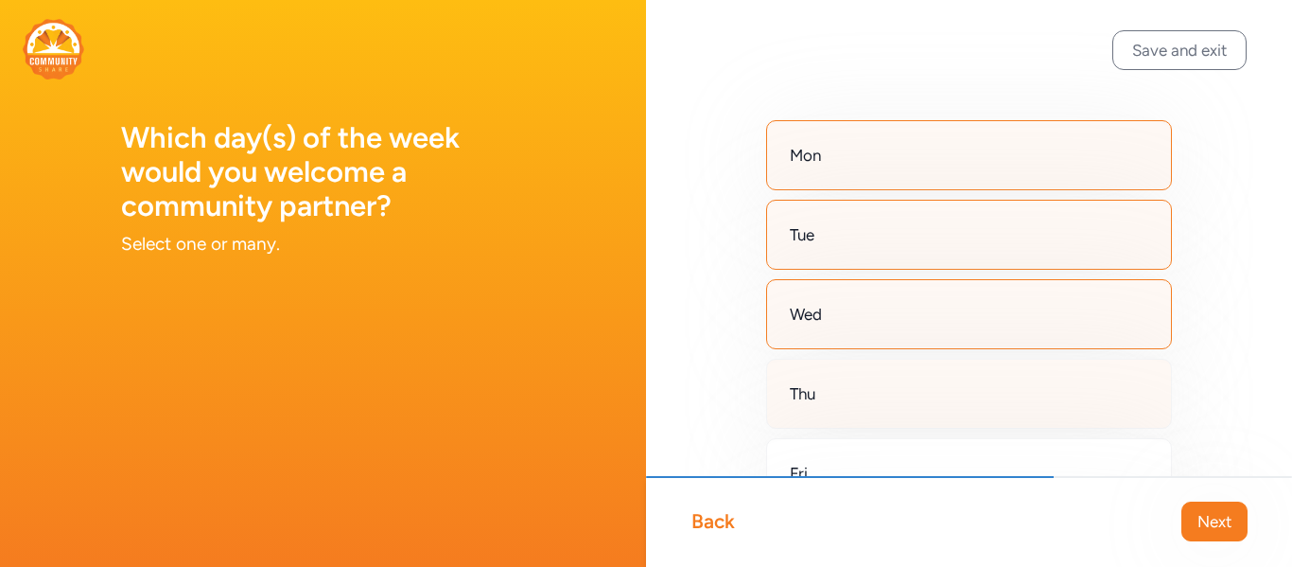
click at [929, 393] on div "Thu" at bounding box center [969, 393] width 406 height 70
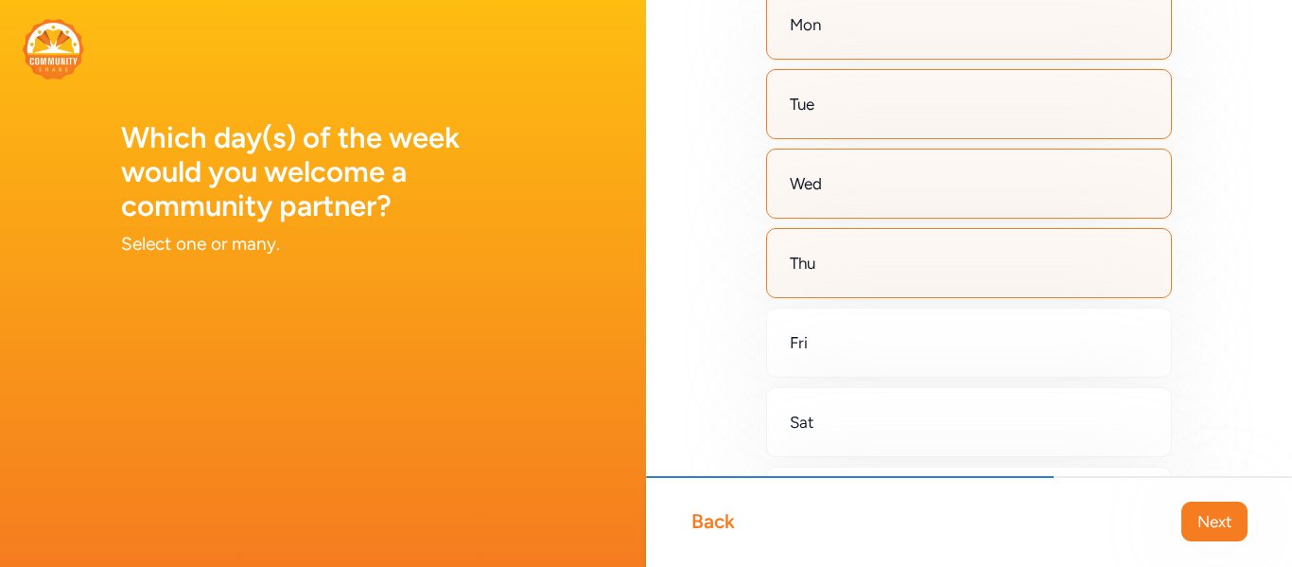
scroll to position [134, 0]
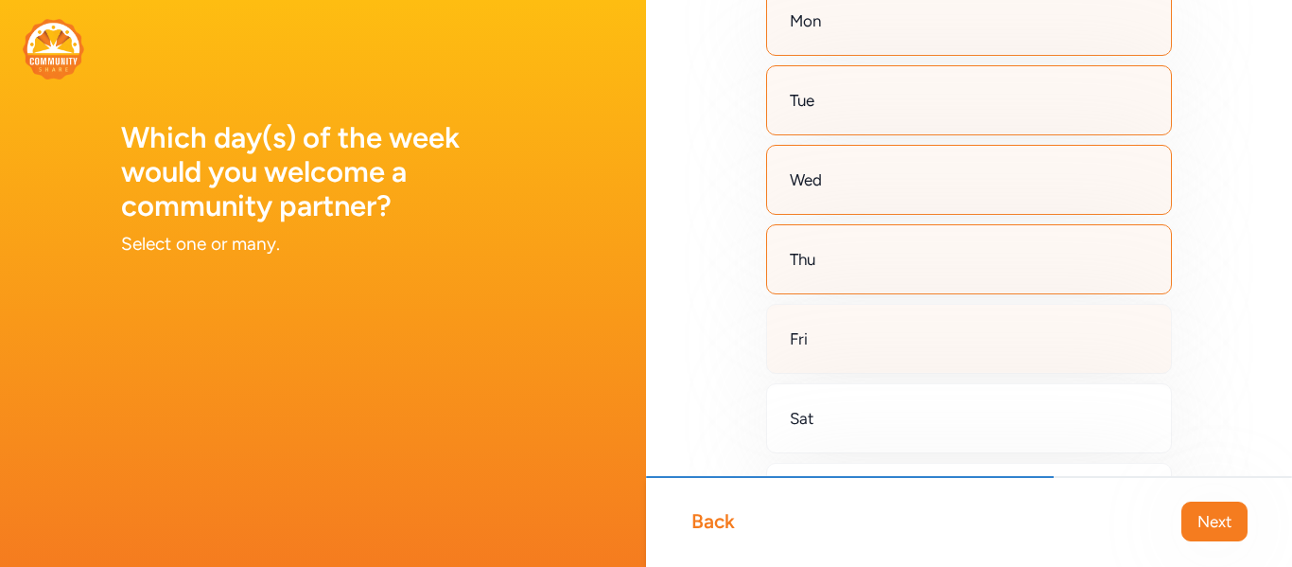
click at [933, 357] on div "Fri" at bounding box center [969, 339] width 406 height 70
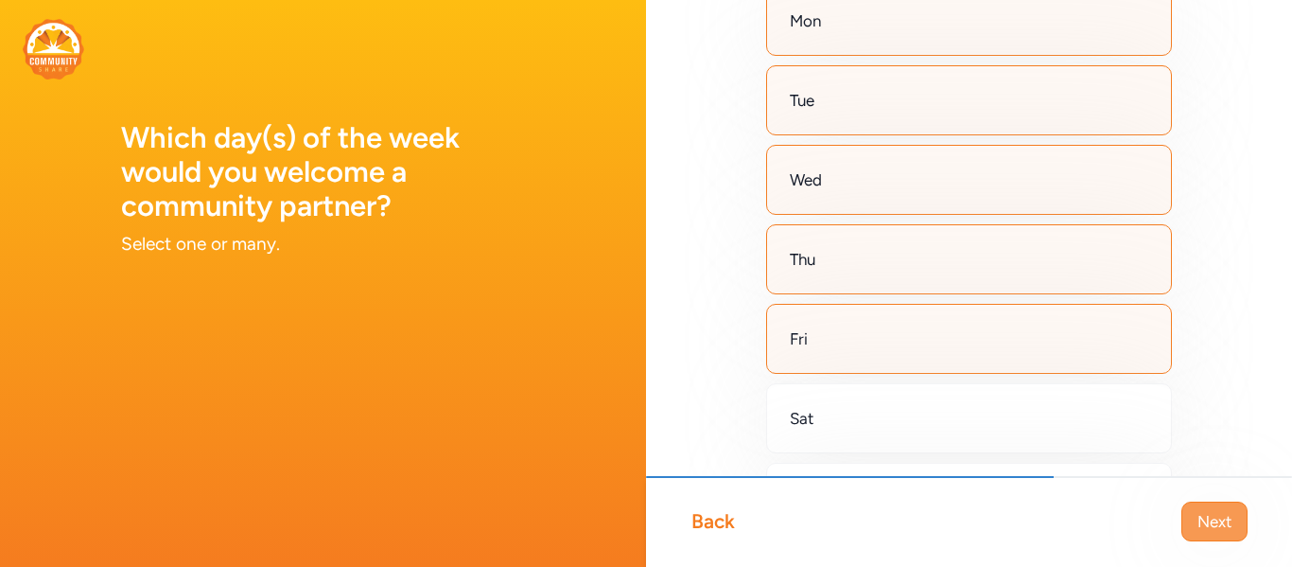
click at [1200, 514] on span "Next" at bounding box center [1214, 521] width 34 height 23
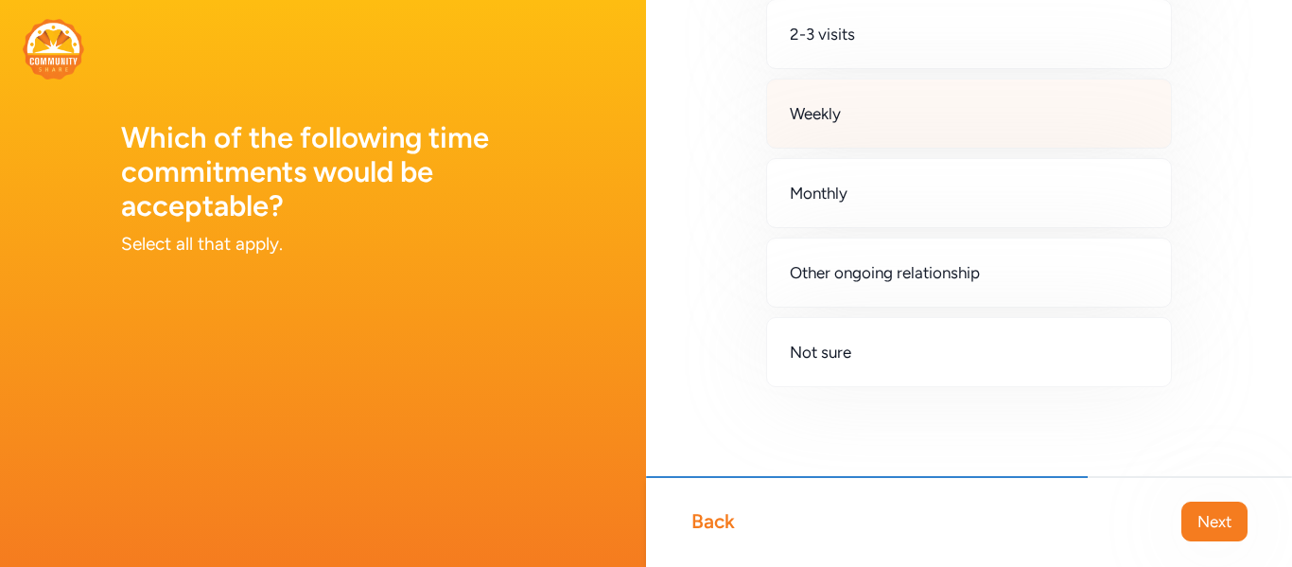
scroll to position [201, 0]
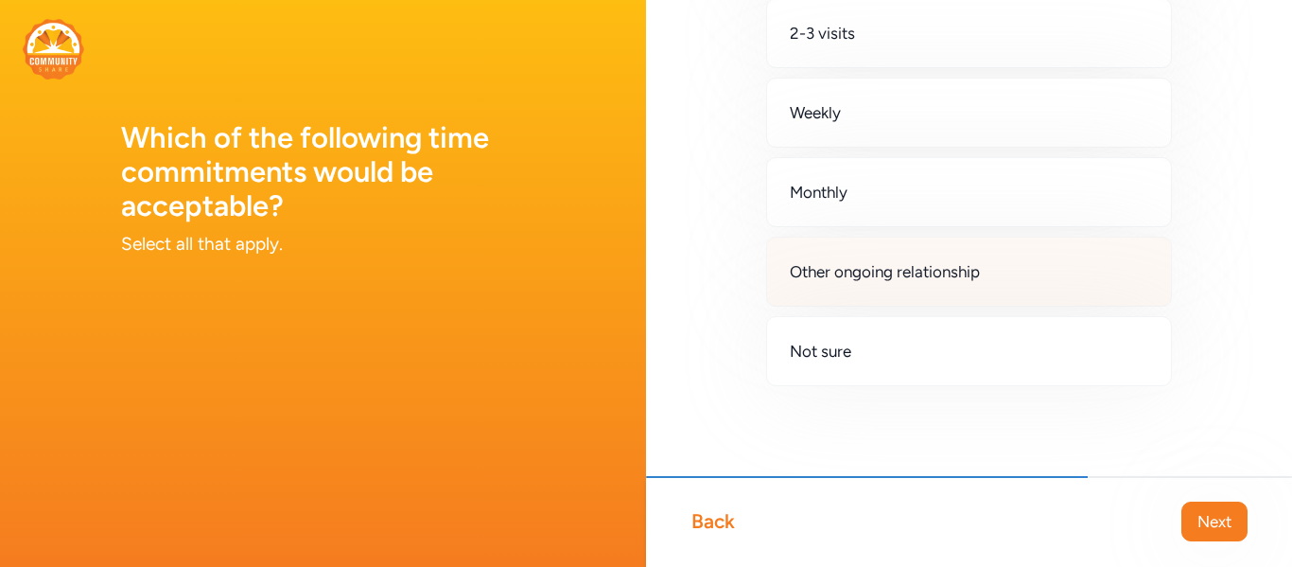
click at [1019, 284] on div "Other ongoing relationship" at bounding box center [969, 271] width 406 height 70
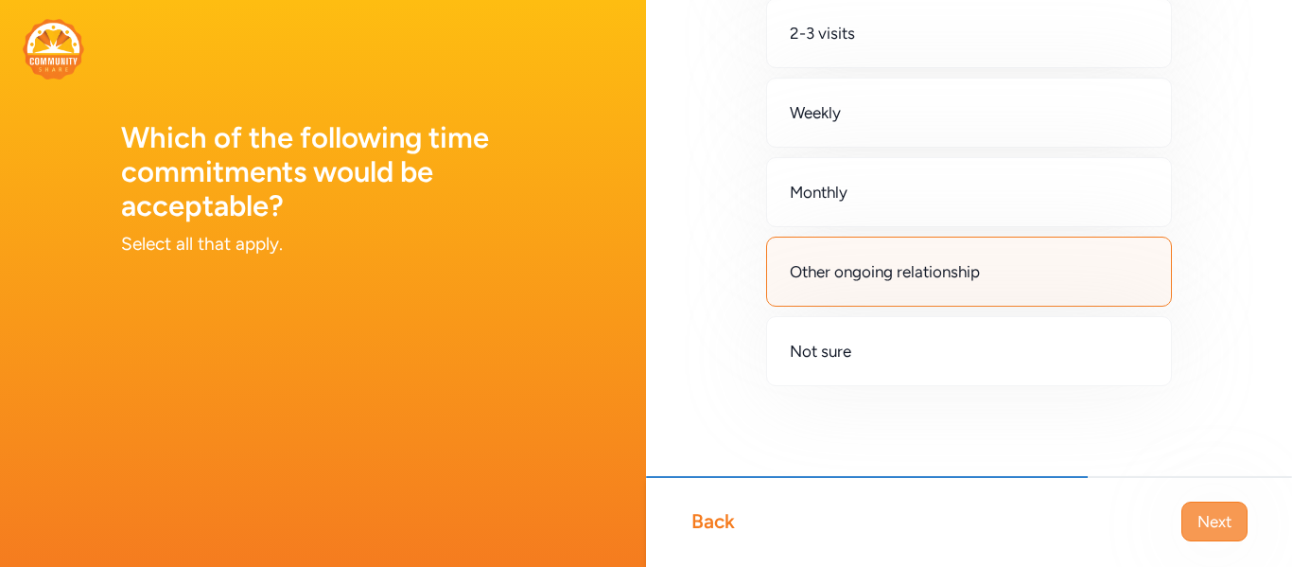
click at [1203, 524] on span "Next" at bounding box center [1214, 521] width 34 height 23
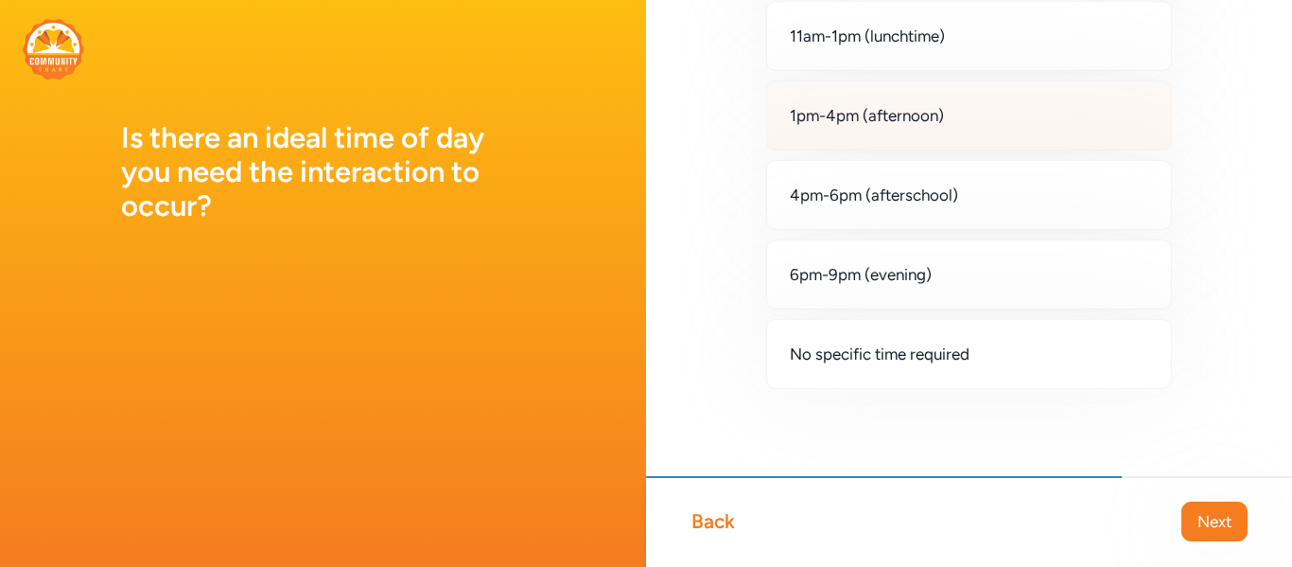
scroll to position [281, 0]
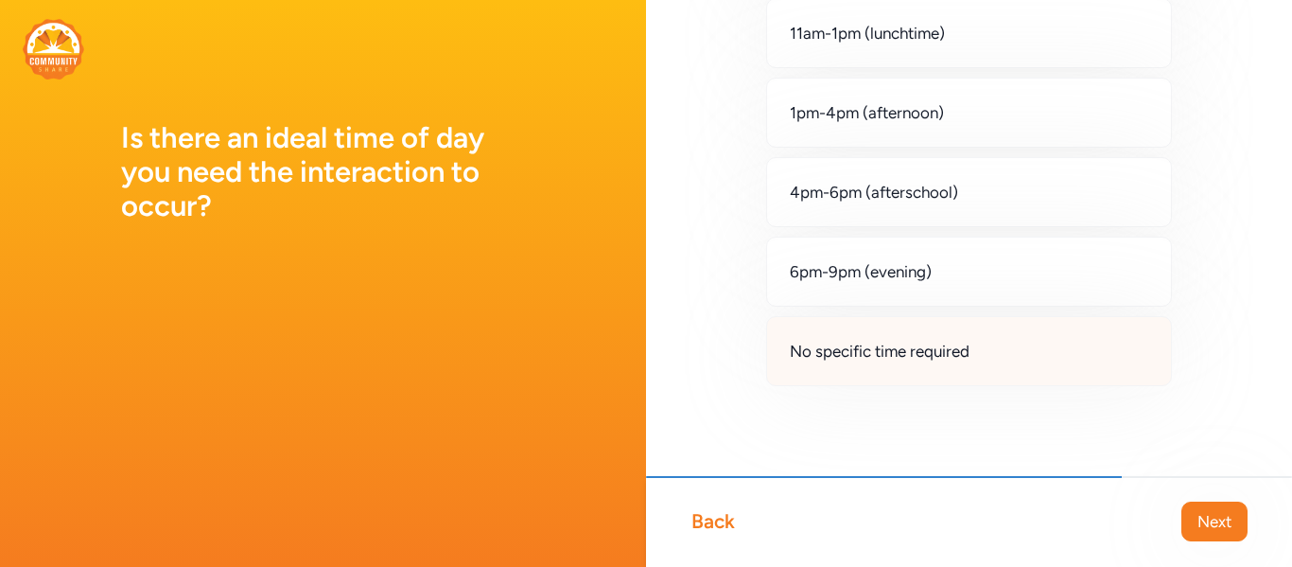
click at [1058, 375] on div "No specific time required" at bounding box center [969, 351] width 406 height 70
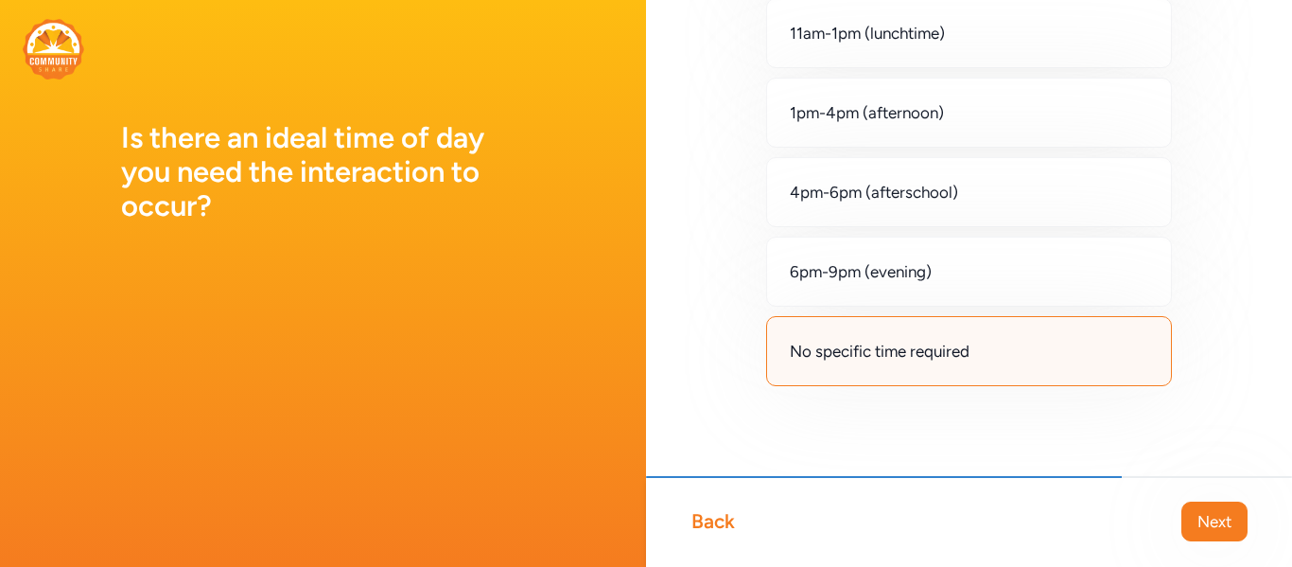
click at [1058, 375] on div "No specific time required" at bounding box center [969, 351] width 406 height 70
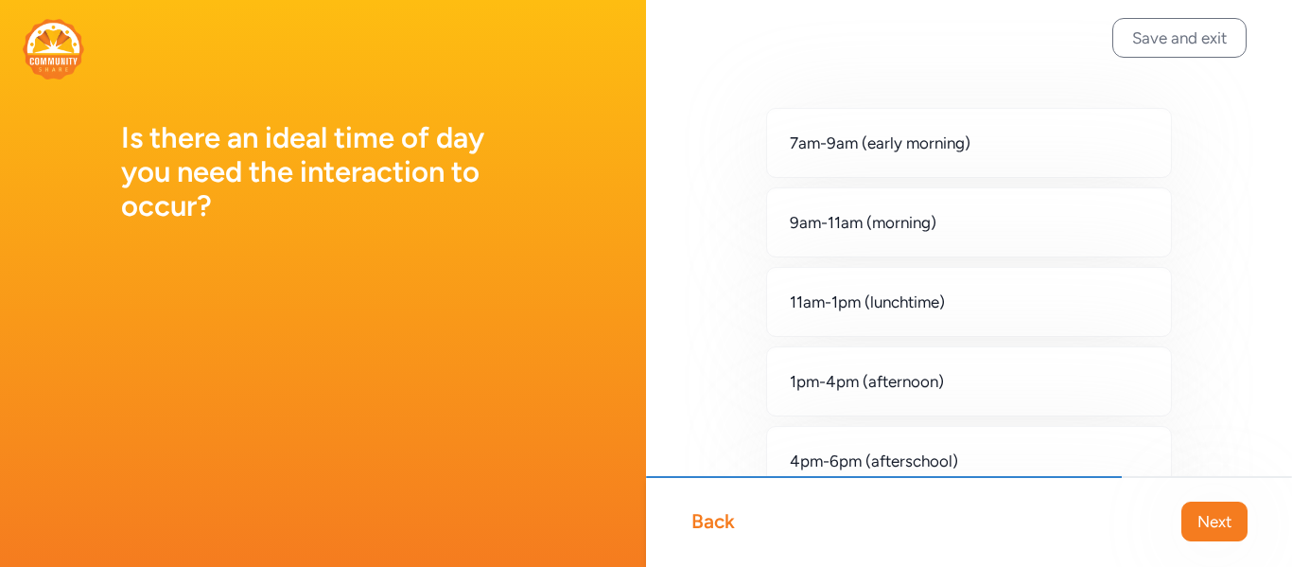
scroll to position [11, 0]
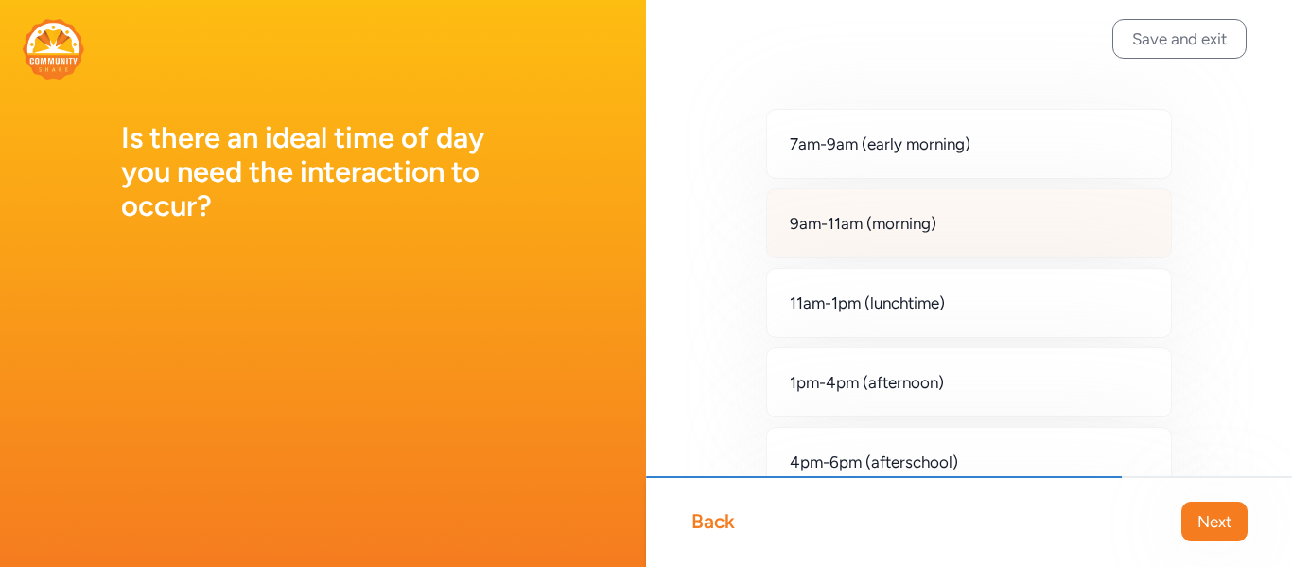
click at [1007, 226] on div "9am-11am (morning)" at bounding box center [969, 223] width 406 height 70
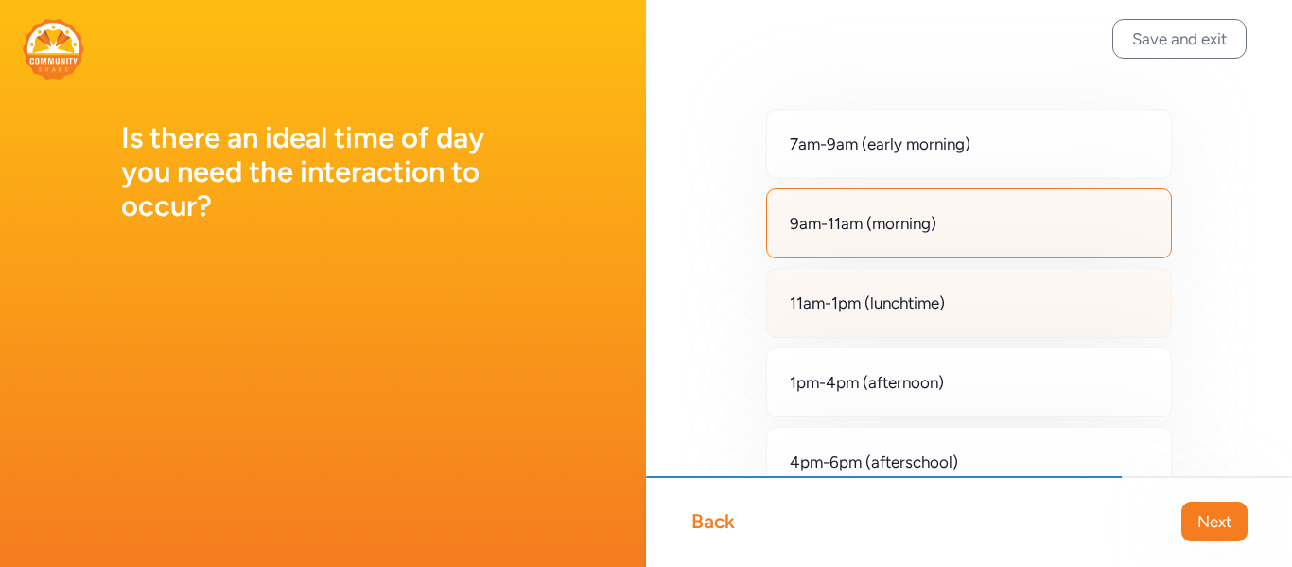
click at [1006, 296] on div "11am-1pm (lunchtime)" at bounding box center [969, 303] width 406 height 70
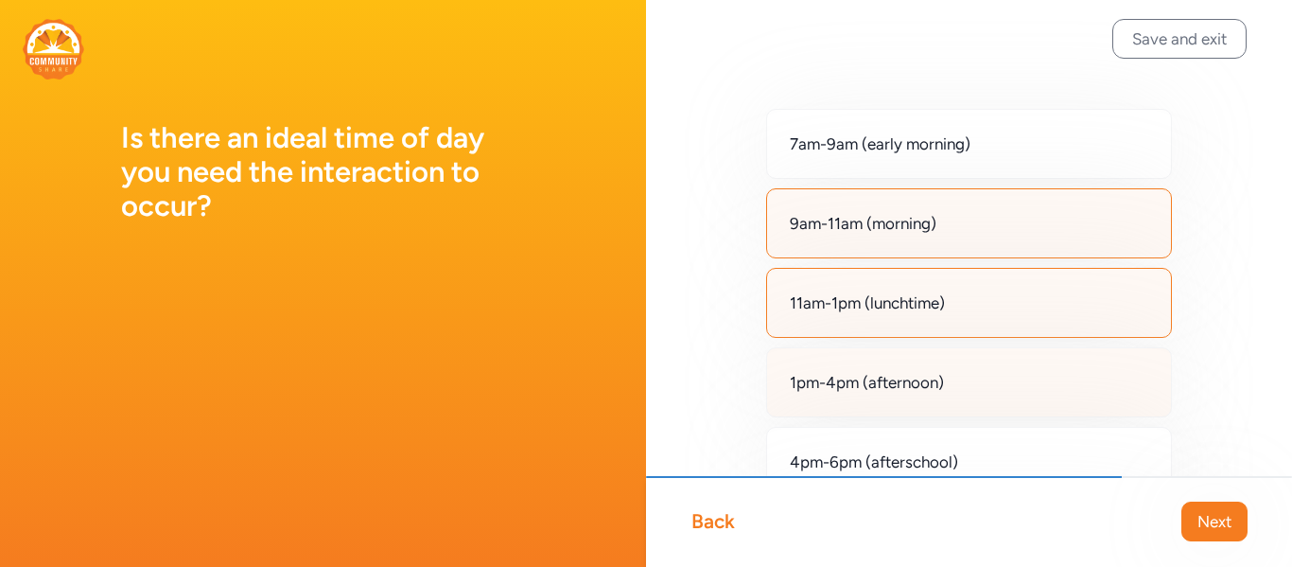
click at [1003, 372] on div "1pm-4pm (afternoon)" at bounding box center [969, 382] width 406 height 70
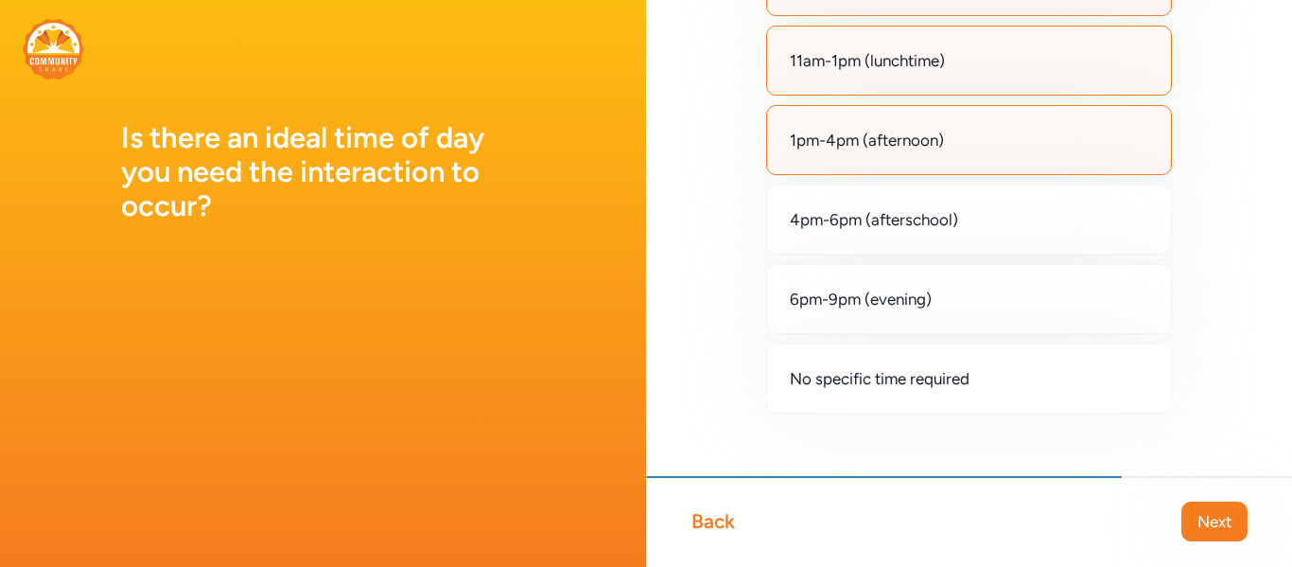
scroll to position [260, 0]
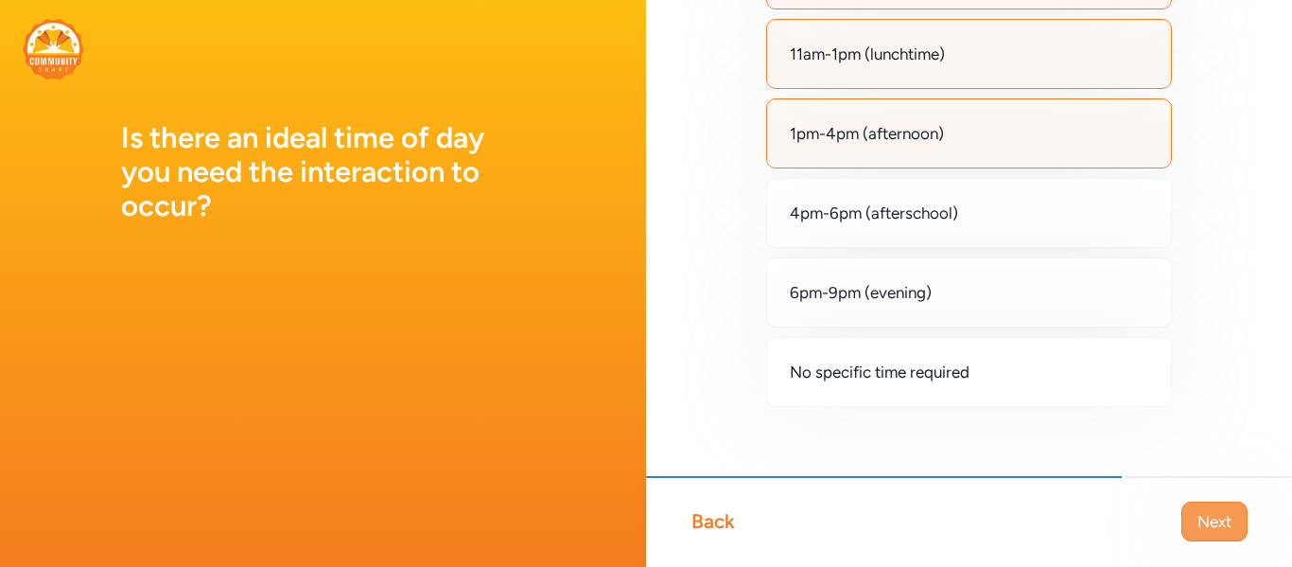
click at [1225, 519] on span "Next" at bounding box center [1214, 521] width 34 height 23
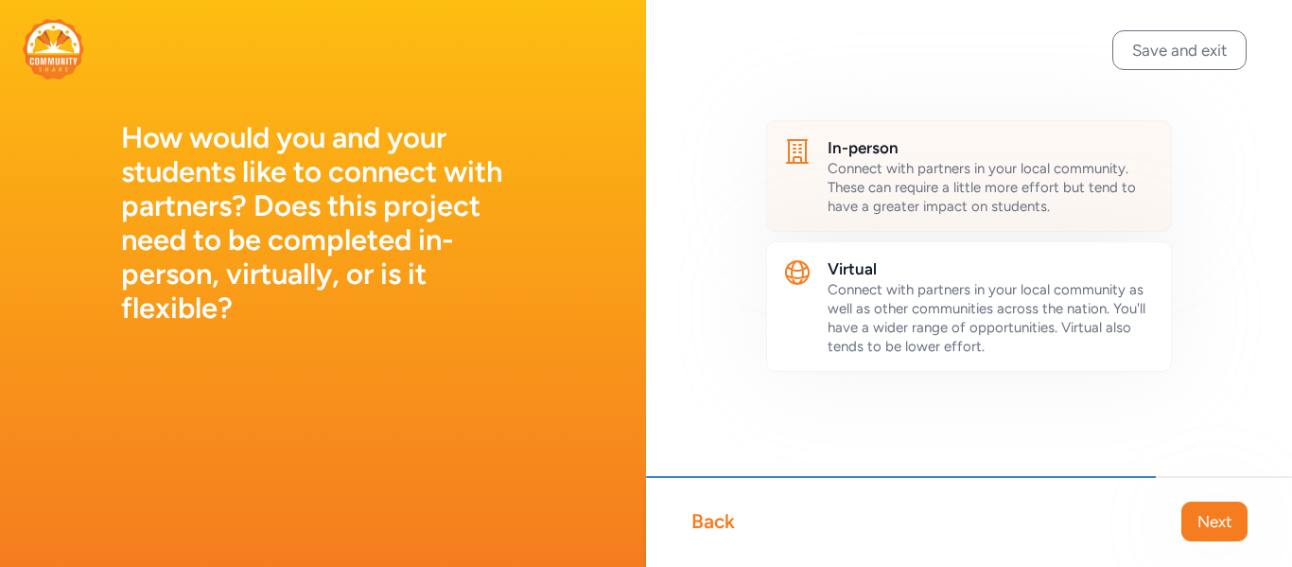
click at [973, 207] on span "Connect with partners in your local community. These can require a little more …" at bounding box center [982, 187] width 308 height 55
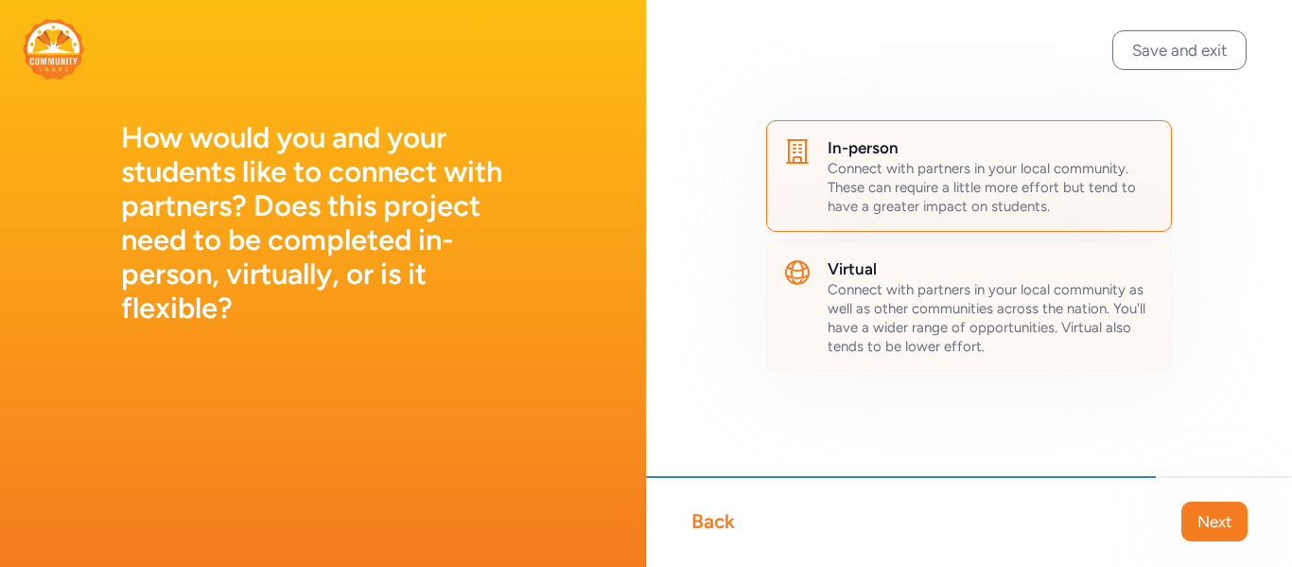
click at [963, 292] on span "Connect with partners in your local community as well as other communities acro…" at bounding box center [987, 318] width 318 height 74
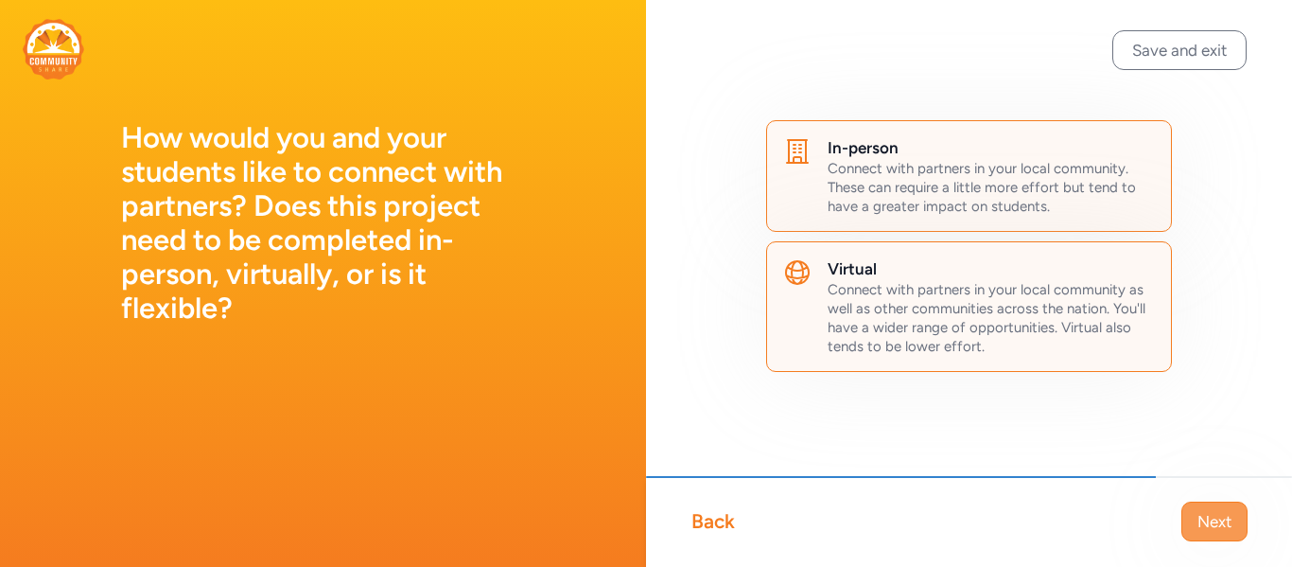
click at [1204, 518] on span "Next" at bounding box center [1214, 521] width 34 height 23
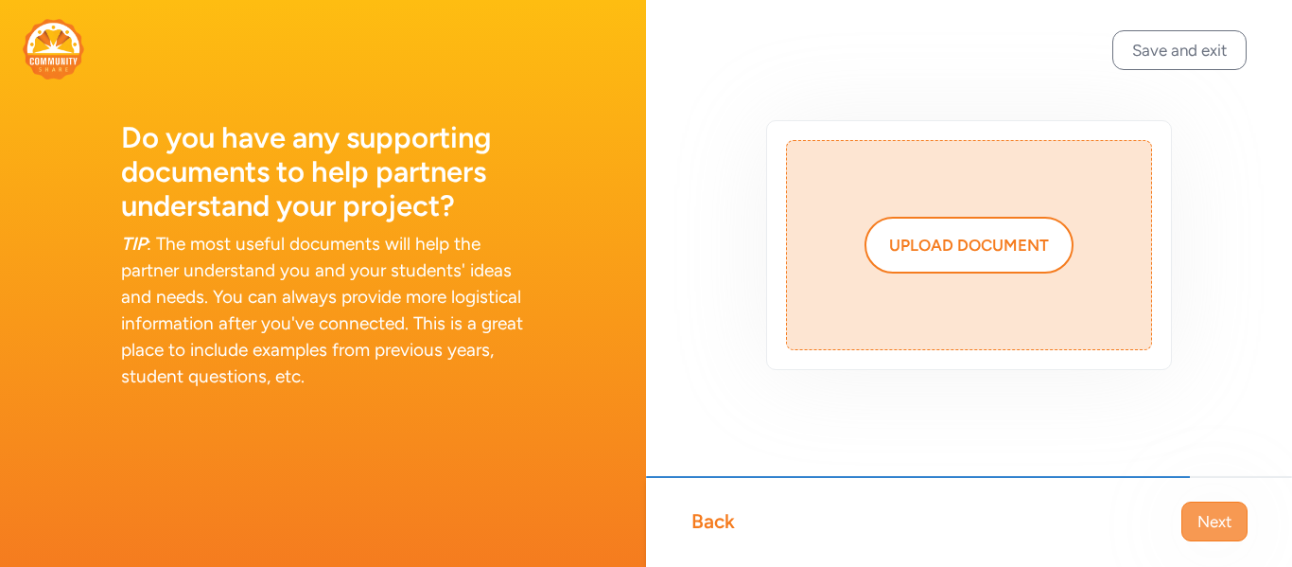
click at [1195, 520] on button "Next" at bounding box center [1214, 521] width 66 height 40
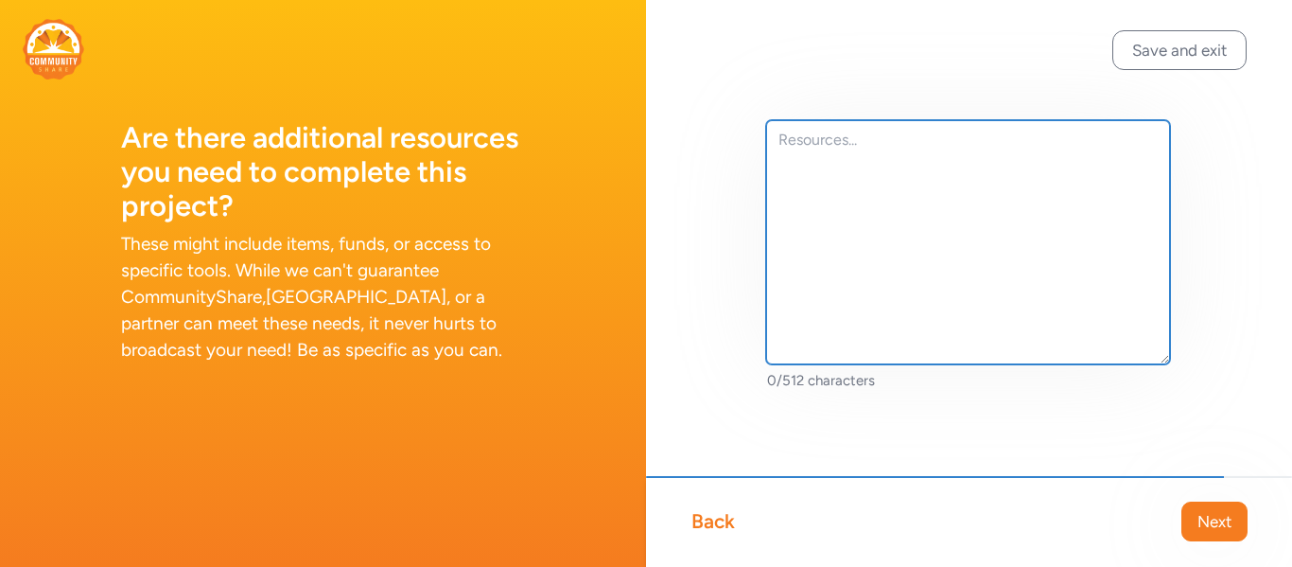
click at [806, 151] on textarea at bounding box center [968, 242] width 404 height 244
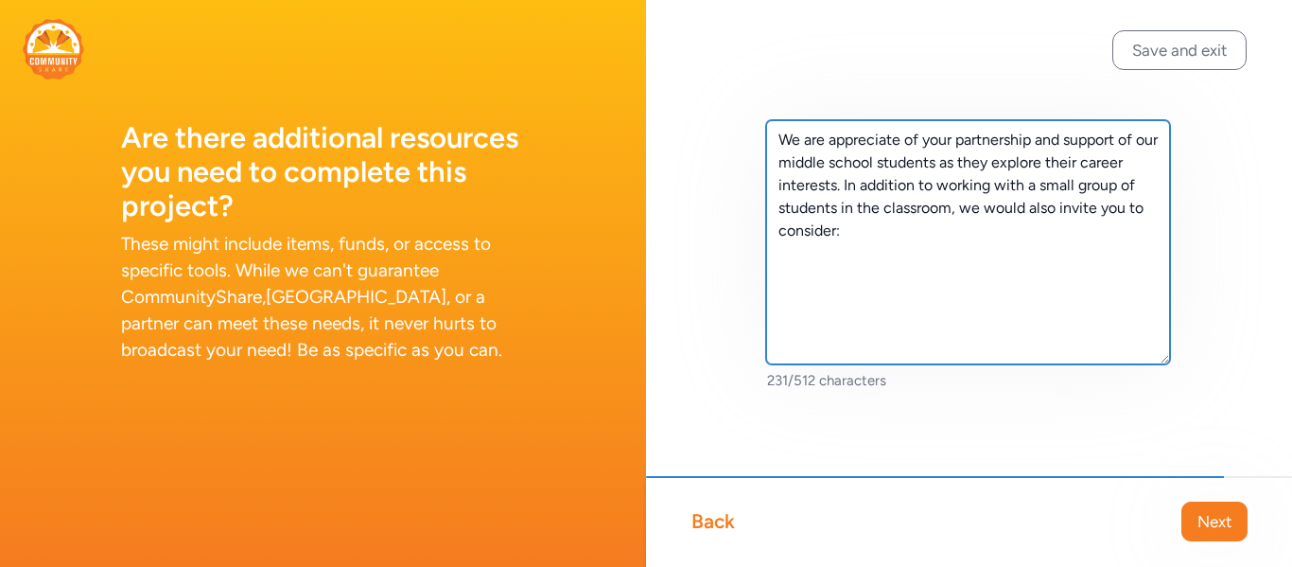
paste textarea "In-Class Partnership with student at the career module Class Material, Supply a…"
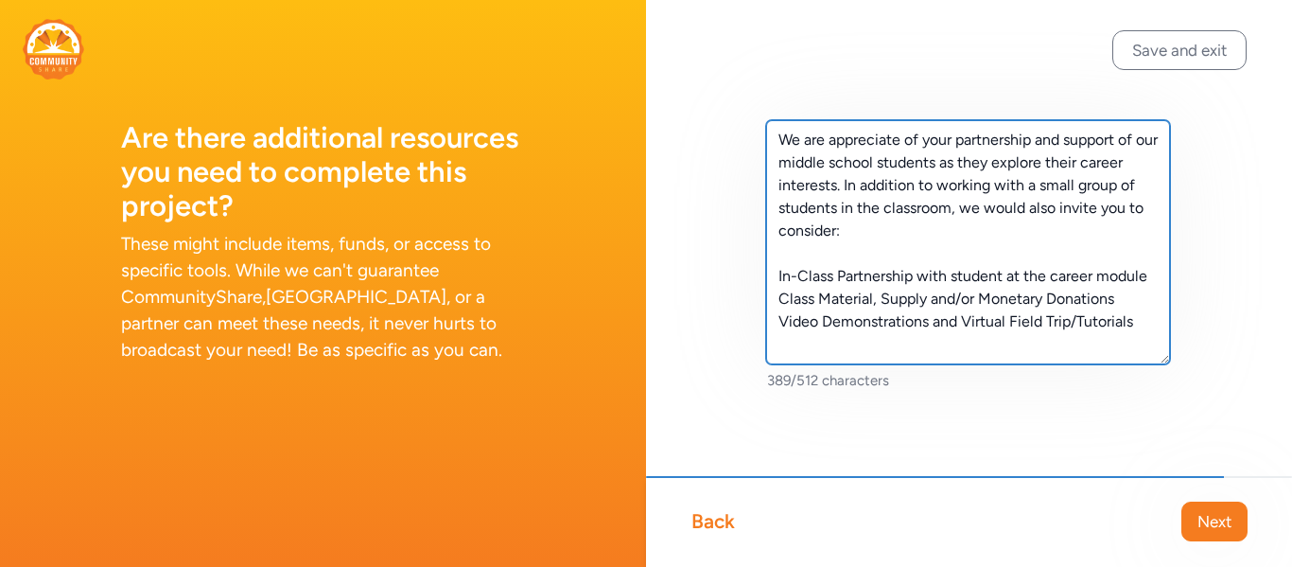
drag, startPoint x: 1152, startPoint y: 279, endPoint x: 764, endPoint y: 276, distance: 387.8
click at [764, 276] on div "We are appreciate of your partnership and support of our middle school students…" at bounding box center [969, 285] width 646 height 571
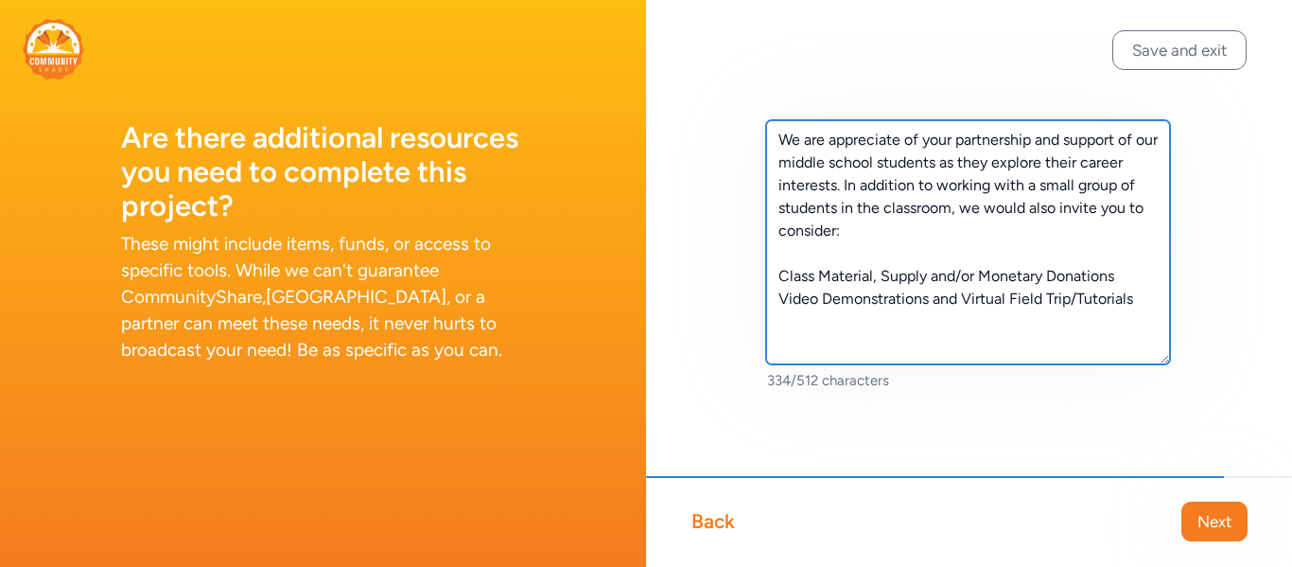
click at [1150, 211] on textarea "We are appreciate of your partnership and support of our middle school students…" at bounding box center [968, 242] width 404 height 244
drag, startPoint x: 1138, startPoint y: 311, endPoint x: 770, endPoint y: 137, distance: 407.0
click at [770, 137] on textarea "We are appreciate of your partnership and support of our middle school students…" at bounding box center [968, 242] width 404 height 244
paste textarea "greatly appreciate your partnership and support of our middle school students a…"
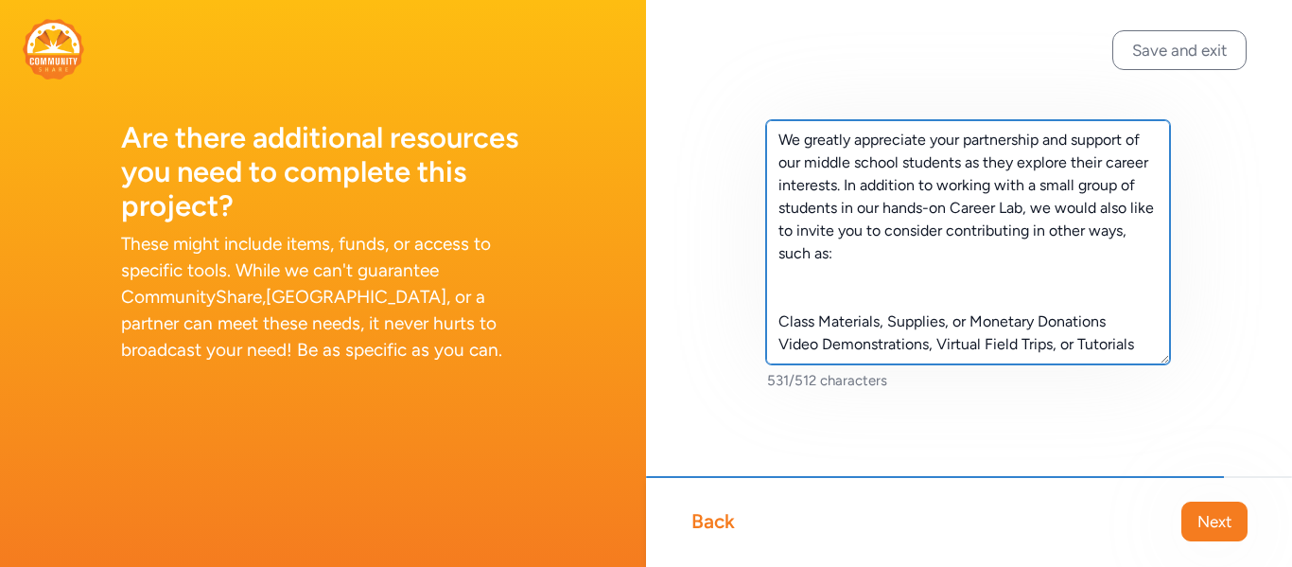
click at [840, 302] on textarea "We greatly appreciate your partnership and support of our middle school student…" at bounding box center [968, 242] width 404 height 244
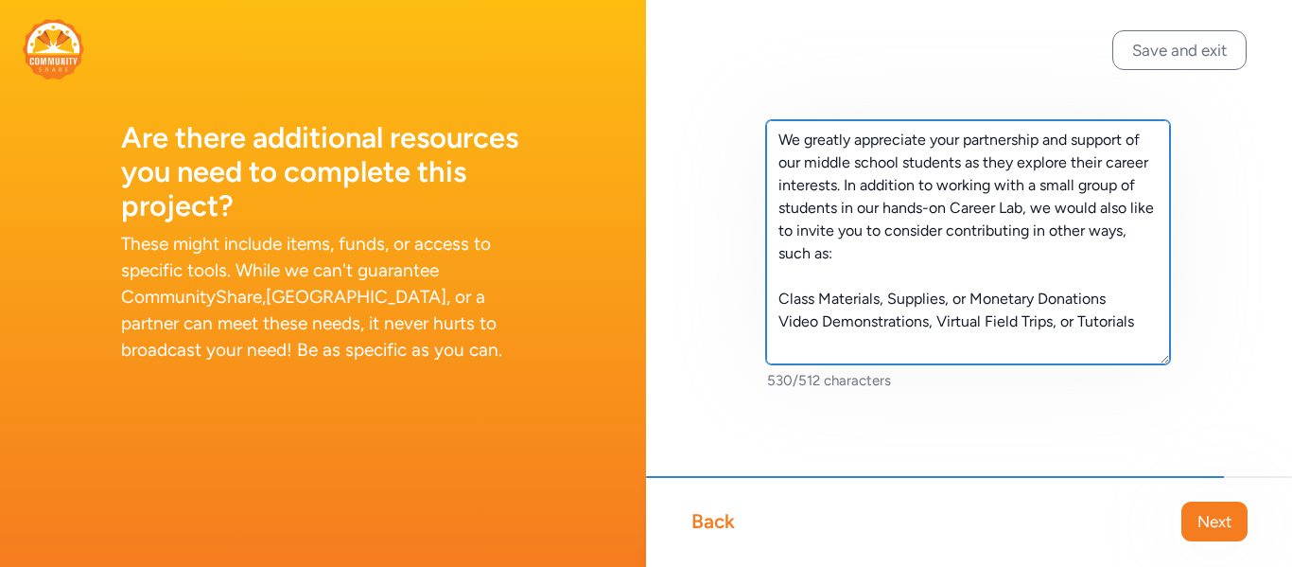
type textarea "We greatly appreciate your partnership and support of our middle school student…"
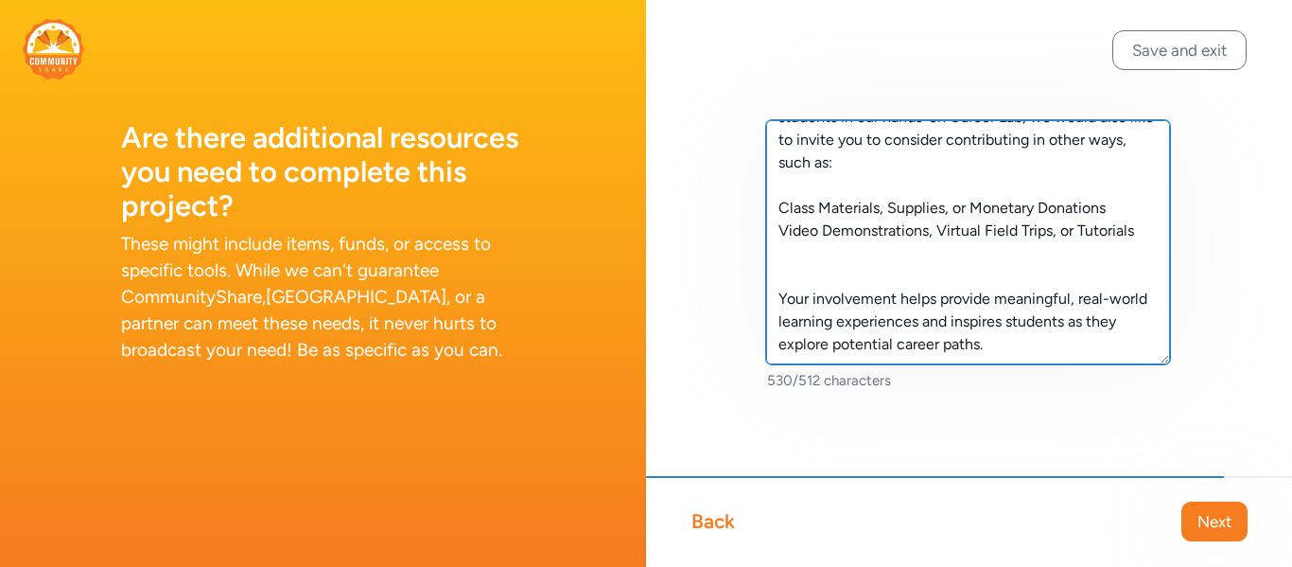
drag, startPoint x: 779, startPoint y: 140, endPoint x: 1134, endPoint y: 439, distance: 463.8
click at [1134, 439] on div "We greatly appreciate your partnership and support of our middle school student…" at bounding box center [969, 285] width 646 height 571
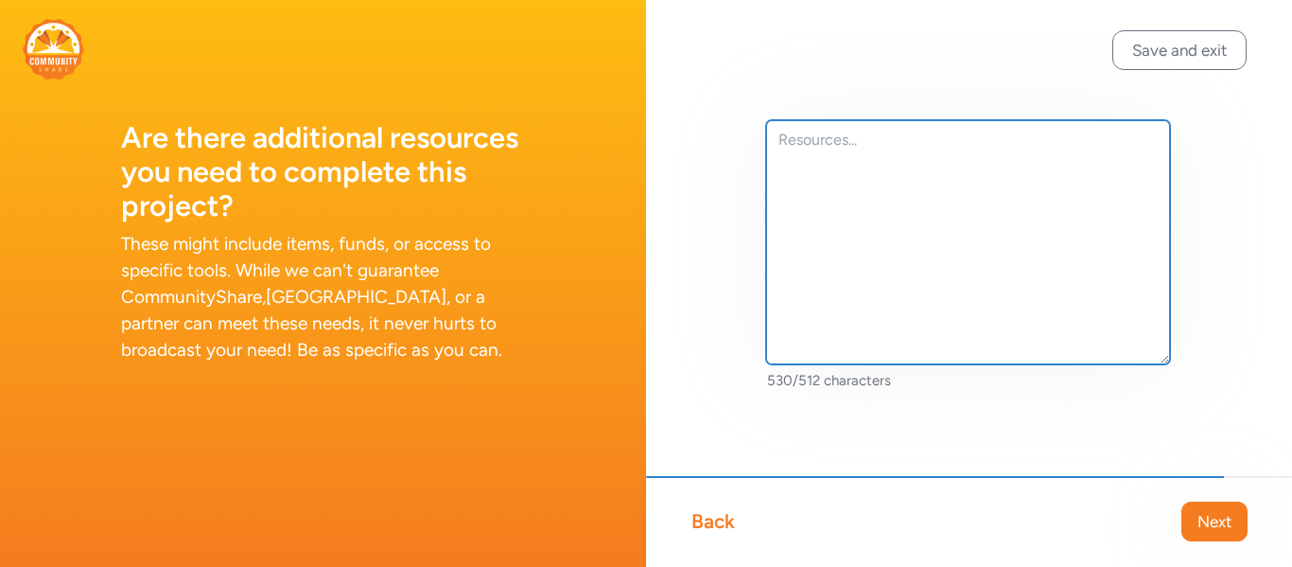
scroll to position [0, 0]
paste textarea "We greatly appreciate your support of our middle school students as they explor…"
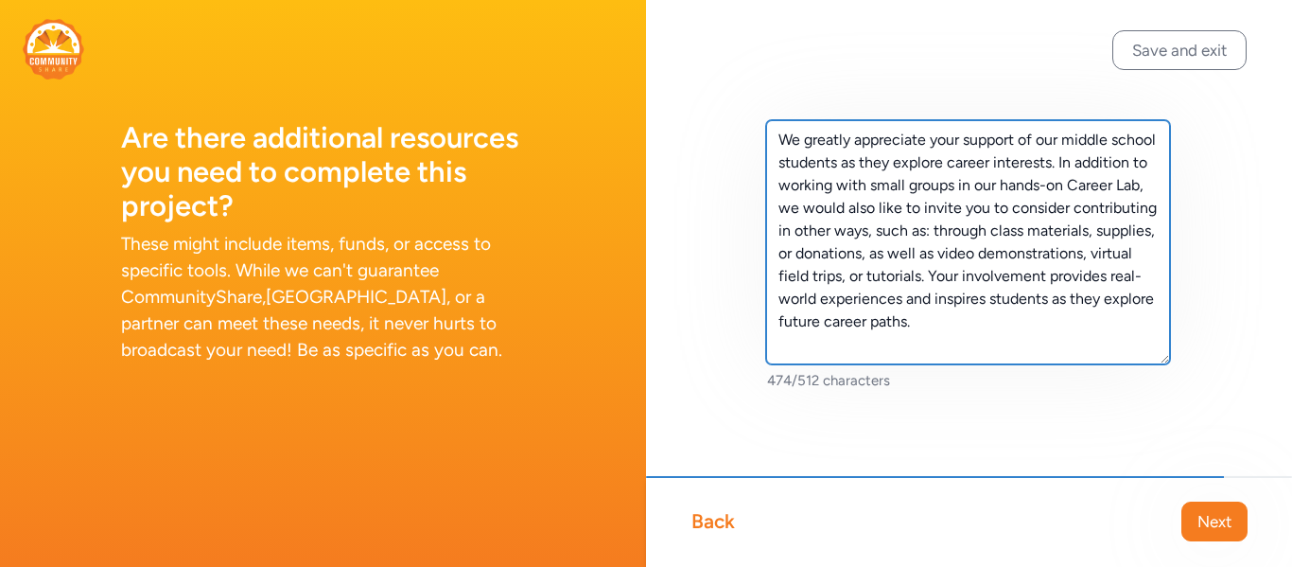
click at [1022, 232] on textarea "We greatly appreciate your support of our middle school students as they explor…" at bounding box center [968, 242] width 404 height 244
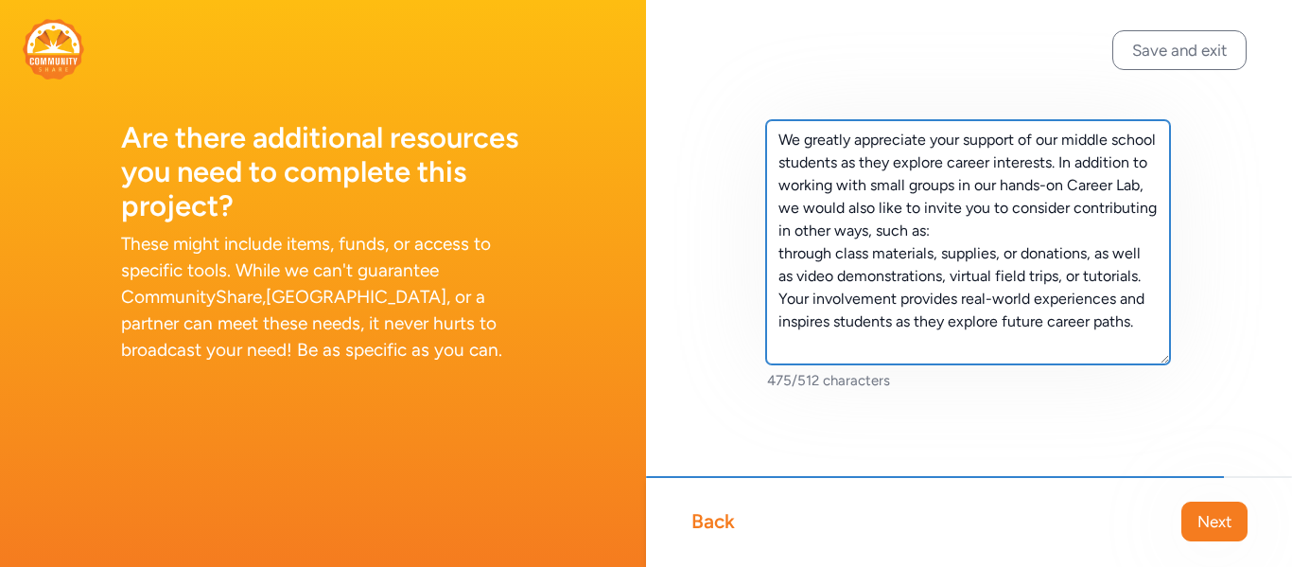
click at [778, 298] on textarea "We greatly appreciate your support of our middle school students as they explor…" at bounding box center [968, 242] width 404 height 244
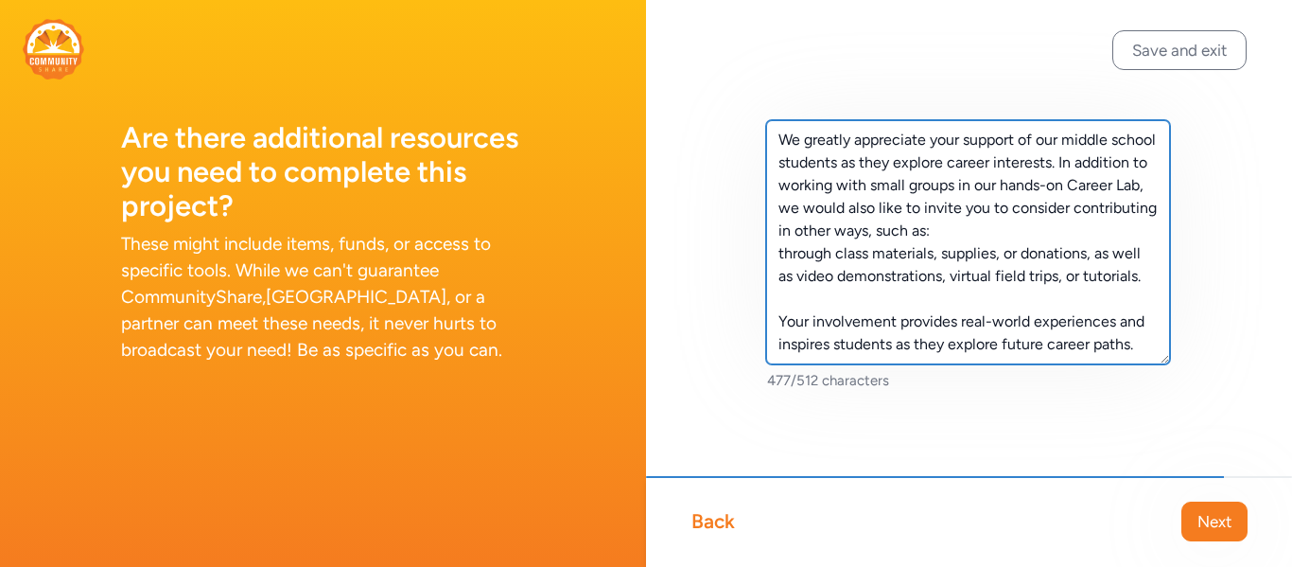
click at [1051, 234] on textarea "We greatly appreciate your support of our middle school students as they explor…" at bounding box center [968, 242] width 404 height 244
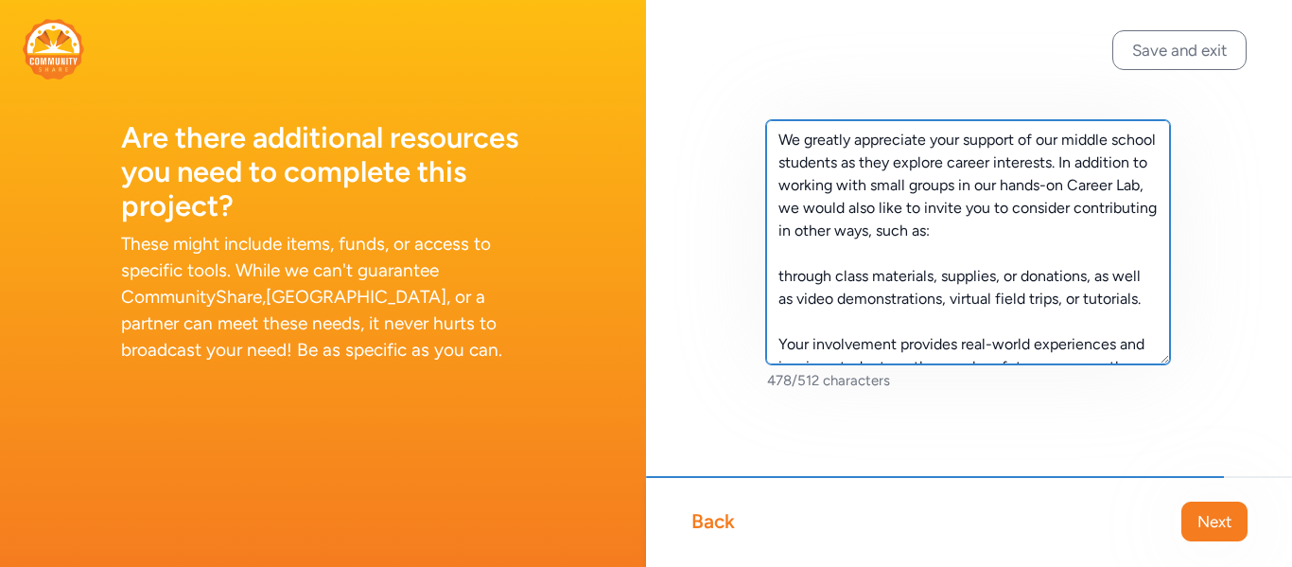
scroll to position [23, 0]
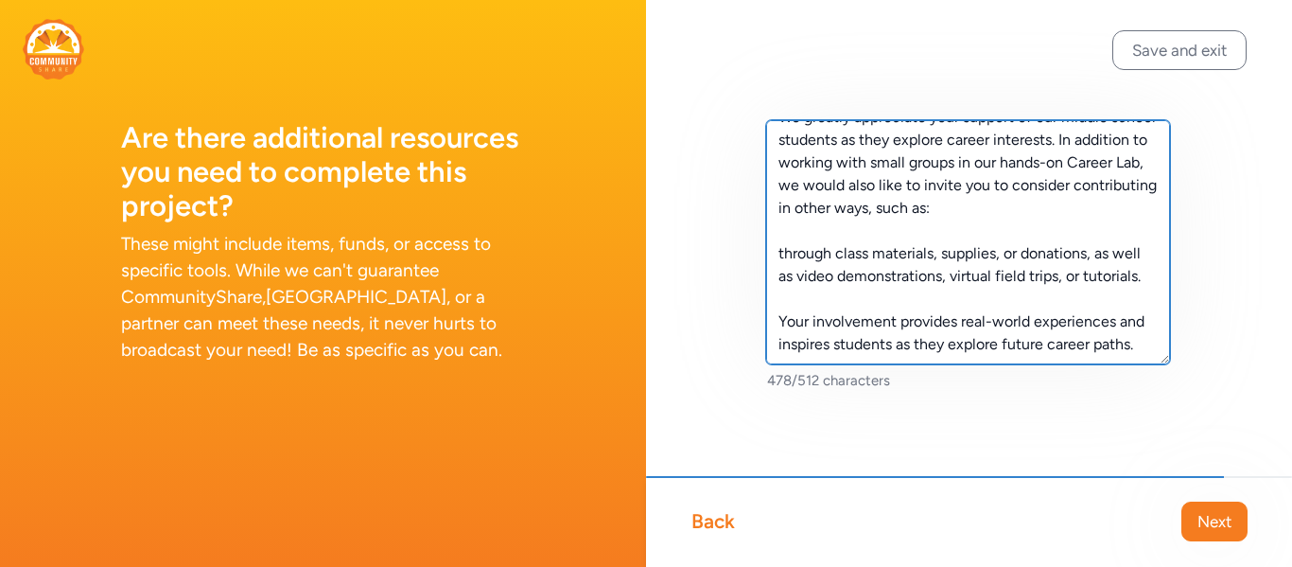
click at [777, 257] on textarea "We greatly appreciate your support of our middle school students as they explor…" at bounding box center [968, 242] width 404 height 244
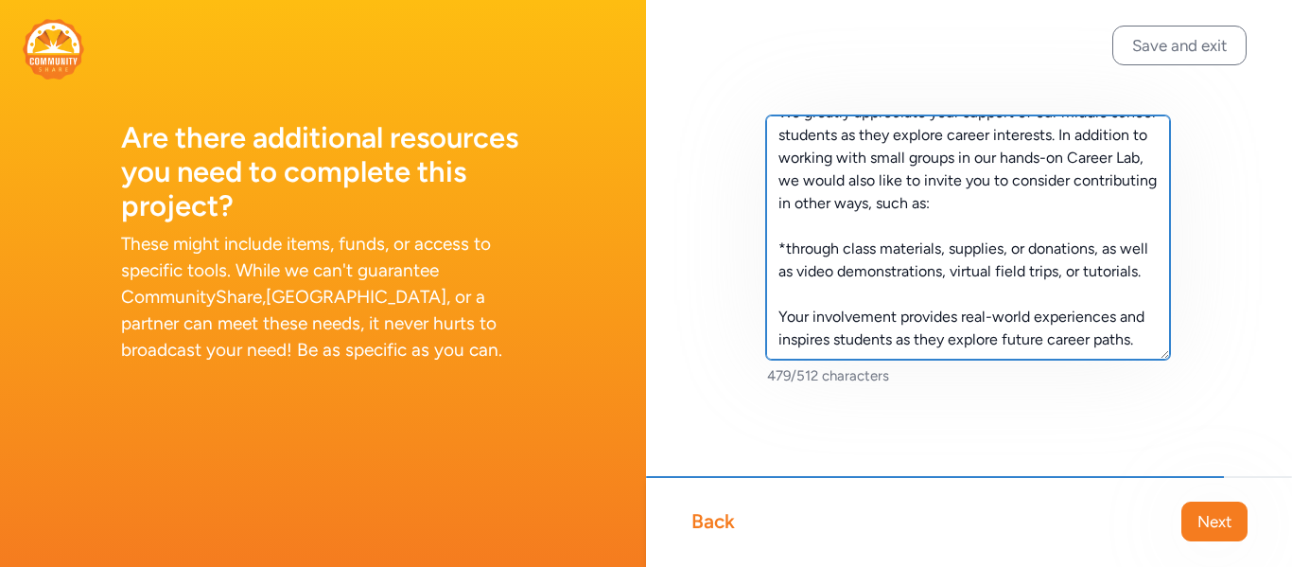
scroll to position [0, 0]
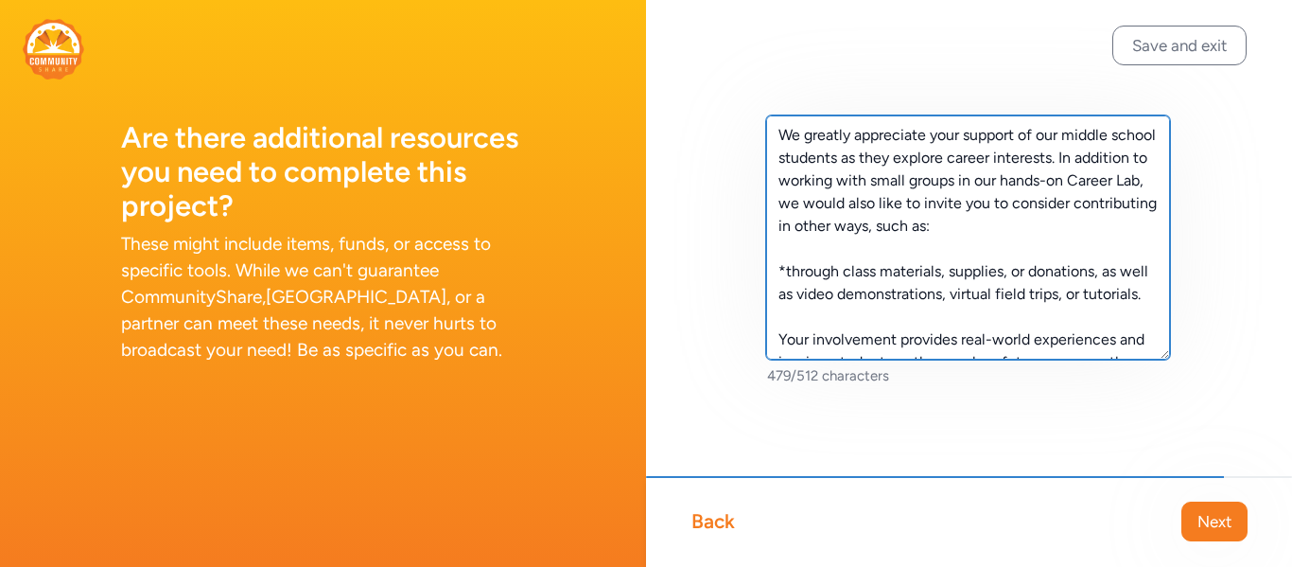
drag, startPoint x: 1143, startPoint y: 342, endPoint x: 761, endPoint y: 117, distance: 443.5
click at [761, 117] on div "We greatly appreciate your support of our middle school students as they explor…" at bounding box center [969, 280] width 646 height 571
type textarea "We greatly appreciate your support of our middle school students as they explor…"
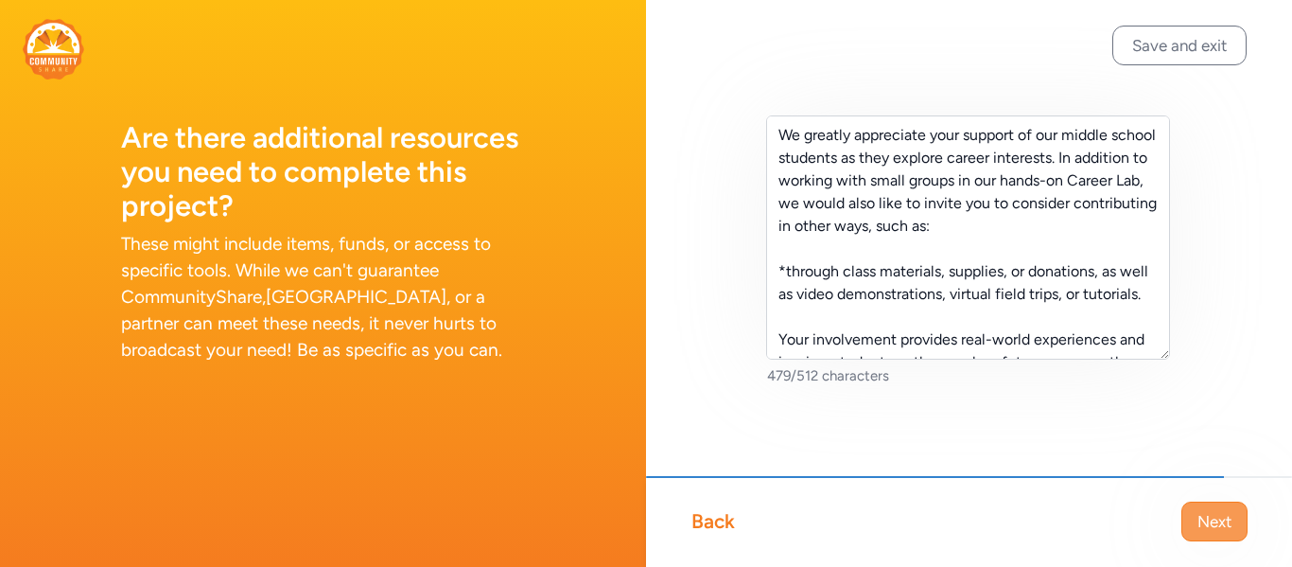
click at [1200, 535] on button "Next" at bounding box center [1214, 521] width 66 height 40
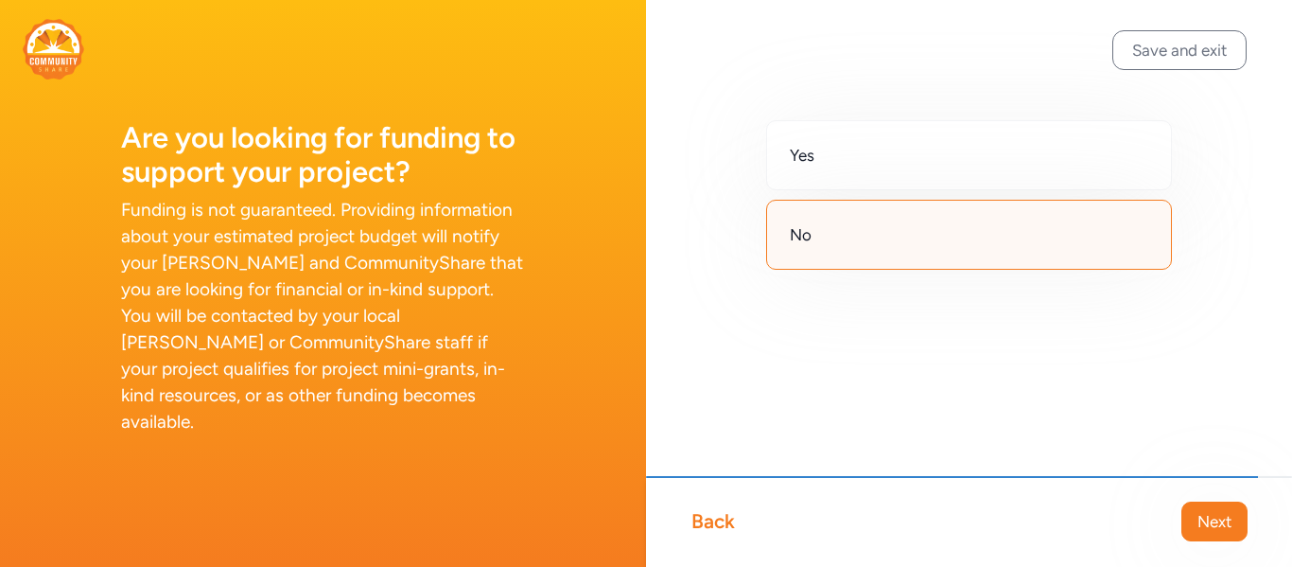
click at [923, 249] on div "No" at bounding box center [969, 235] width 406 height 70
click at [1204, 525] on span "Next" at bounding box center [1214, 521] width 34 height 23
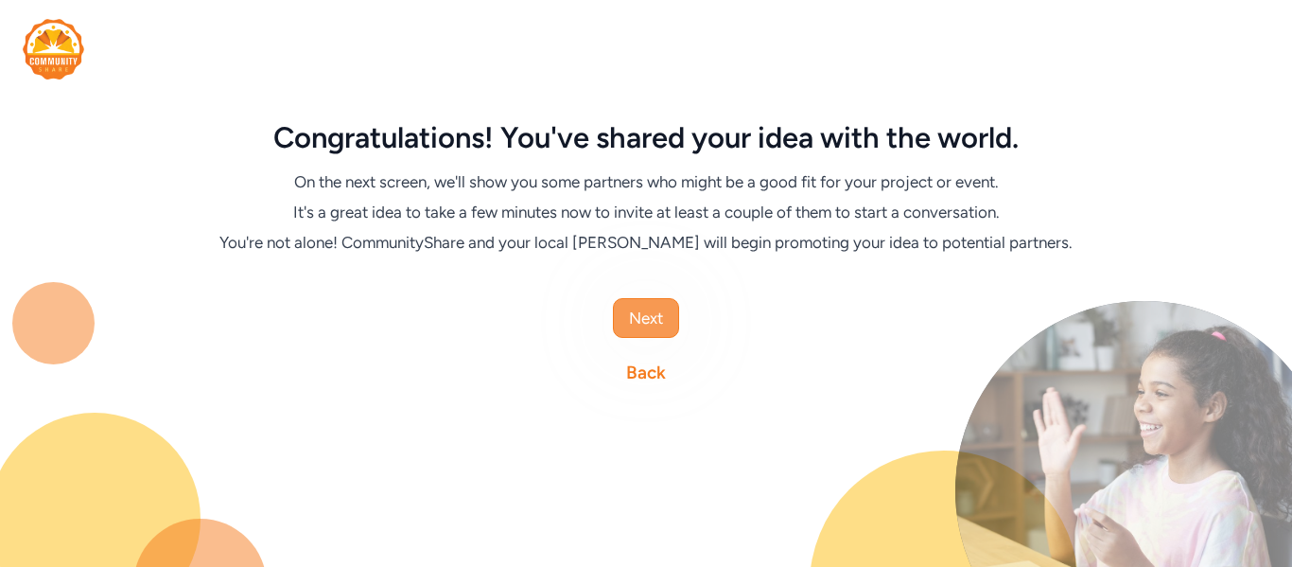
click at [669, 314] on button "Next" at bounding box center [646, 318] width 66 height 40
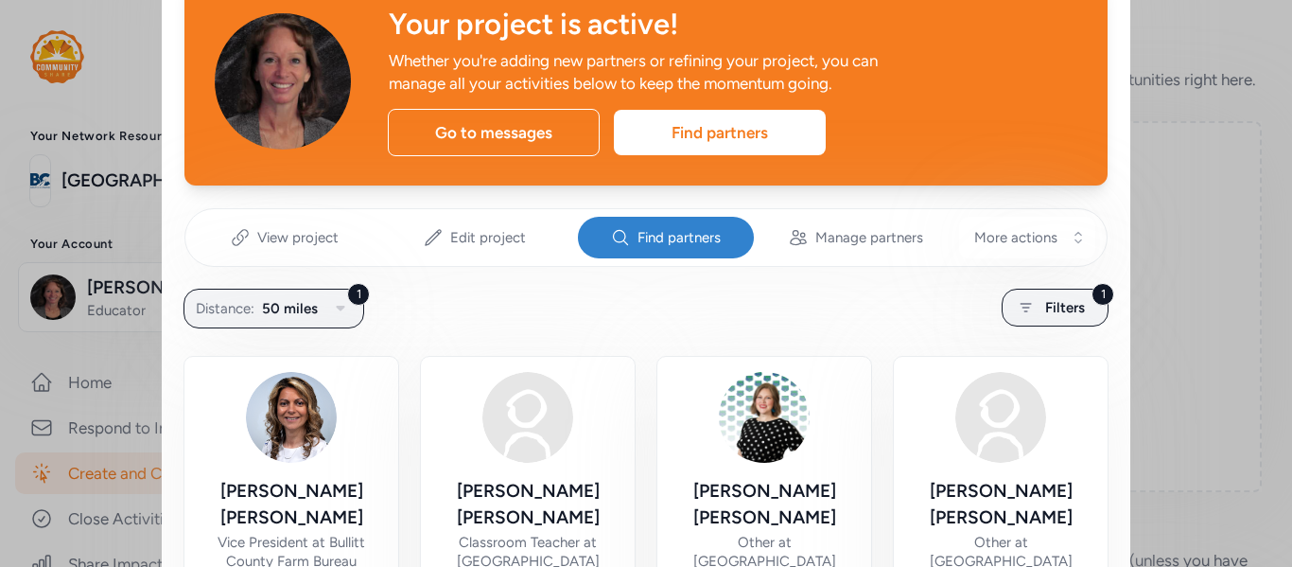
scroll to position [96, 0]
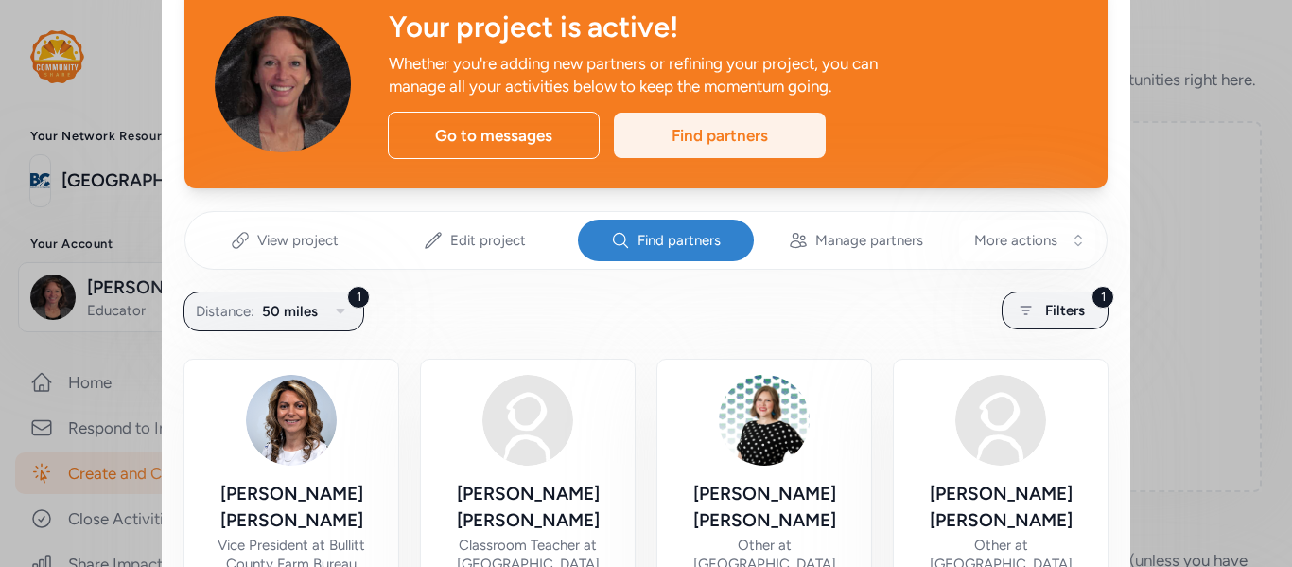
click at [767, 143] on div "Find partners" at bounding box center [720, 135] width 212 height 45
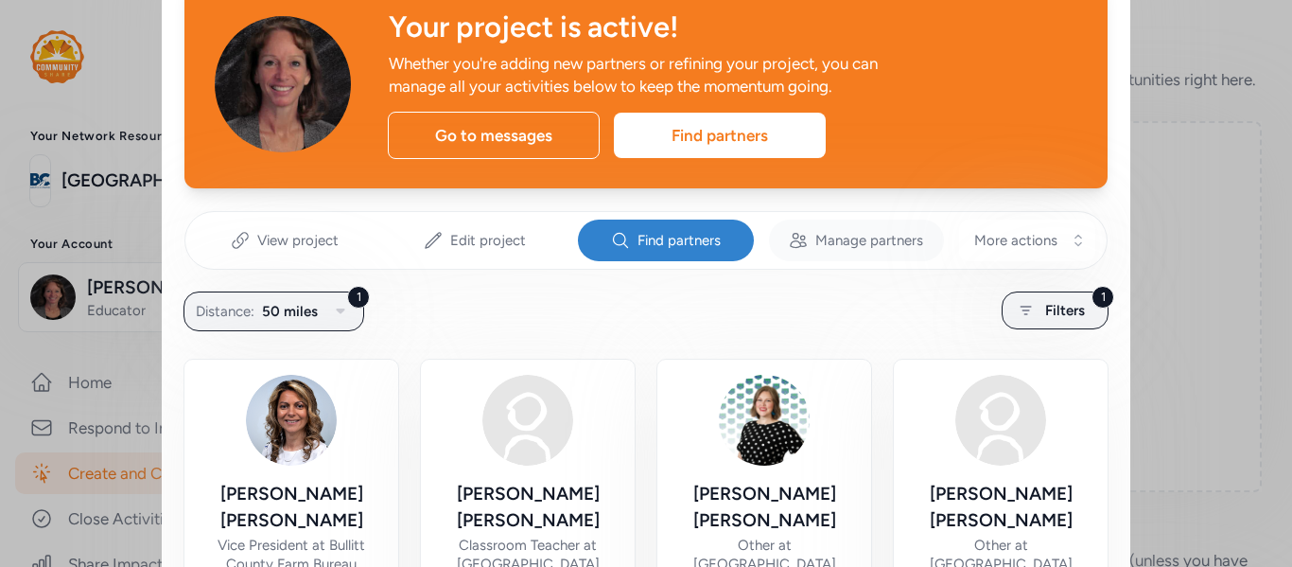
click at [849, 240] on span "Manage partners" at bounding box center [869, 240] width 108 height 19
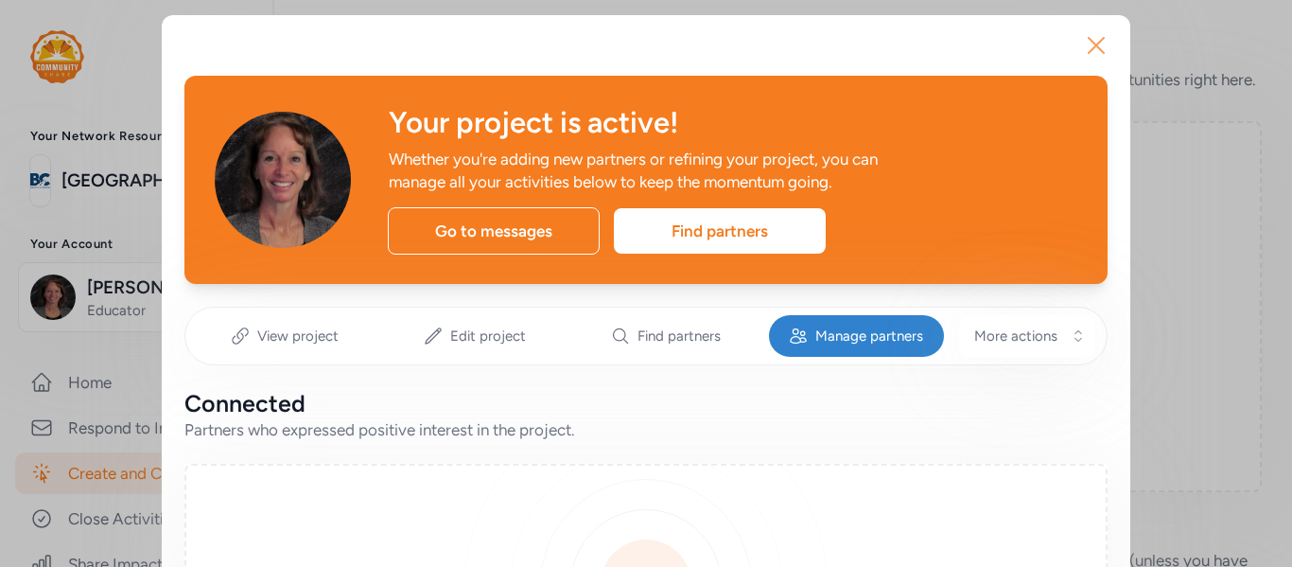
click at [1097, 36] on icon "button" at bounding box center [1096, 45] width 30 height 30
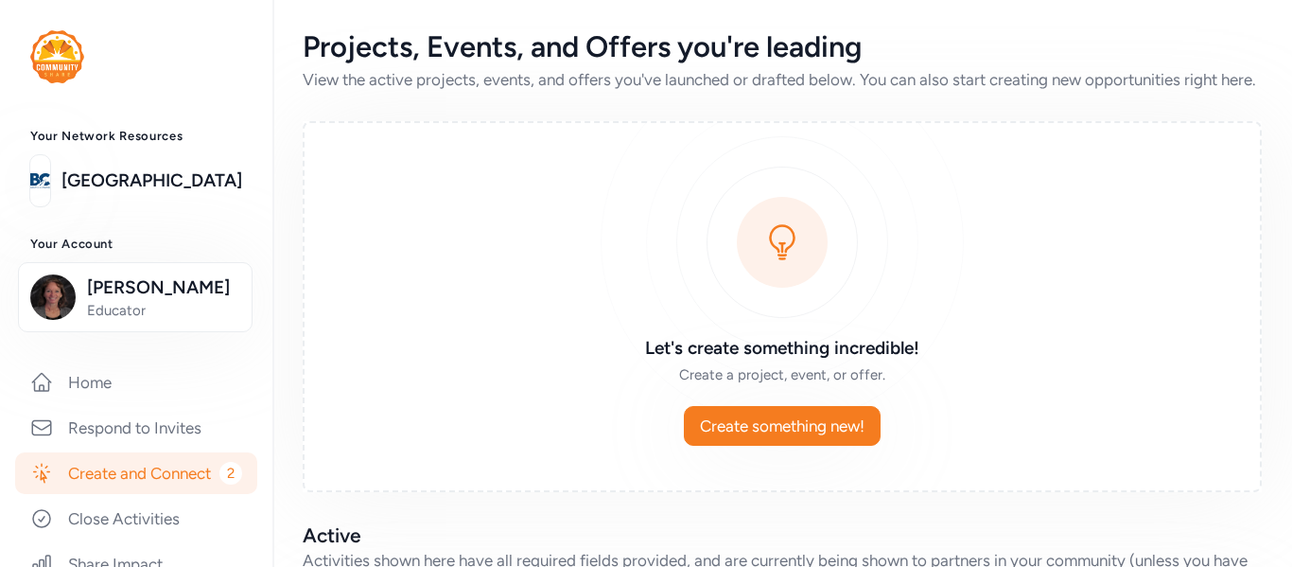
click at [135, 474] on link "Create and Connect 2" at bounding box center [136, 473] width 242 height 42
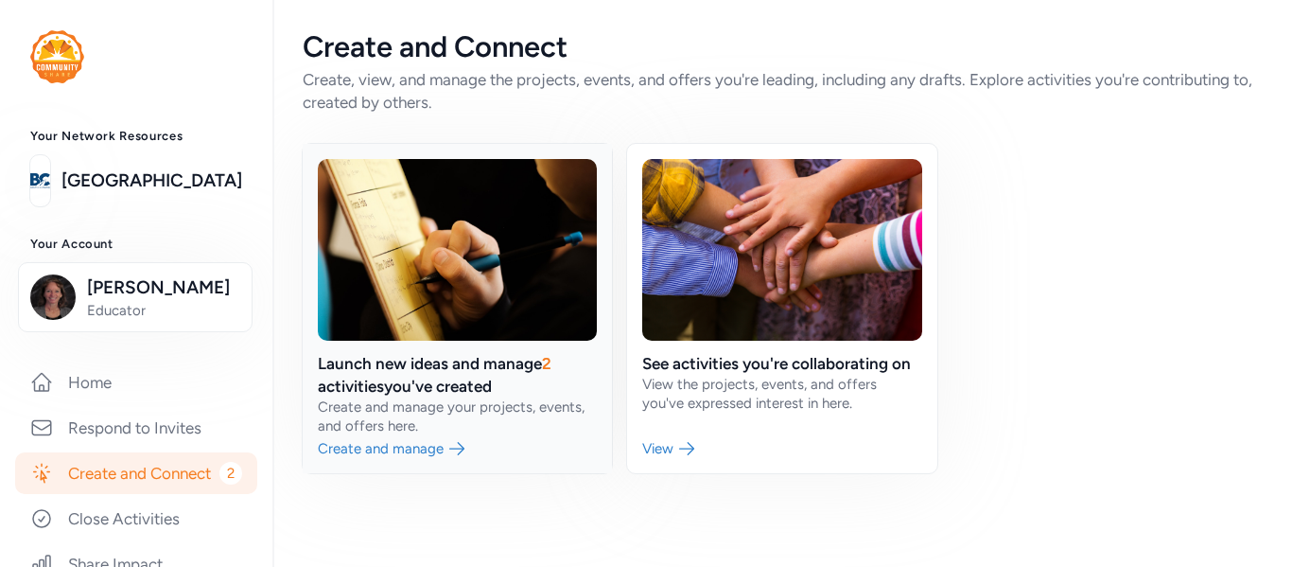
click at [451, 396] on link at bounding box center [457, 308] width 309 height 329
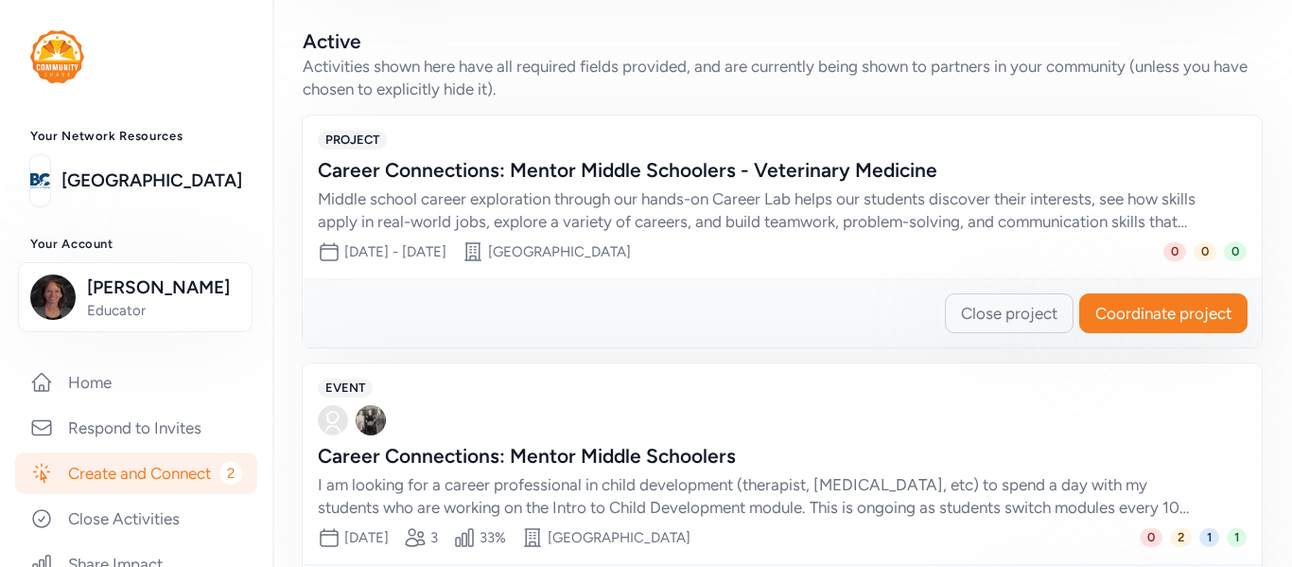
scroll to position [614, 0]
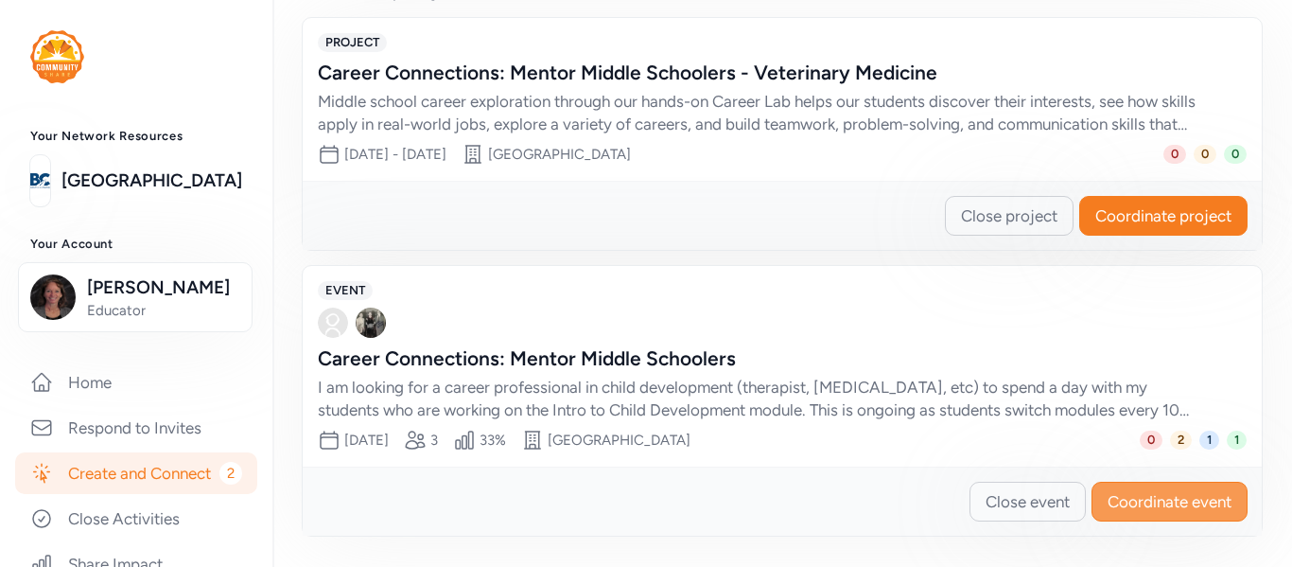
click at [1216, 513] on button "Coordinate event" at bounding box center [1169, 501] width 156 height 40
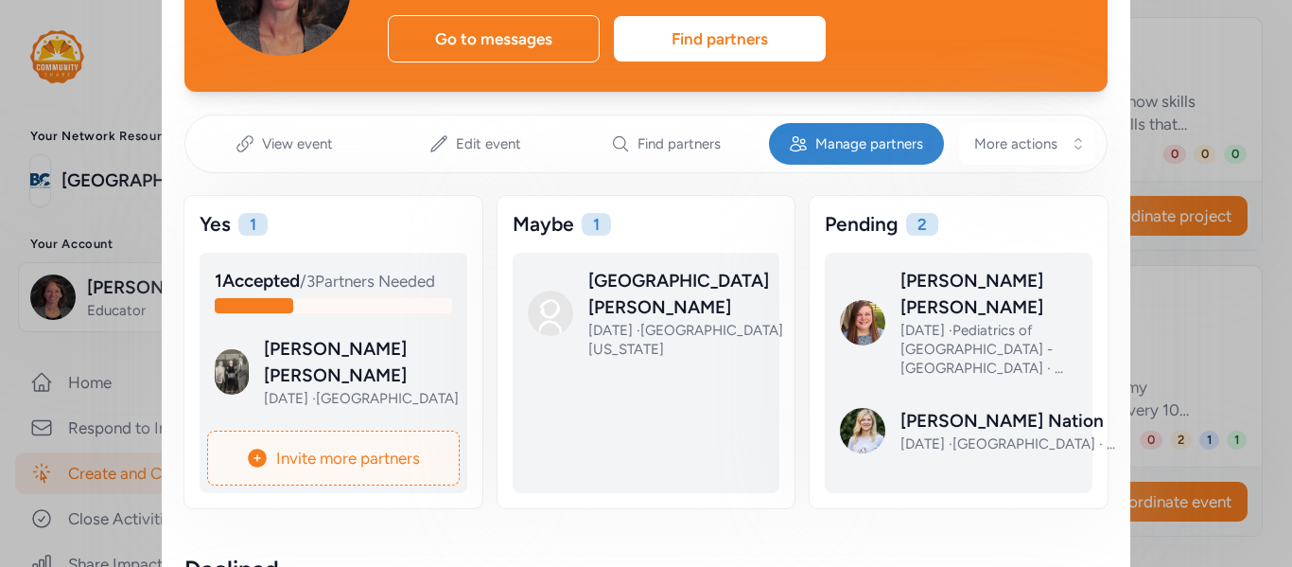
scroll to position [193, 0]
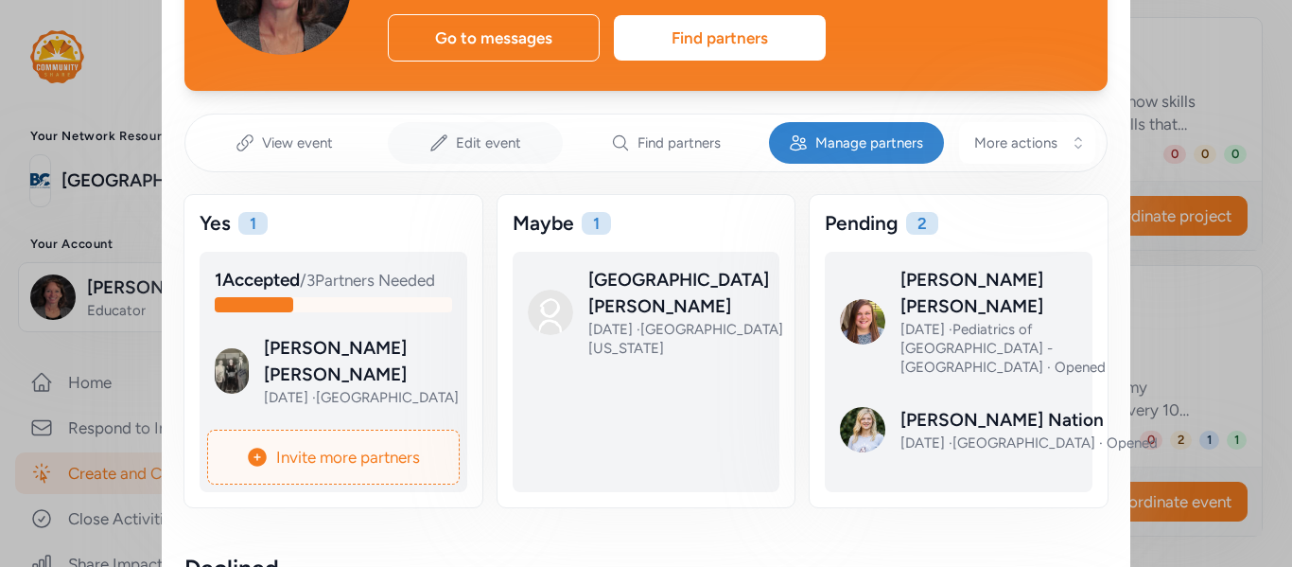
click at [509, 148] on span "Edit event" at bounding box center [488, 142] width 65 height 19
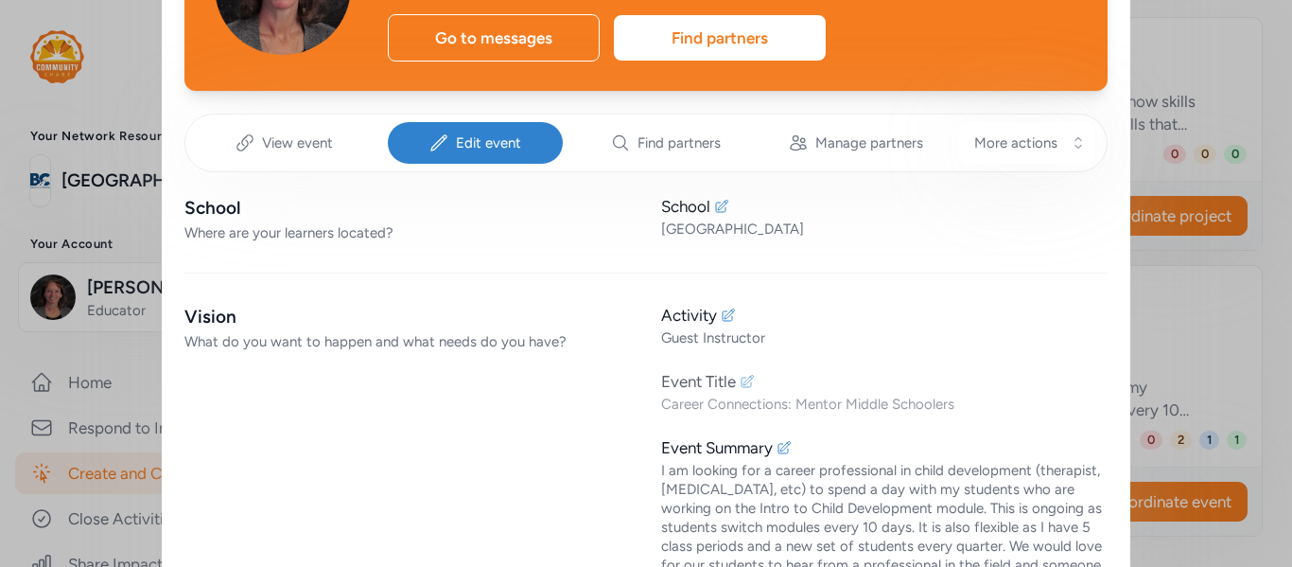
click at [751, 381] on icon at bounding box center [747, 381] width 15 height 15
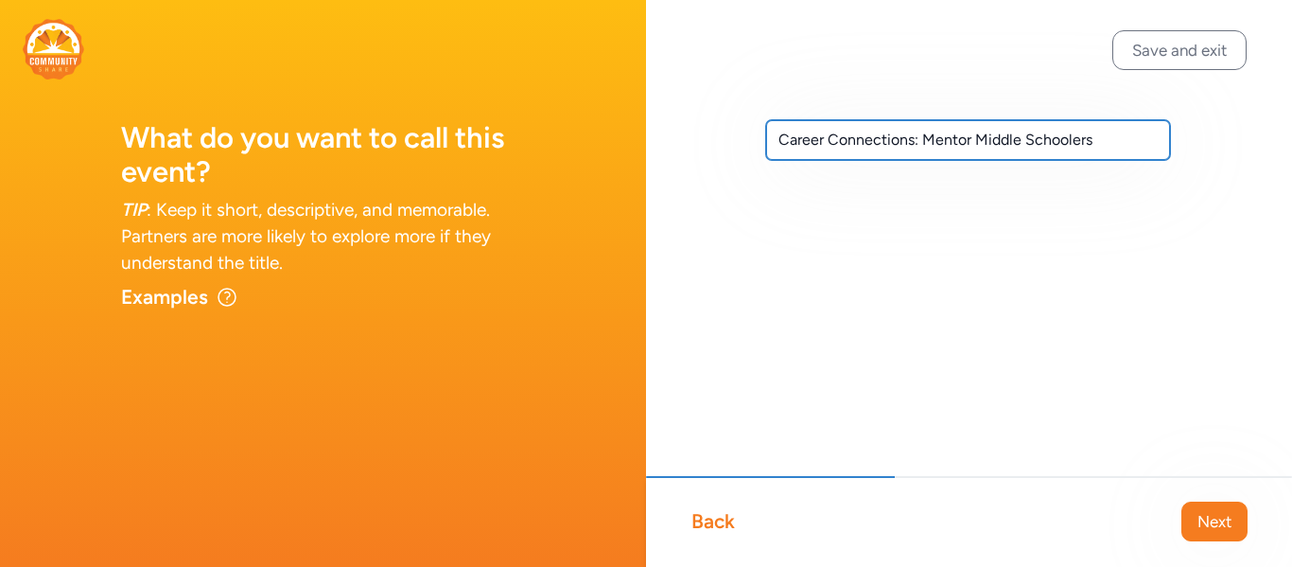
click at [1127, 138] on input "Career Connections: Mentor Middle Schoolers" at bounding box center [968, 140] width 404 height 40
type input "Career Connections: Mentor Middle Schoolers - Child Development"
